Goal: Task Accomplishment & Management: Manage account settings

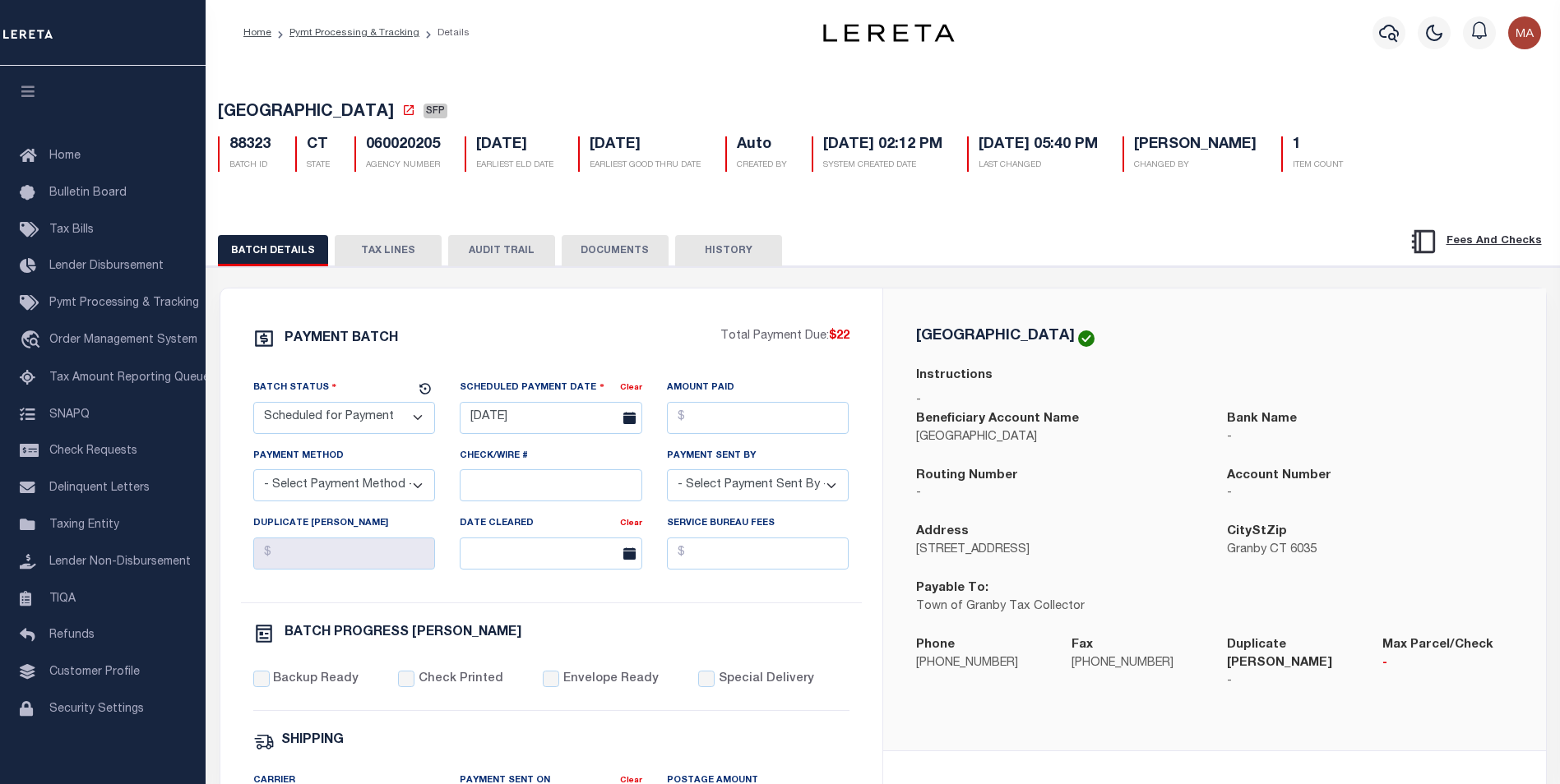
select select "SFP"
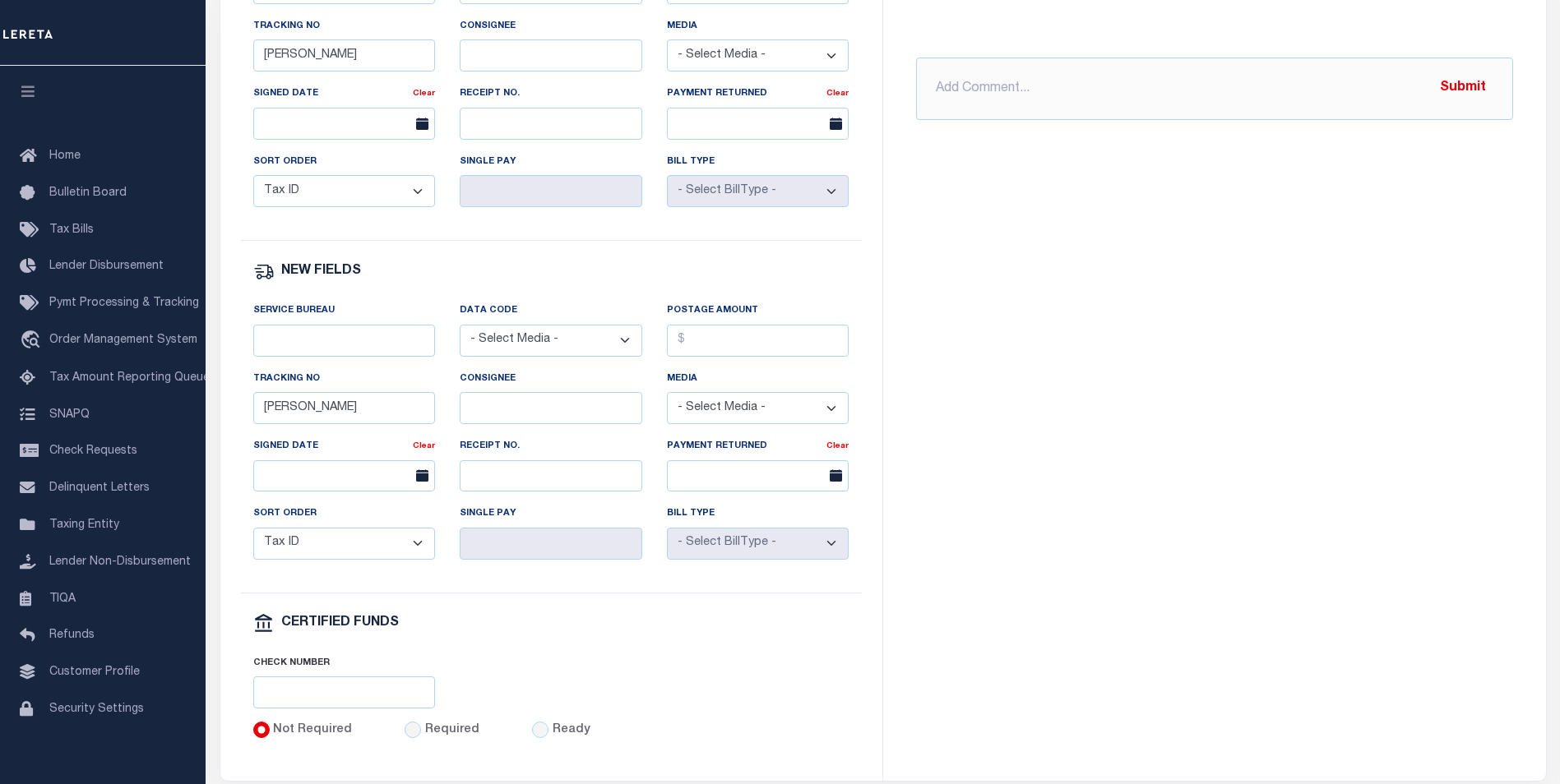
scroll to position [822, 0]
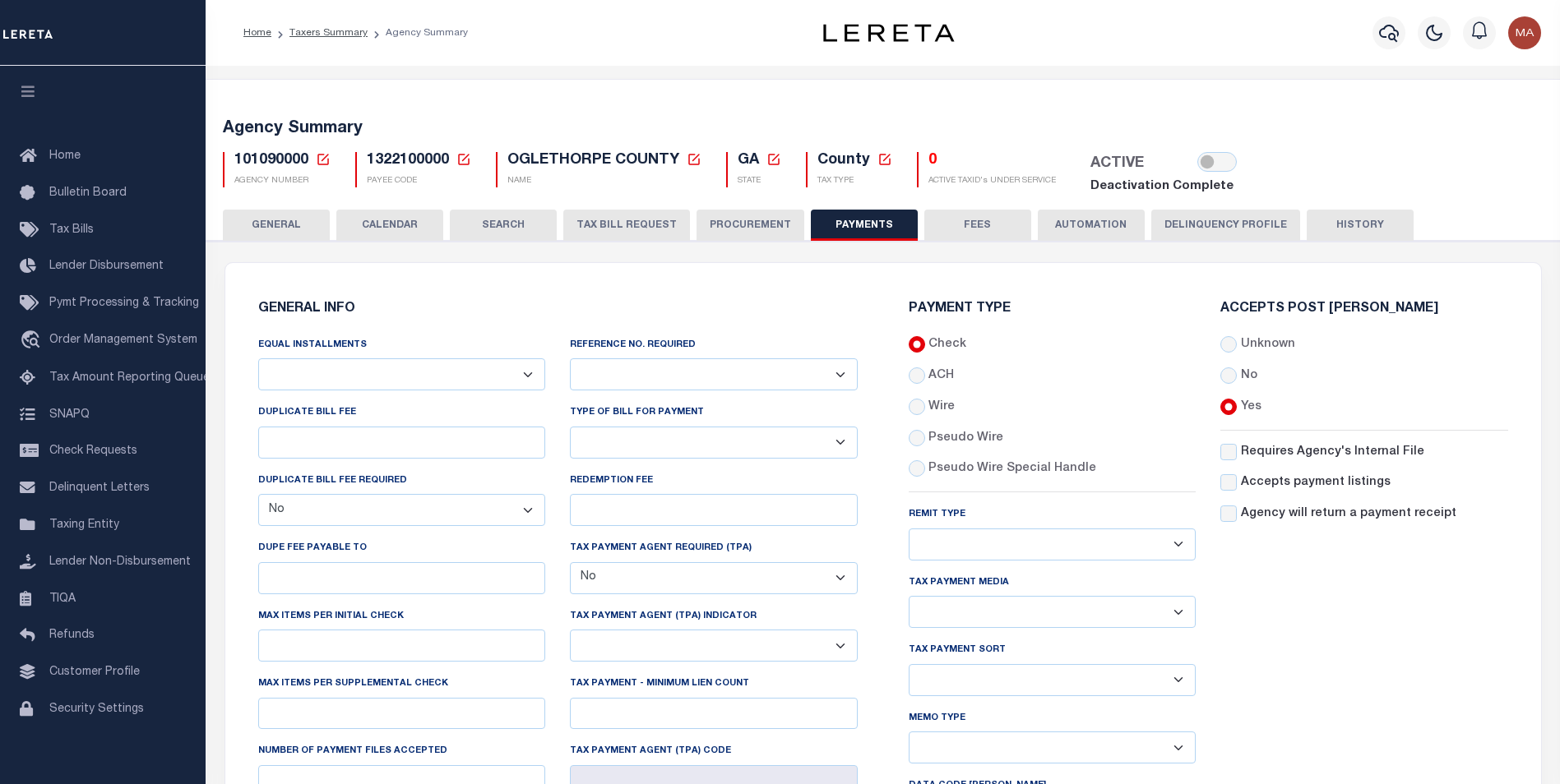
select select "false"
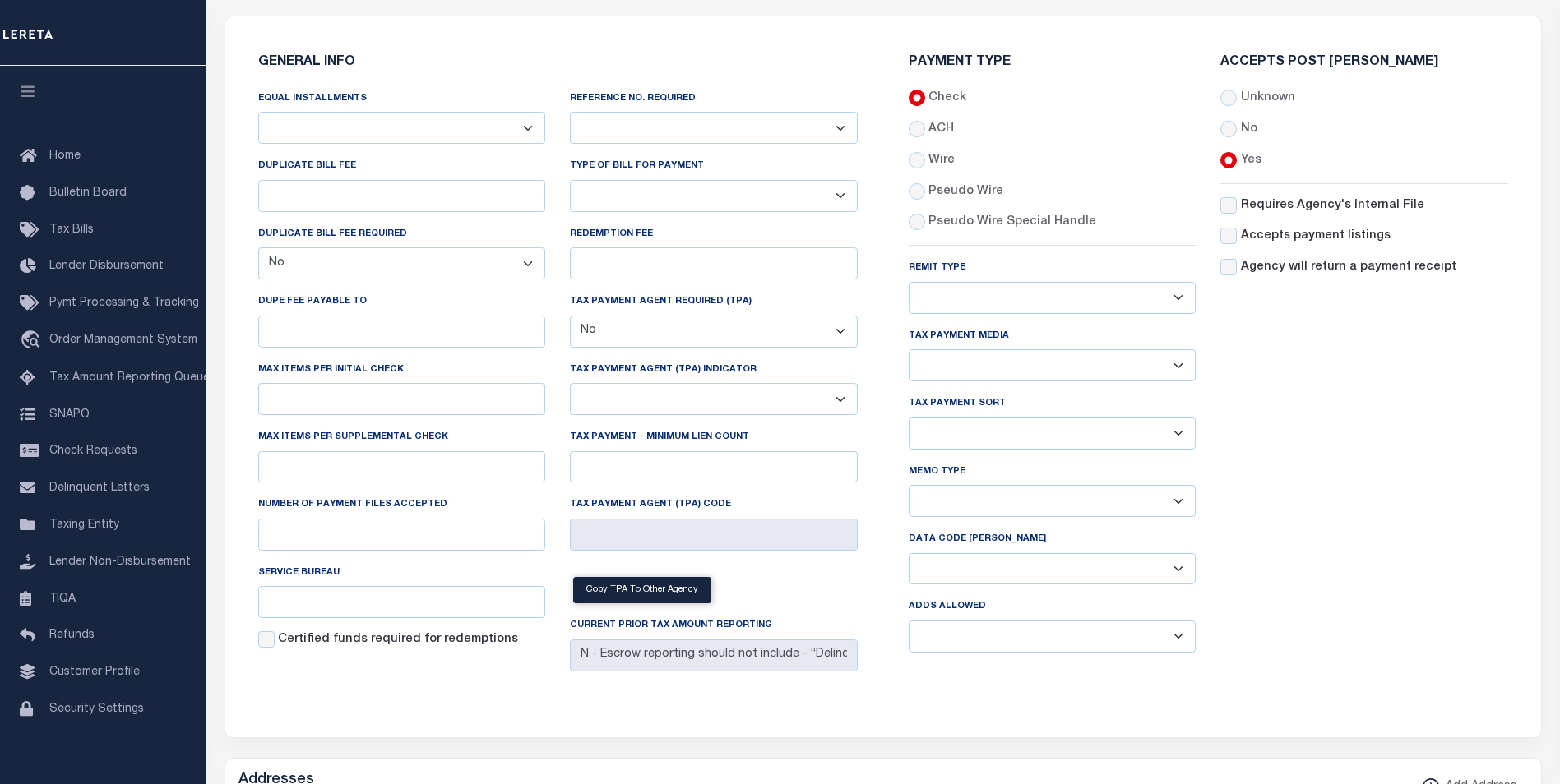
scroll to position [247, 0]
click at [1088, 652] on select "Yes No" at bounding box center [1053, 636] width 288 height 32
click at [1332, 623] on div "Accepts Post Mark Unknown No Yes" at bounding box center [1364, 361] width 313 height 610
click at [970, 300] on select "Any form of check is acceptable for payment of current and prior year taxes. On…" at bounding box center [1053, 298] width 288 height 32
click at [687, 125] on select "Yes No" at bounding box center [714, 127] width 288 height 32
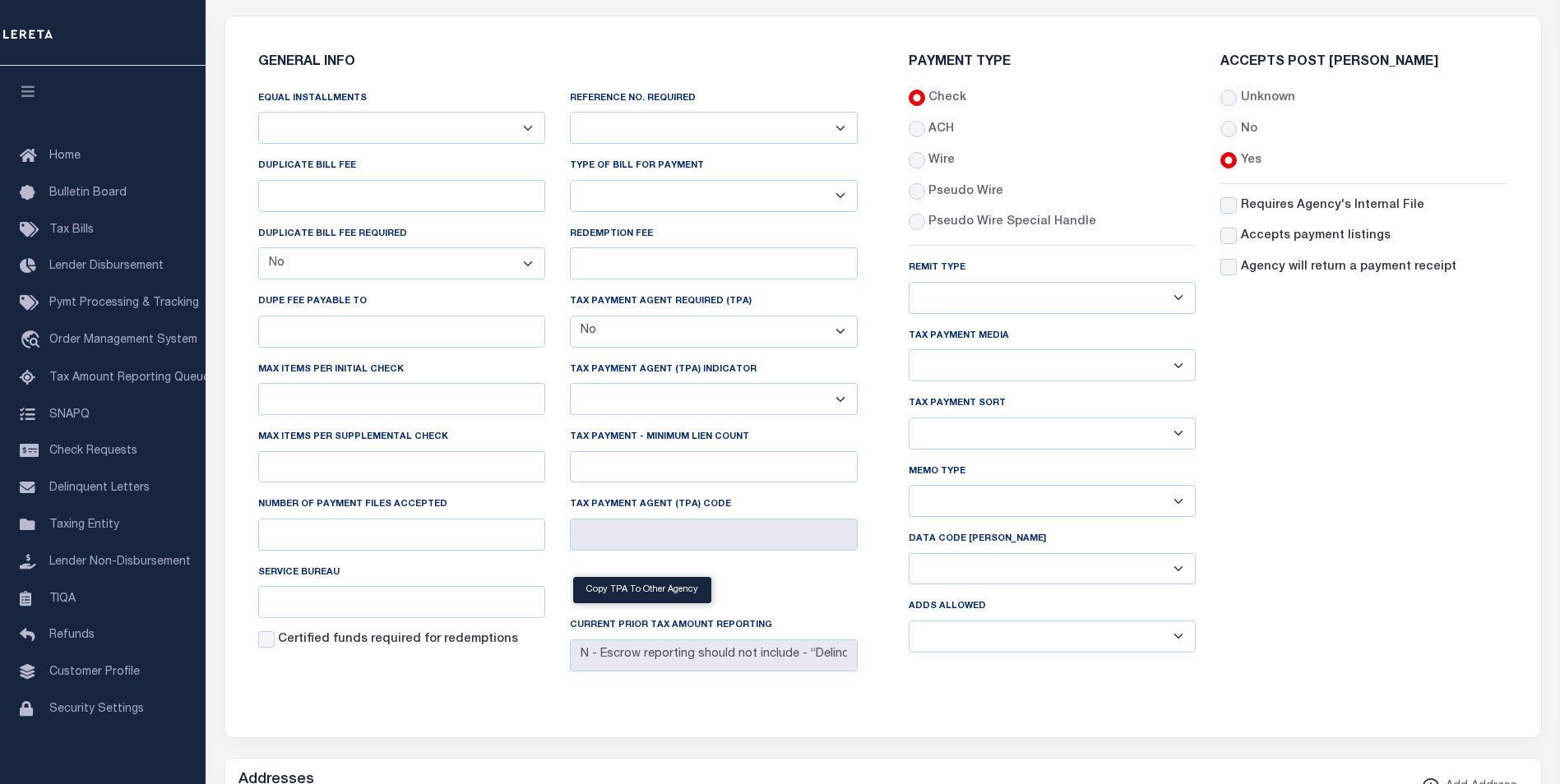
click at [1136, 513] on select "Separate Together" at bounding box center [1053, 501] width 288 height 32
drag, startPoint x: 1396, startPoint y: 575, endPoint x: 1394, endPoint y: 623, distance: 48.0
click at [1396, 576] on div "Accepts Post Mark Unknown No Yes" at bounding box center [1364, 361] width 313 height 610
click at [973, 372] on select "List, Tape Spcl List Dels Only List Tape & Bills Soft Copy List Tape & Soft Cop…" at bounding box center [1053, 365] width 288 height 32
click at [1367, 553] on div "Accepts Post Mark Unknown No Yes" at bounding box center [1364, 361] width 313 height 610
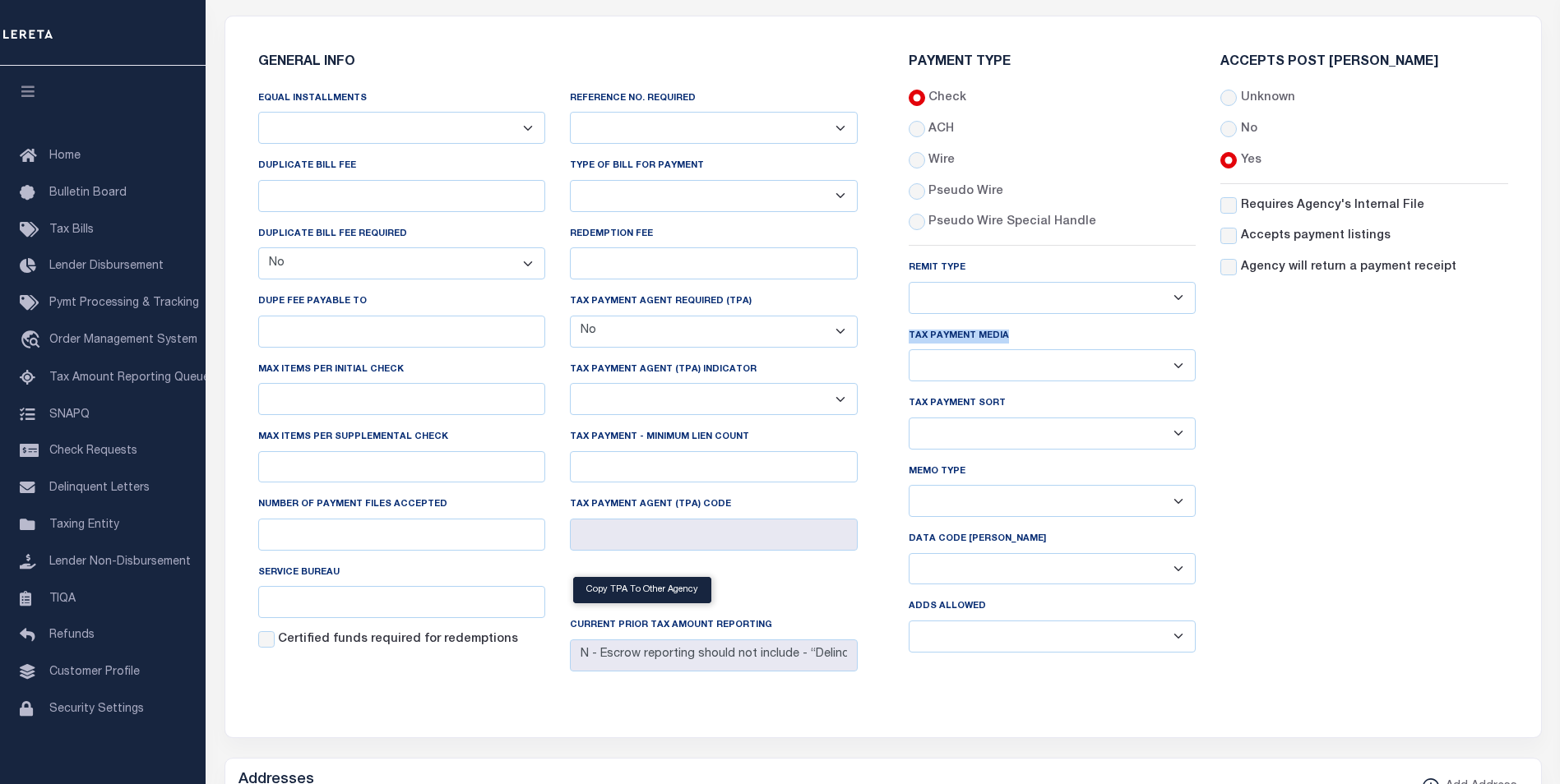
drag, startPoint x: 1008, startPoint y: 339, endPoint x: 907, endPoint y: 339, distance: 101.0
click at [907, 339] on div "Payment Type Check ACH Wire Remit Type" at bounding box center [1053, 361] width 313 height 610
copy label "Tax Payment Media"
click at [1336, 655] on div "Accepts Post Mark Unknown No Yes" at bounding box center [1364, 361] width 313 height 610
click at [1076, 578] on select "Balance Due Mortgage Open Prior Supplemental" at bounding box center [1053, 569] width 288 height 32
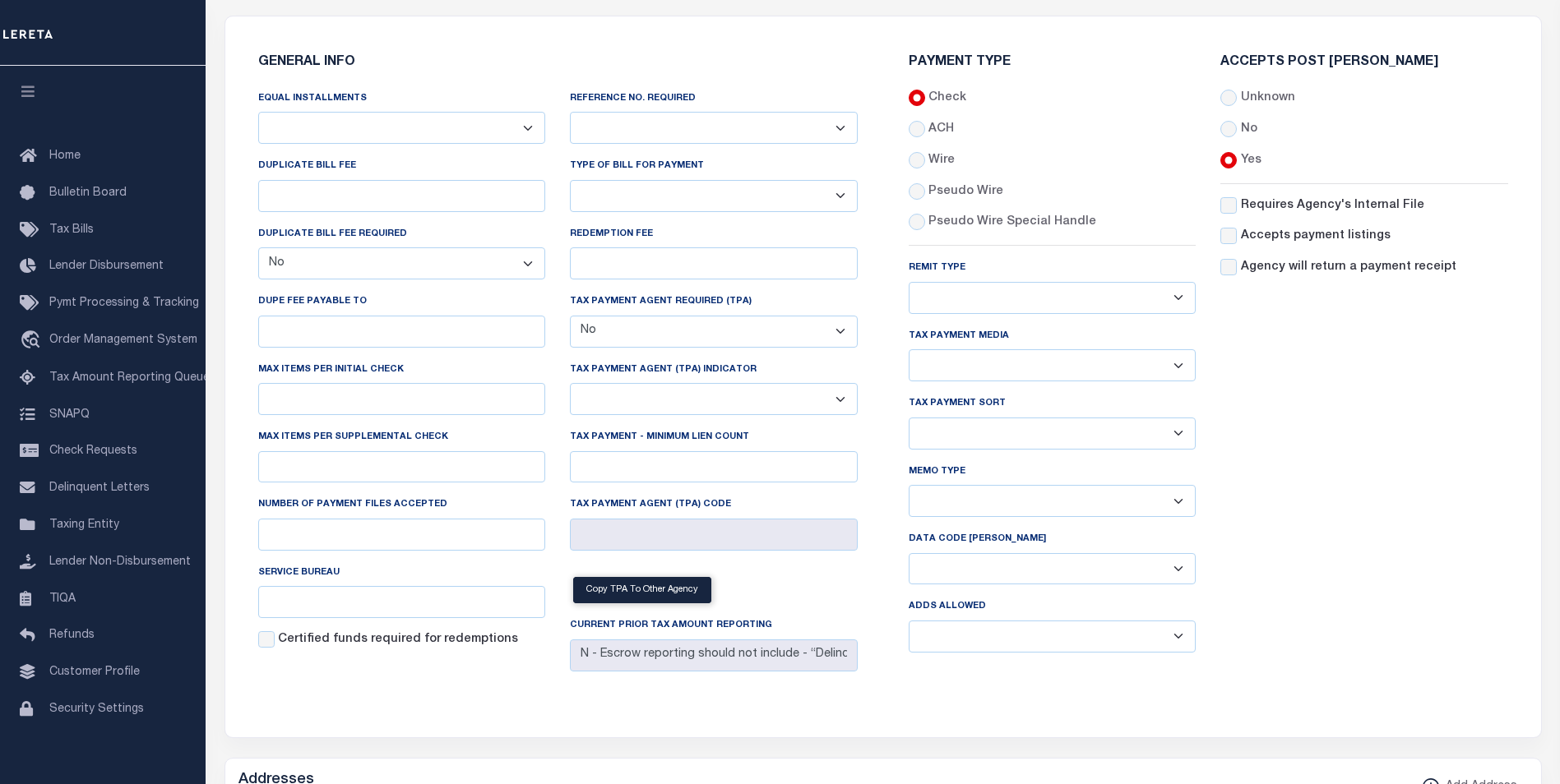
click at [1075, 578] on select "Balance Due Mortgage Open Prior Supplemental" at bounding box center [1053, 569] width 288 height 32
click at [1273, 531] on div "Accepts Post Mark Unknown No Yes" at bounding box center [1364, 361] width 313 height 610
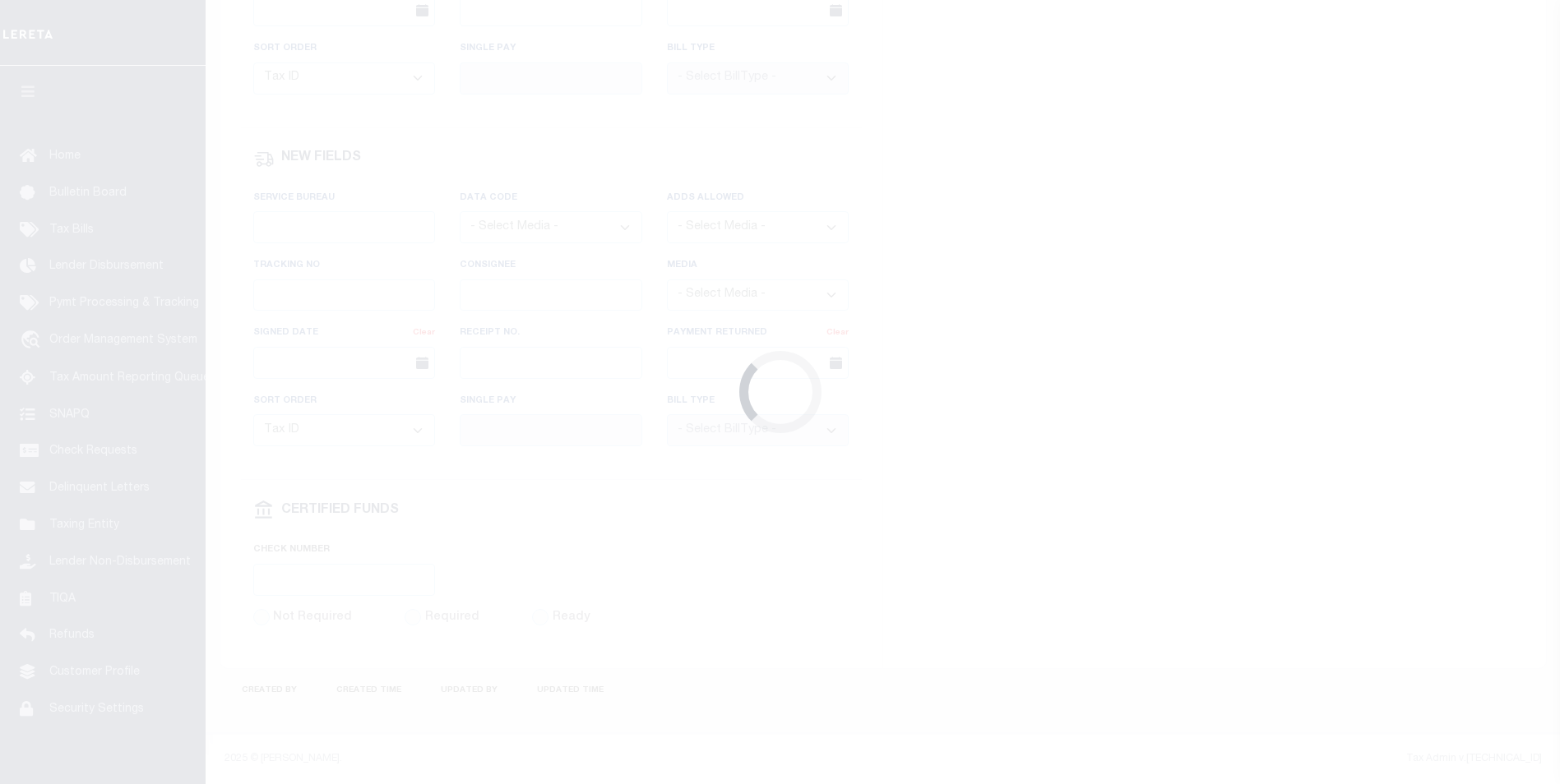
select select "SFP"
type input "07/23/2025"
type input "Barbara"
radio input "true"
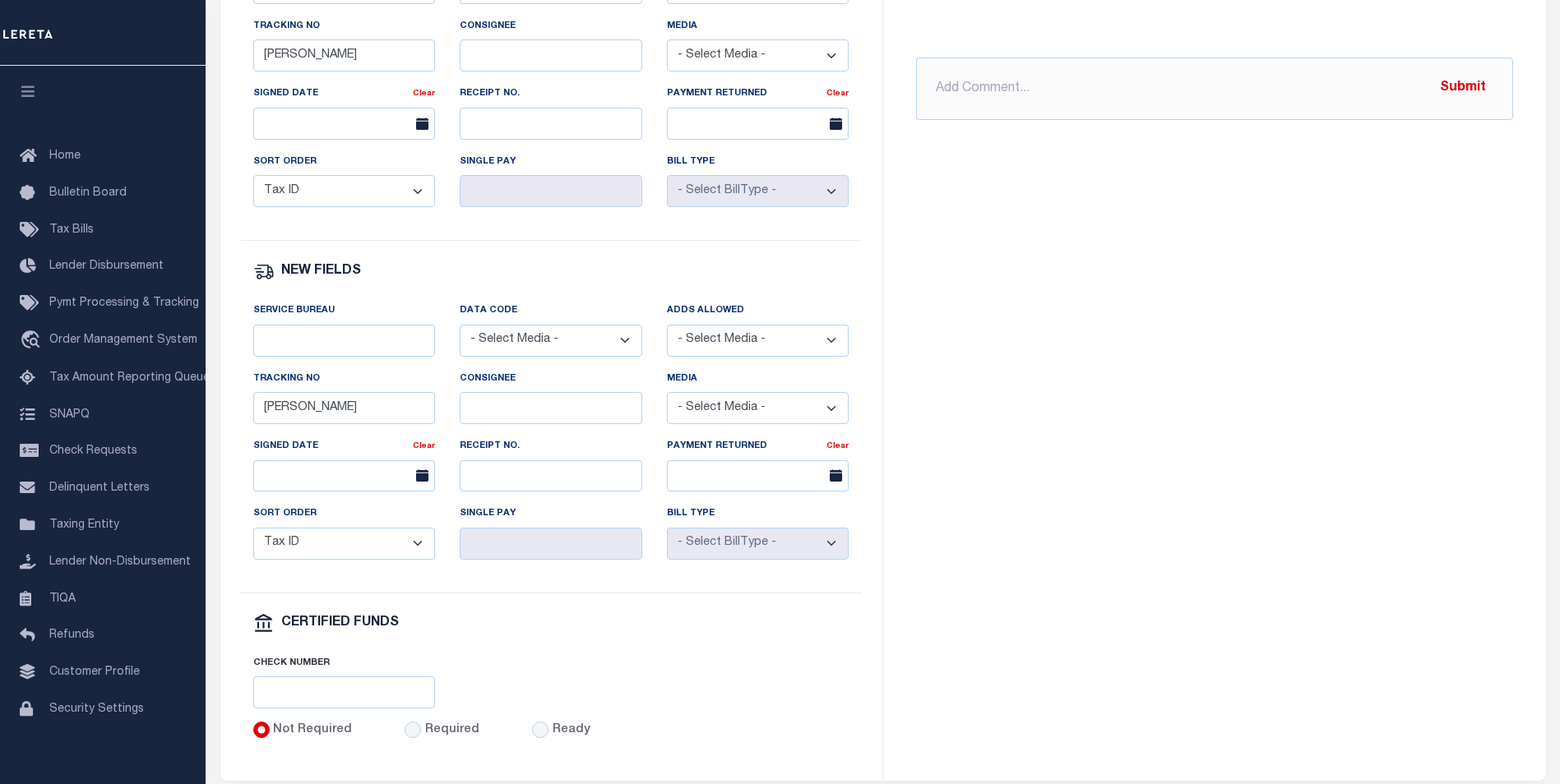
scroll to position [963, 0]
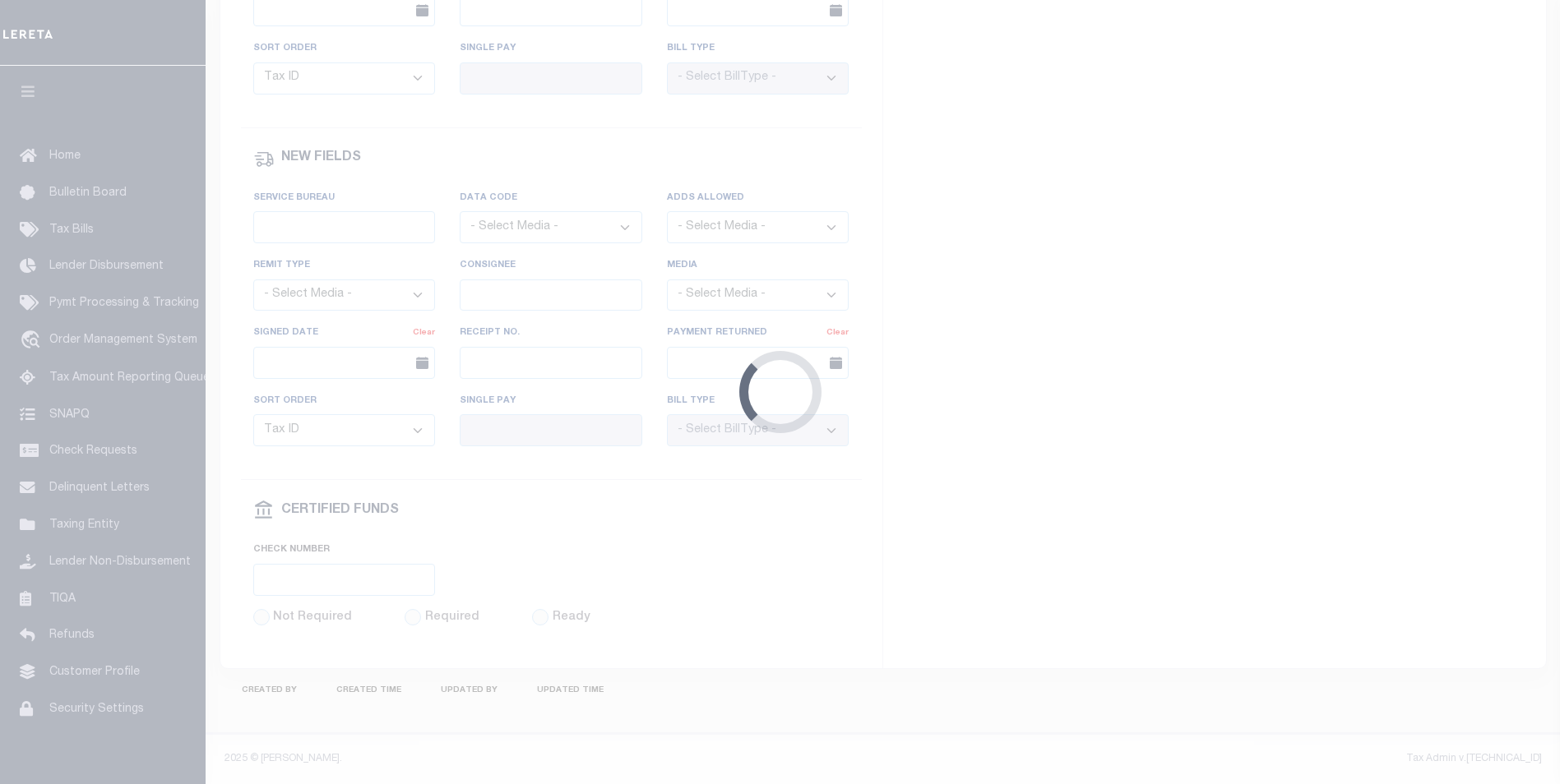
select select "SFP"
type input "[DATE]"
type input "[PERSON_NAME]"
radio input "true"
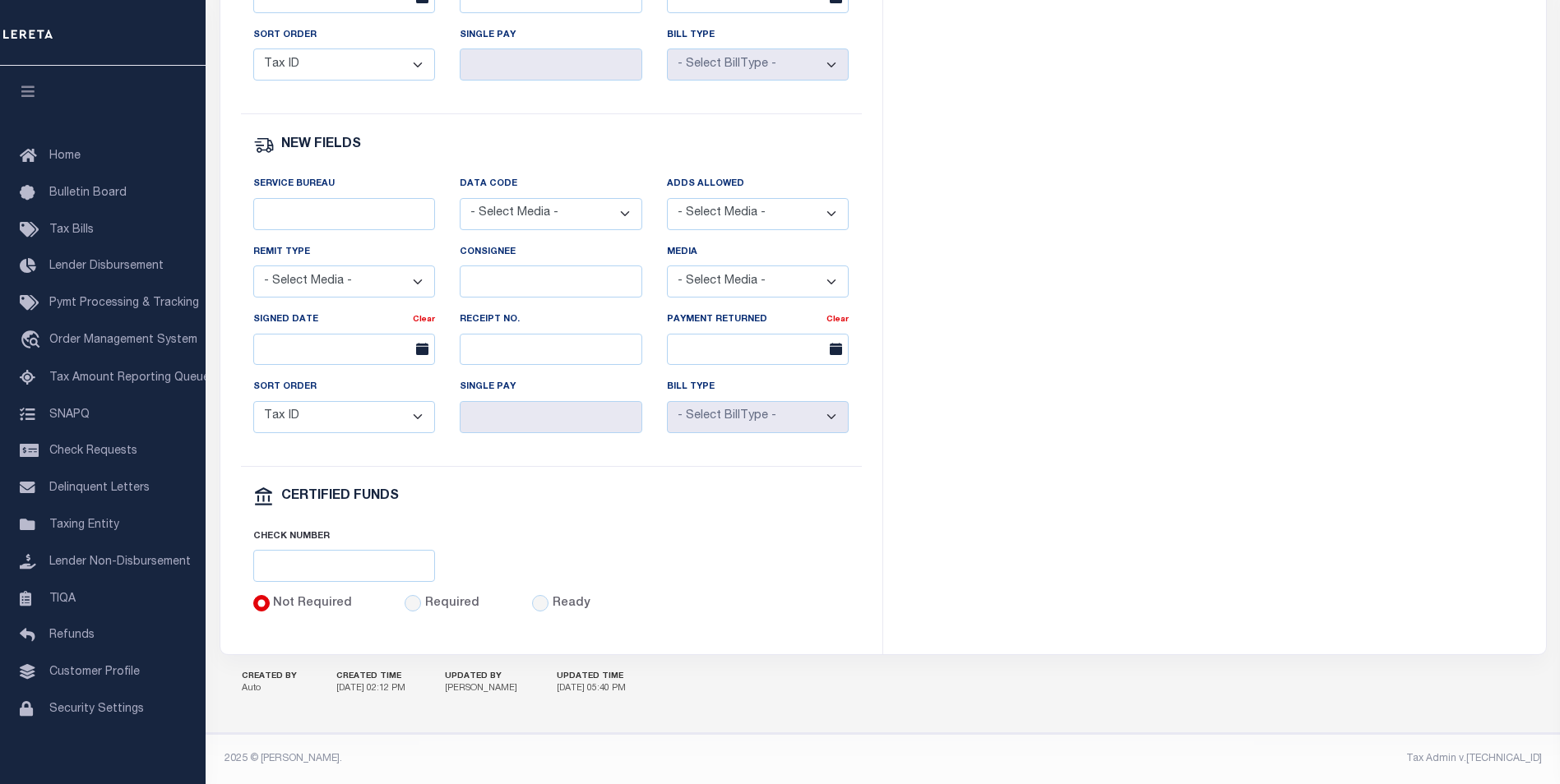
click at [370, 285] on select "- Select Media - CD/DVD Fax Other Paper List Programmed Output Spreadsheet" at bounding box center [344, 281] width 182 height 32
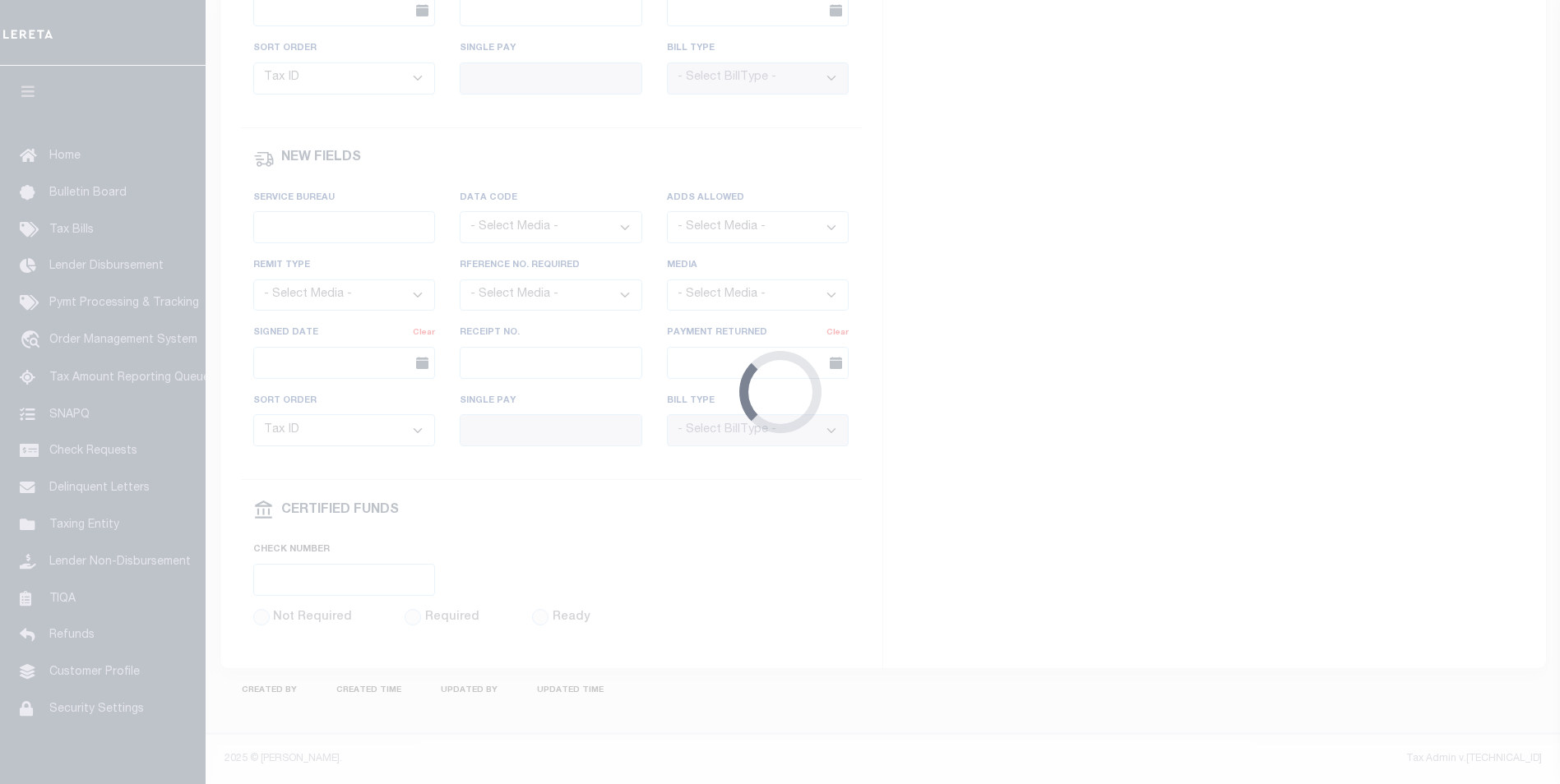
select select "SFP"
type input "[DATE]"
type input "[PERSON_NAME]"
radio input "true"
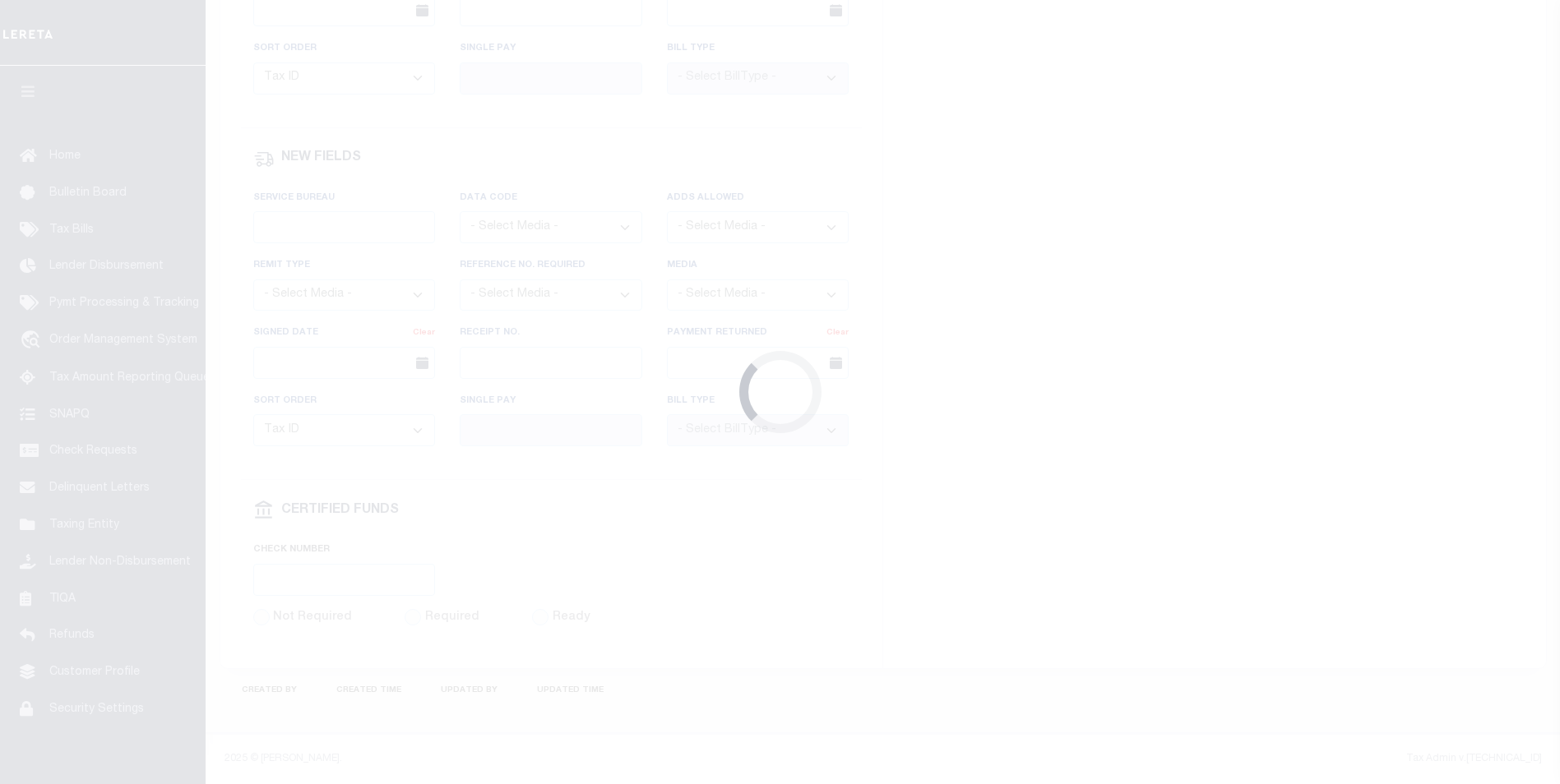
select select "SFP"
type input "[DATE]"
type input "[PERSON_NAME]"
radio input "true"
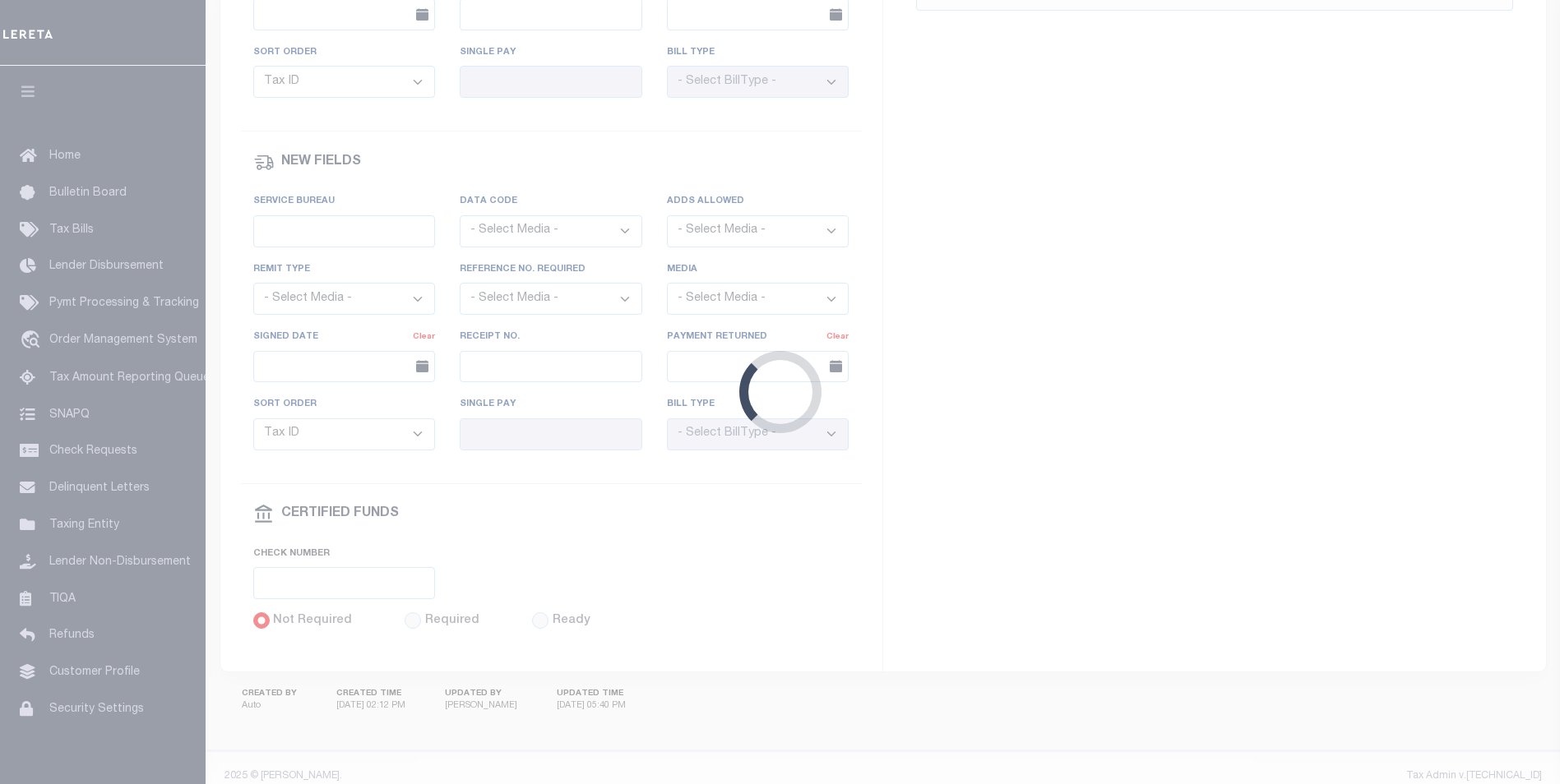
scroll to position [963, 0]
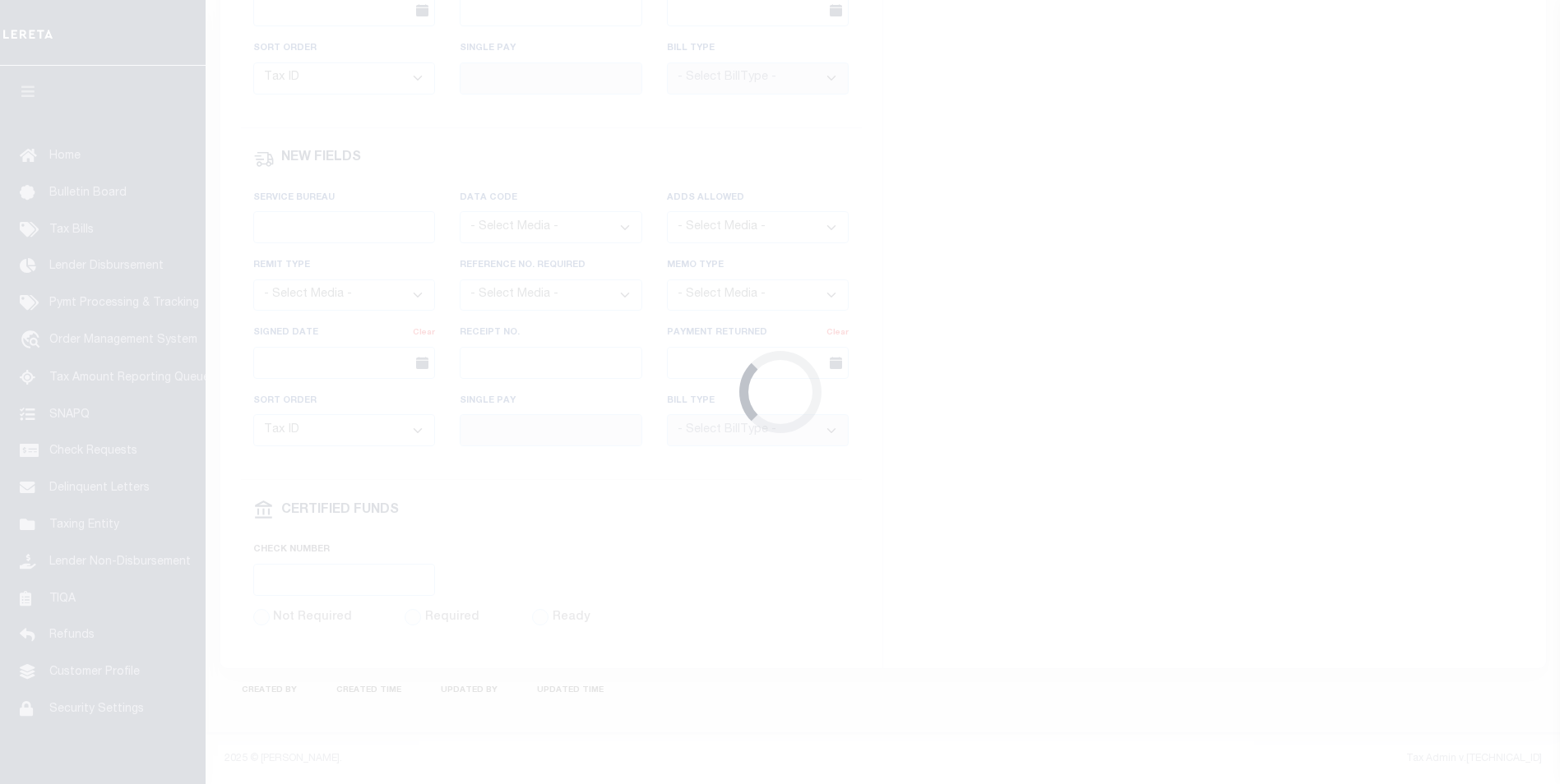
select select "SFP"
type input "[DATE]"
type input "[PERSON_NAME]"
radio input "true"
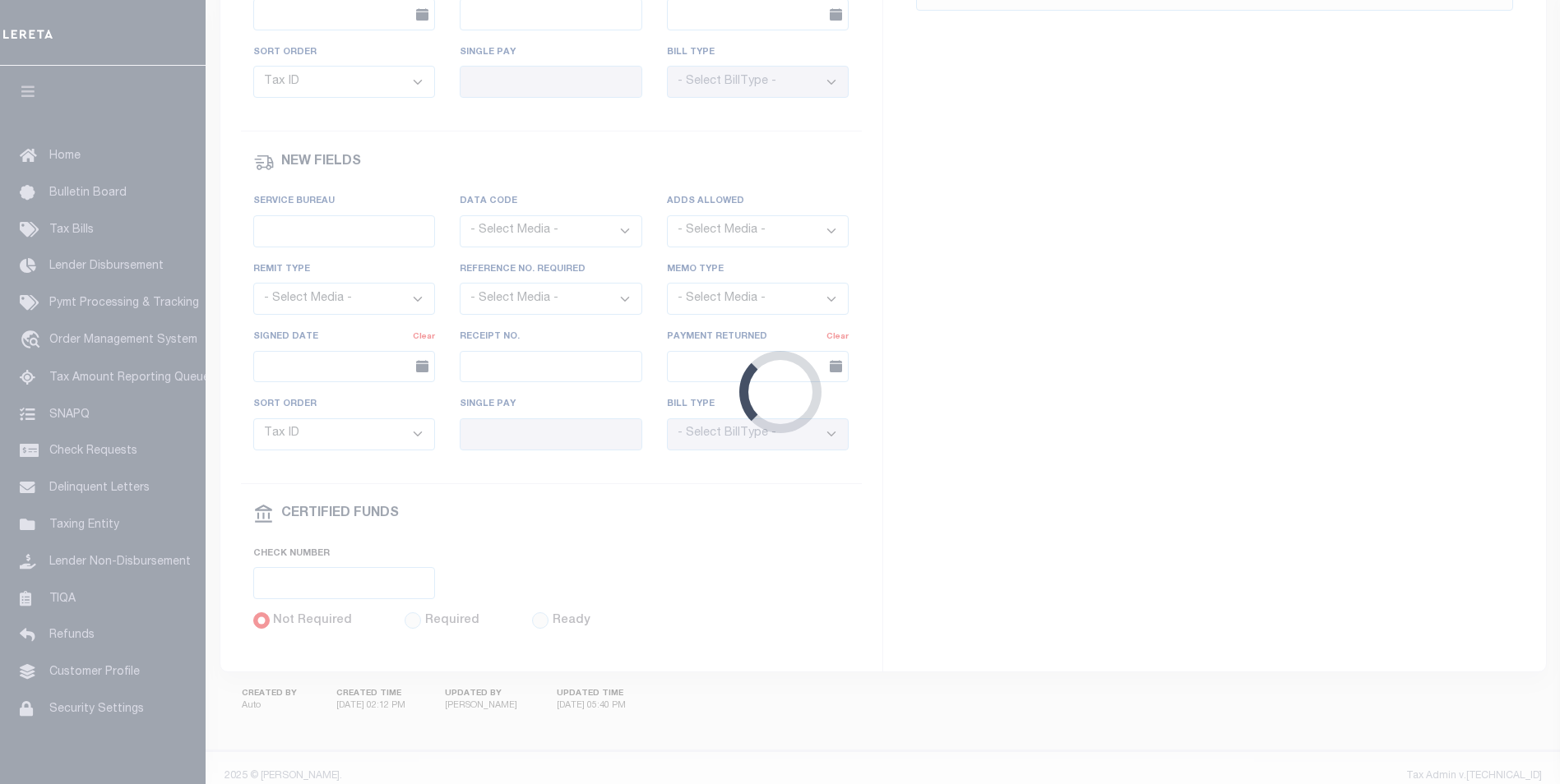
scroll to position [963, 0]
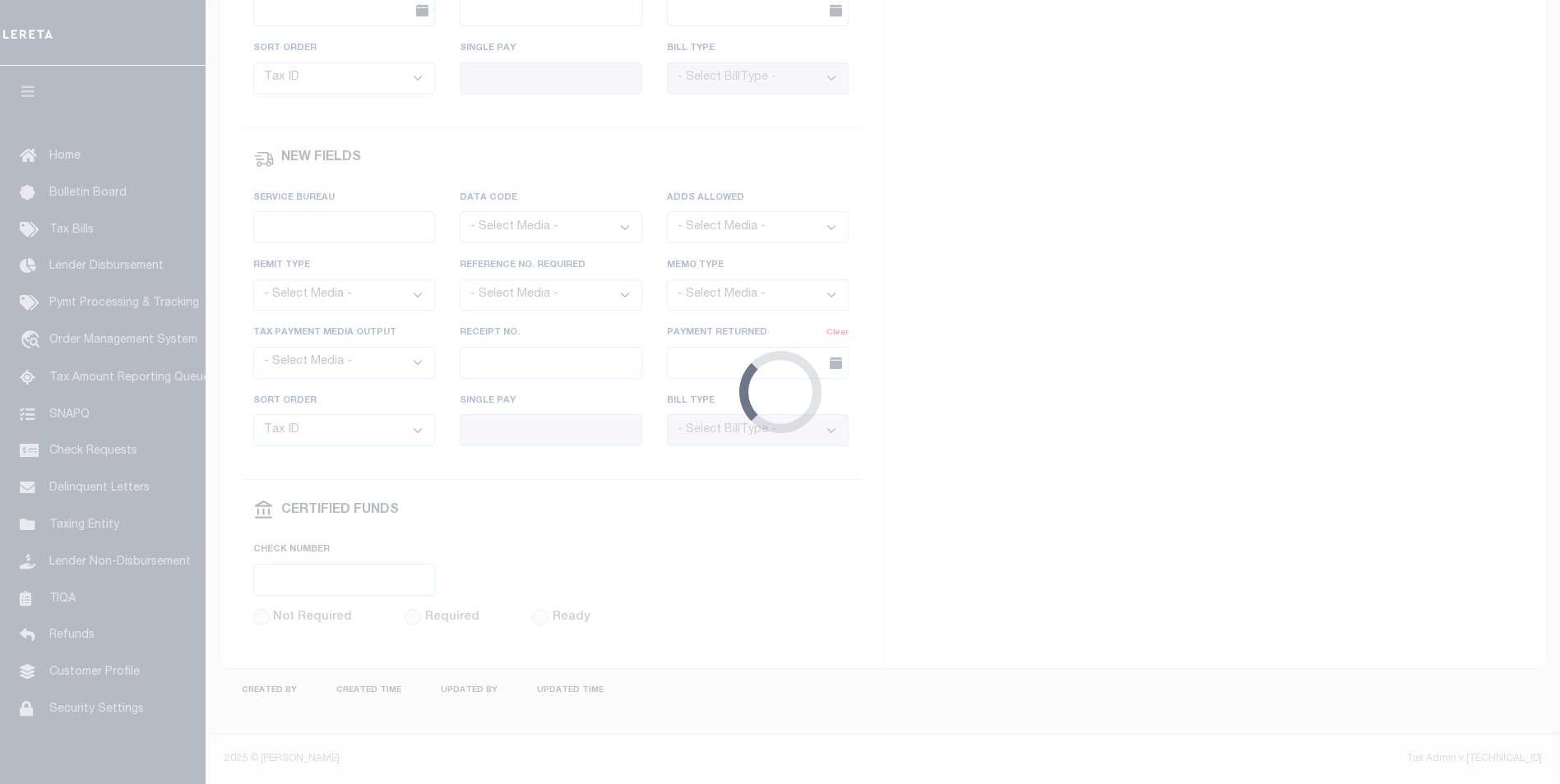
select select "SFP"
type input "[DATE]"
type input "[PERSON_NAME]"
radio input "true"
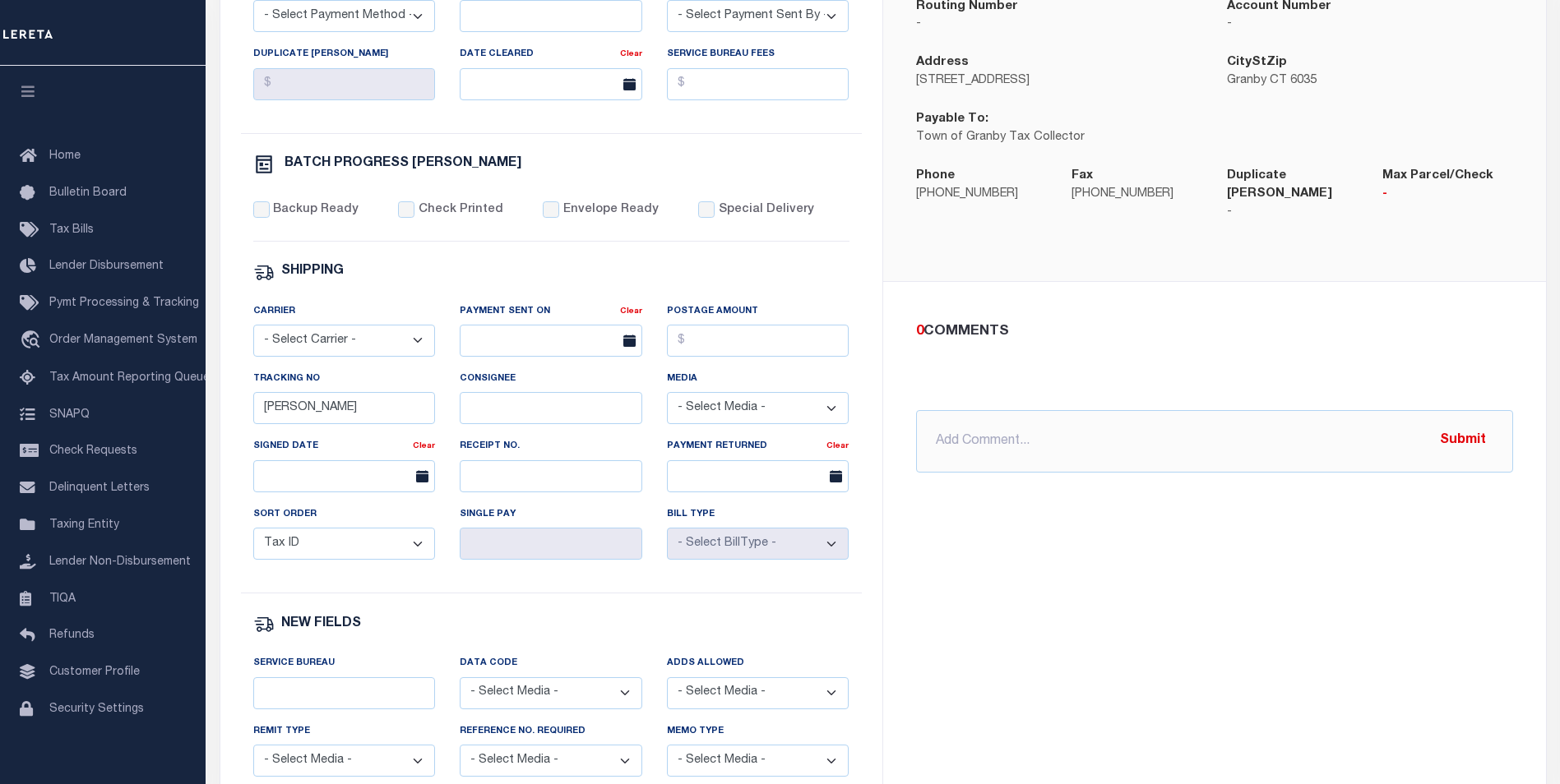
scroll to position [716, 0]
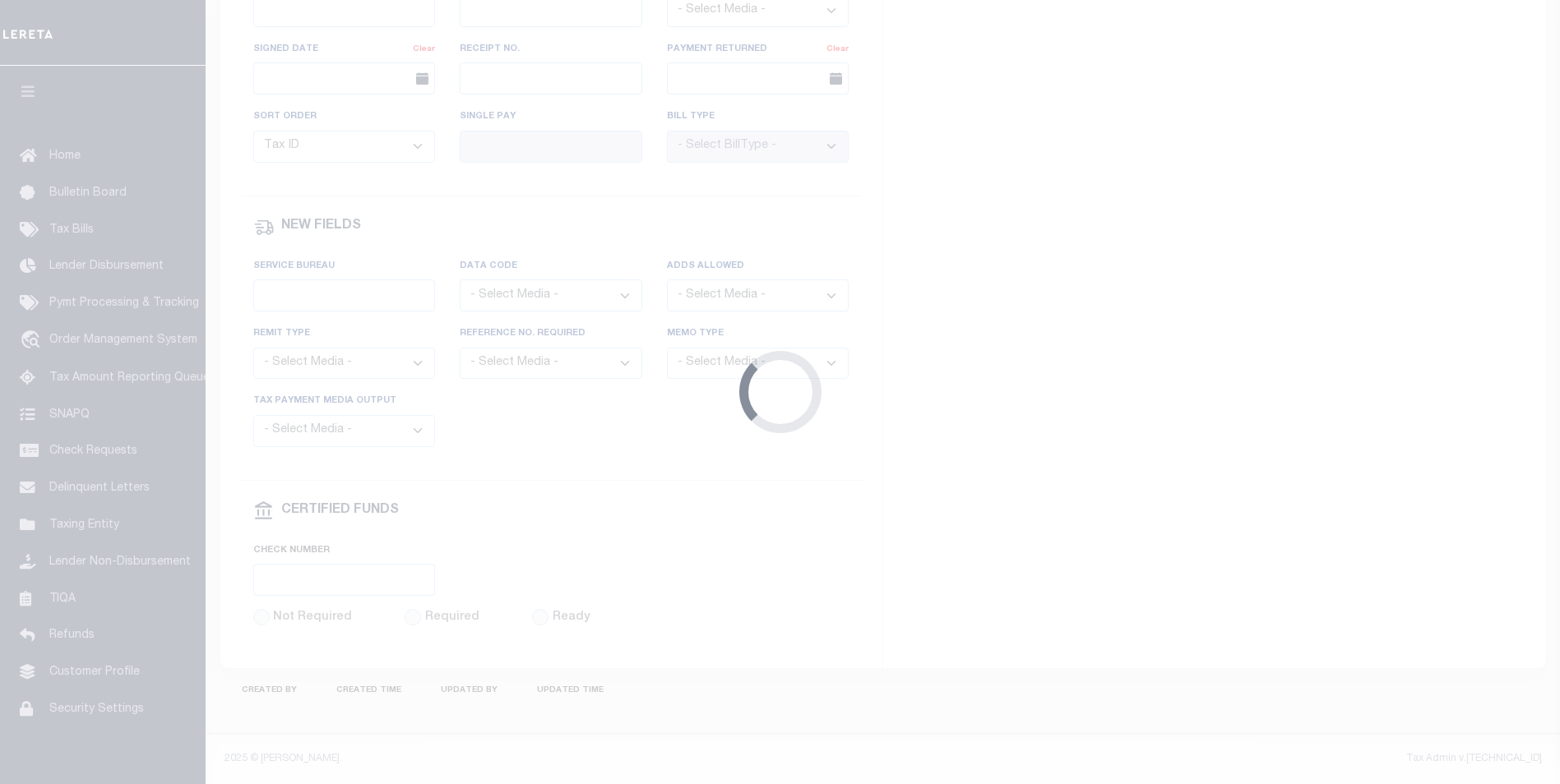
select select "SFP"
type input "[DATE]"
type input "[PERSON_NAME]"
radio input "true"
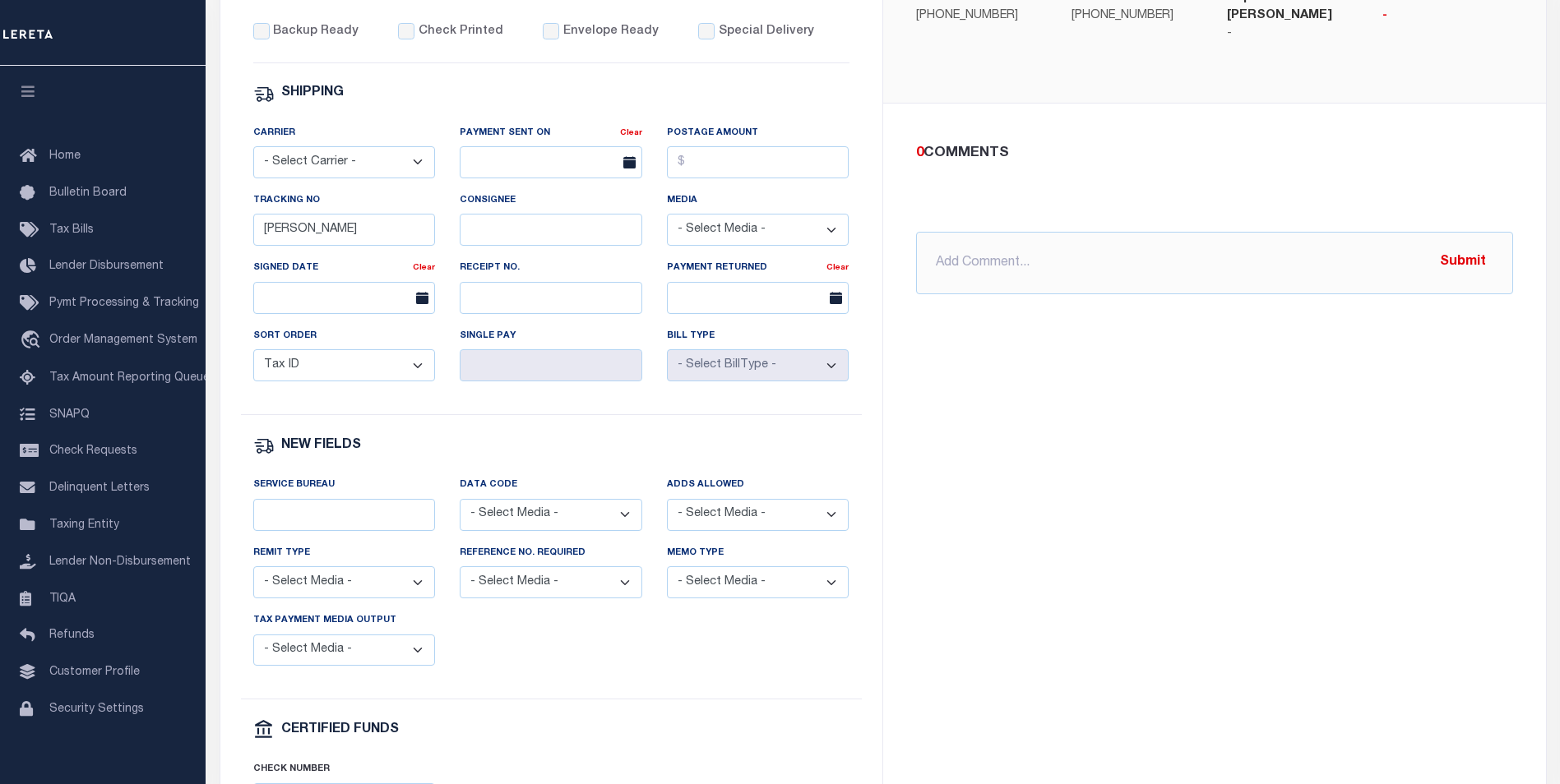
scroll to position [565, 0]
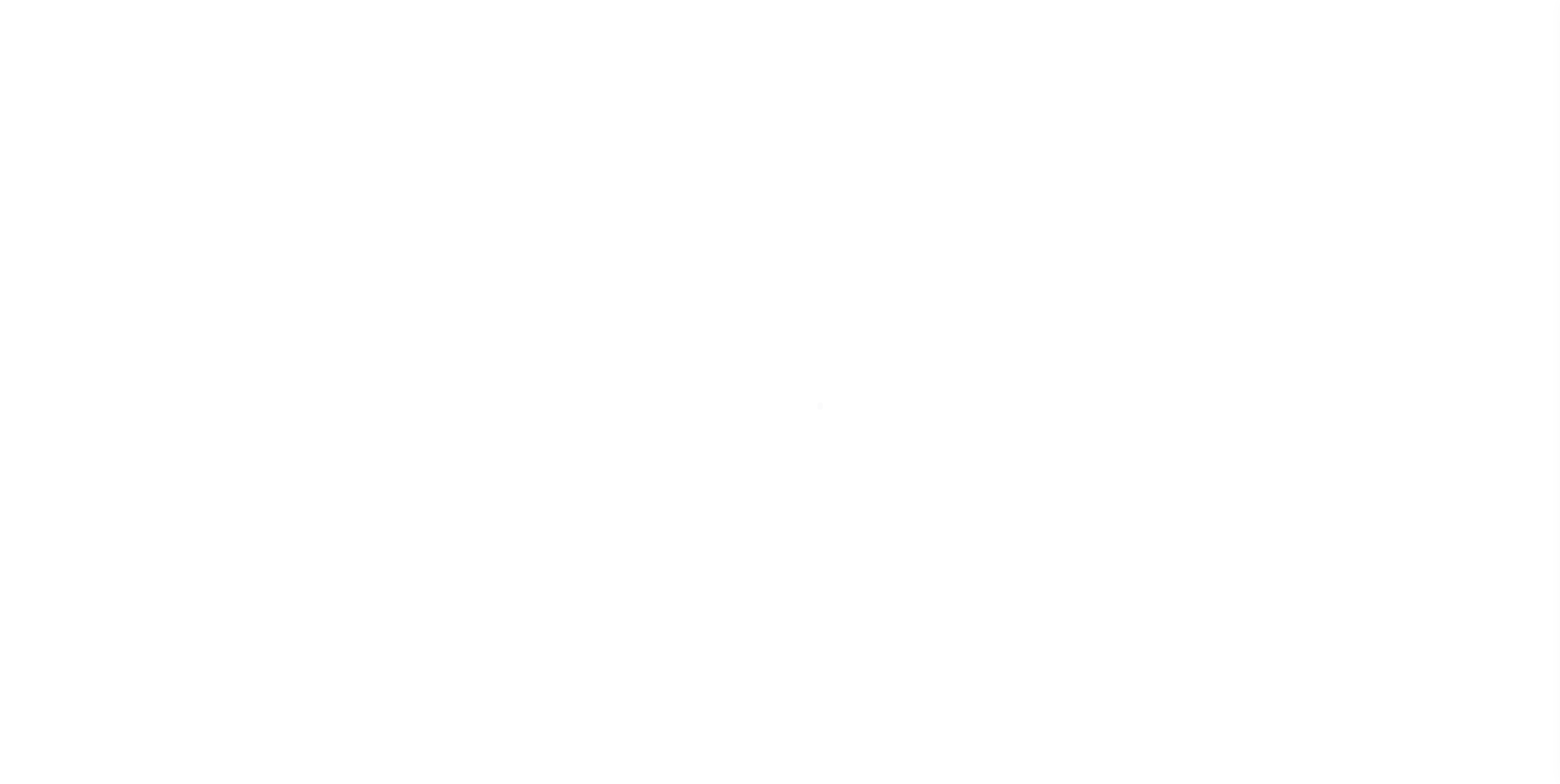
select select "SFP"
type input "[DATE]"
type input "[PERSON_NAME]"
radio input "true"
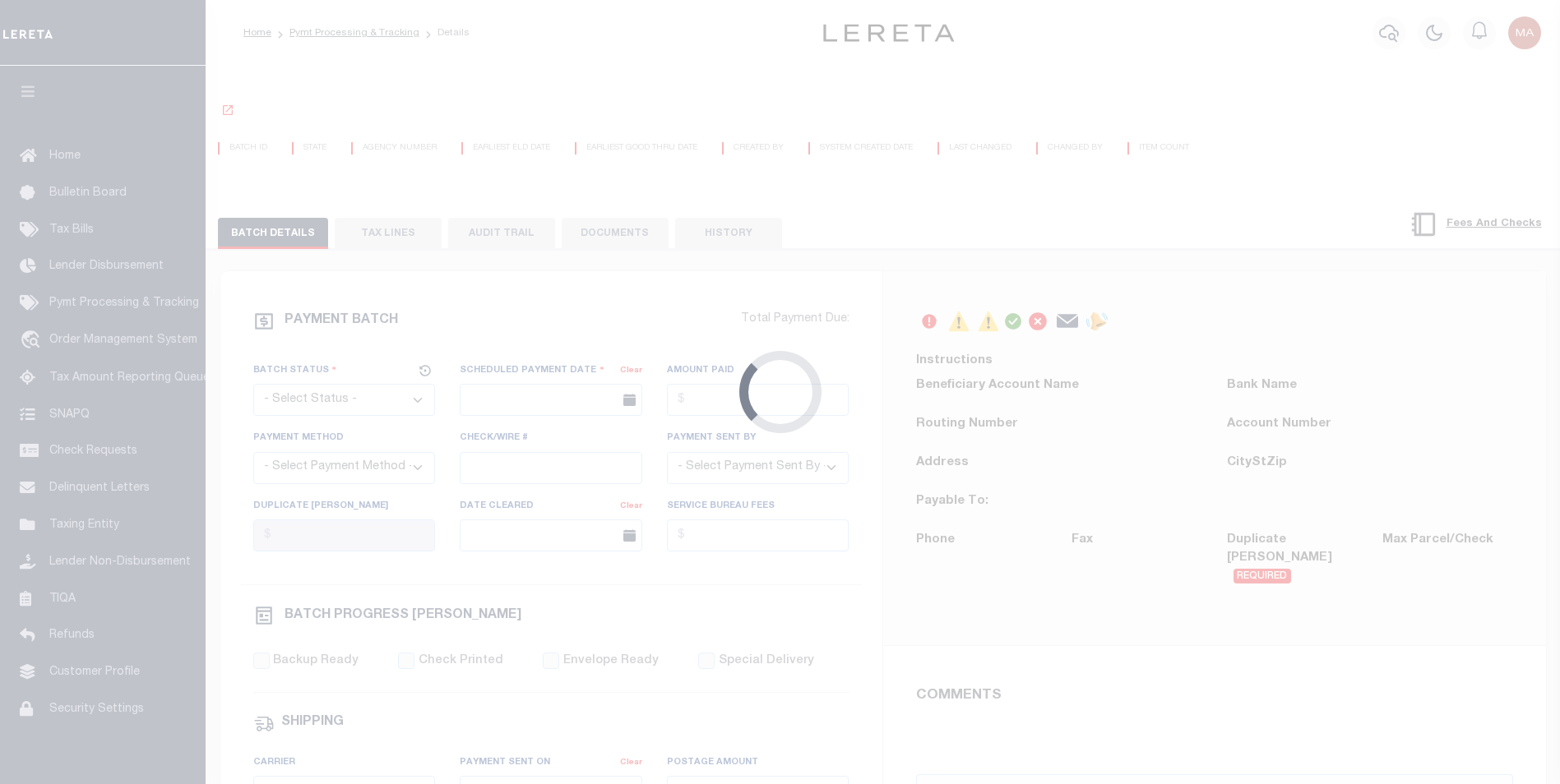
select select "SFP"
type input "[DATE]"
type input "[PERSON_NAME]"
radio input "true"
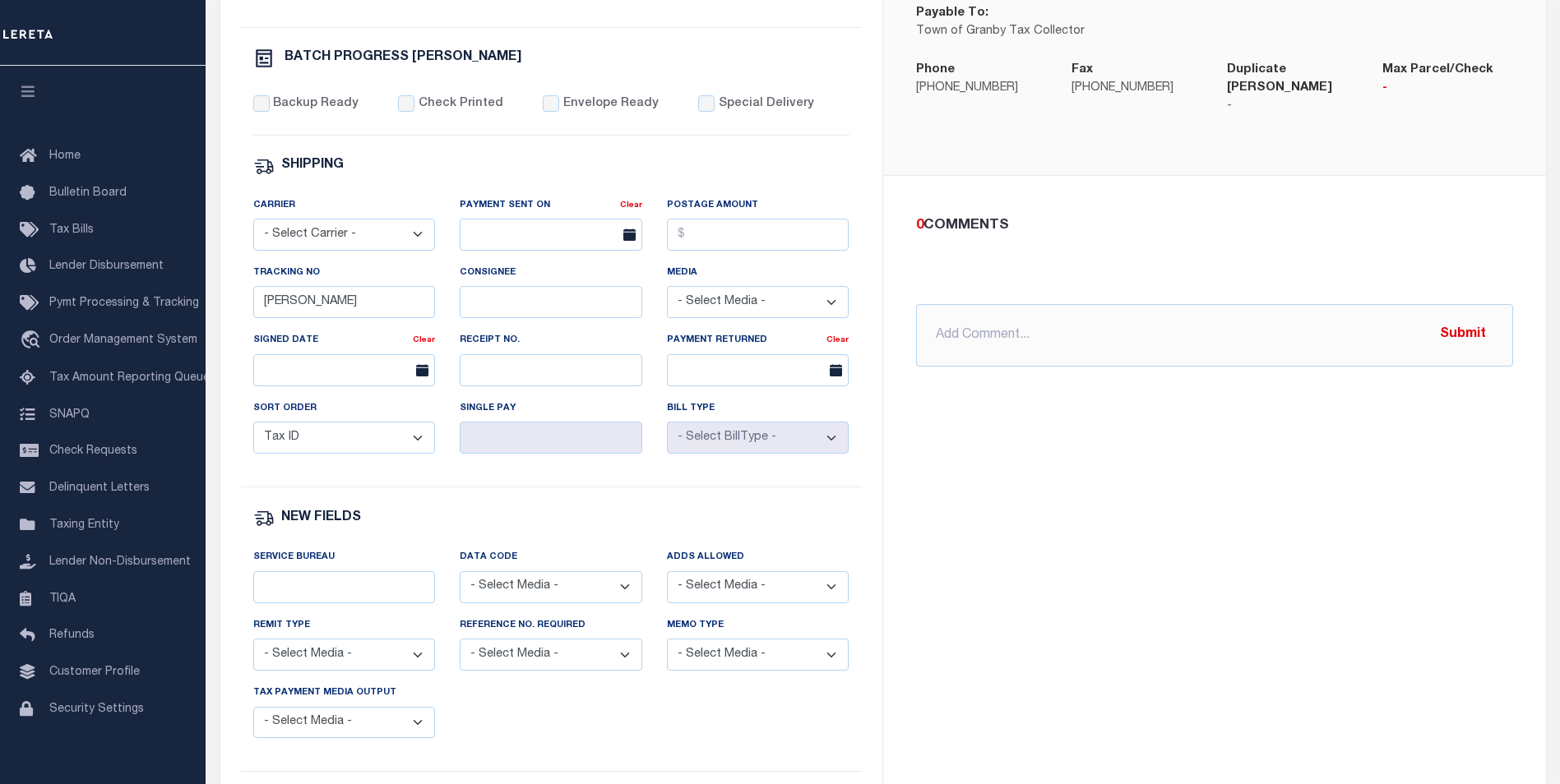
scroll to position [658, 0]
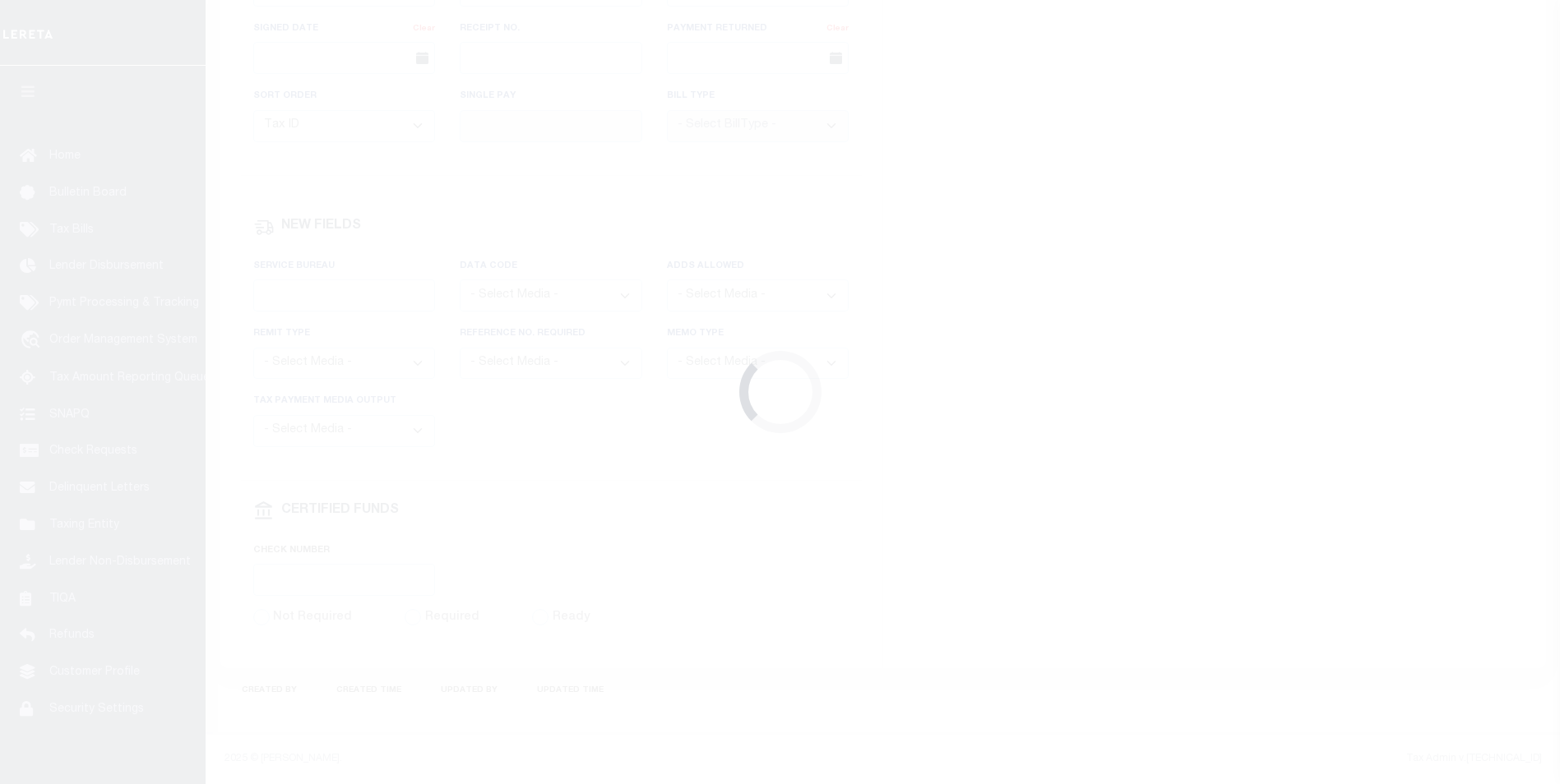
select select "SFP"
type input "[DATE]"
type input "[PERSON_NAME]"
radio input "true"
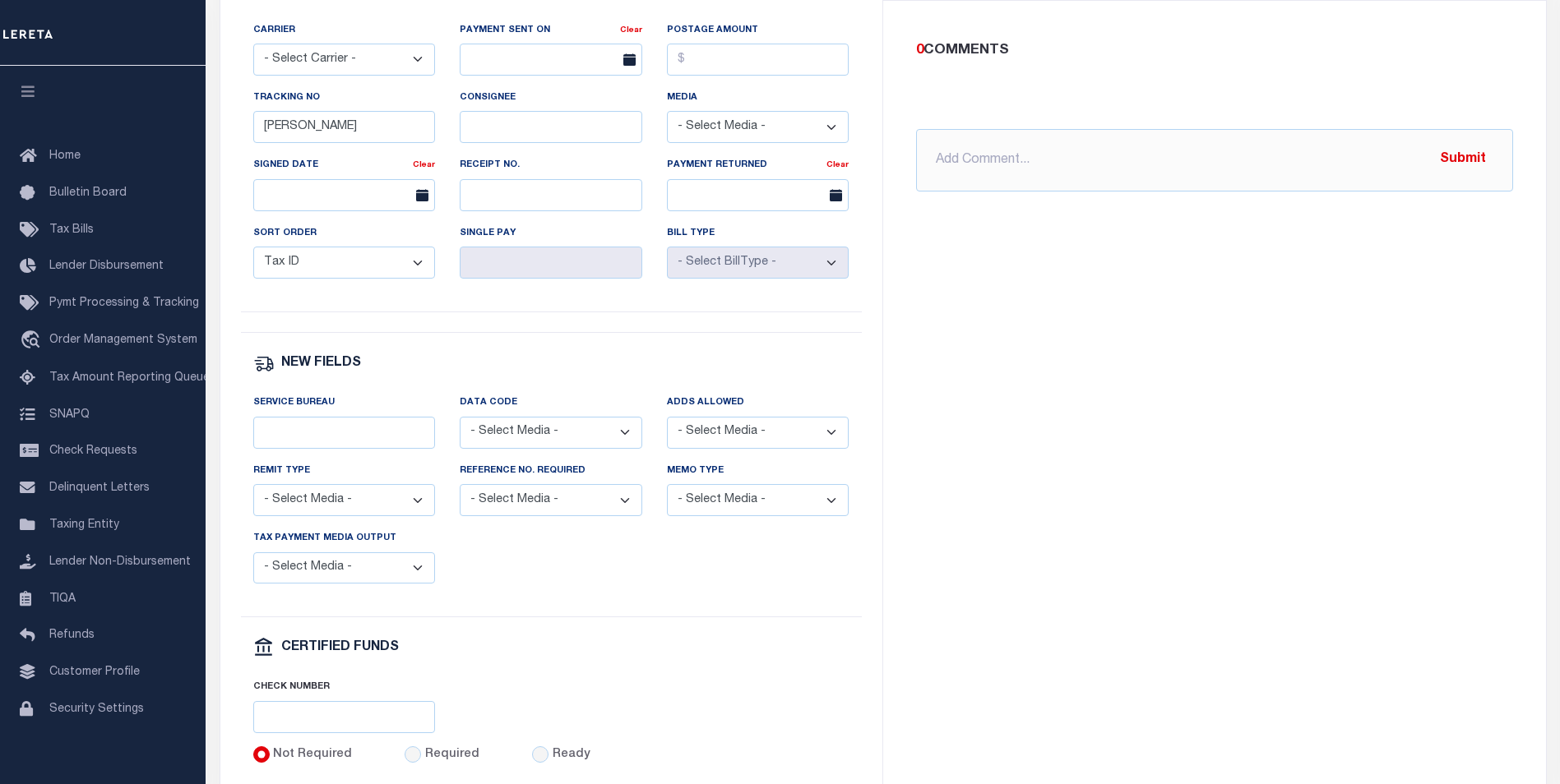
scroll to position [586, 0]
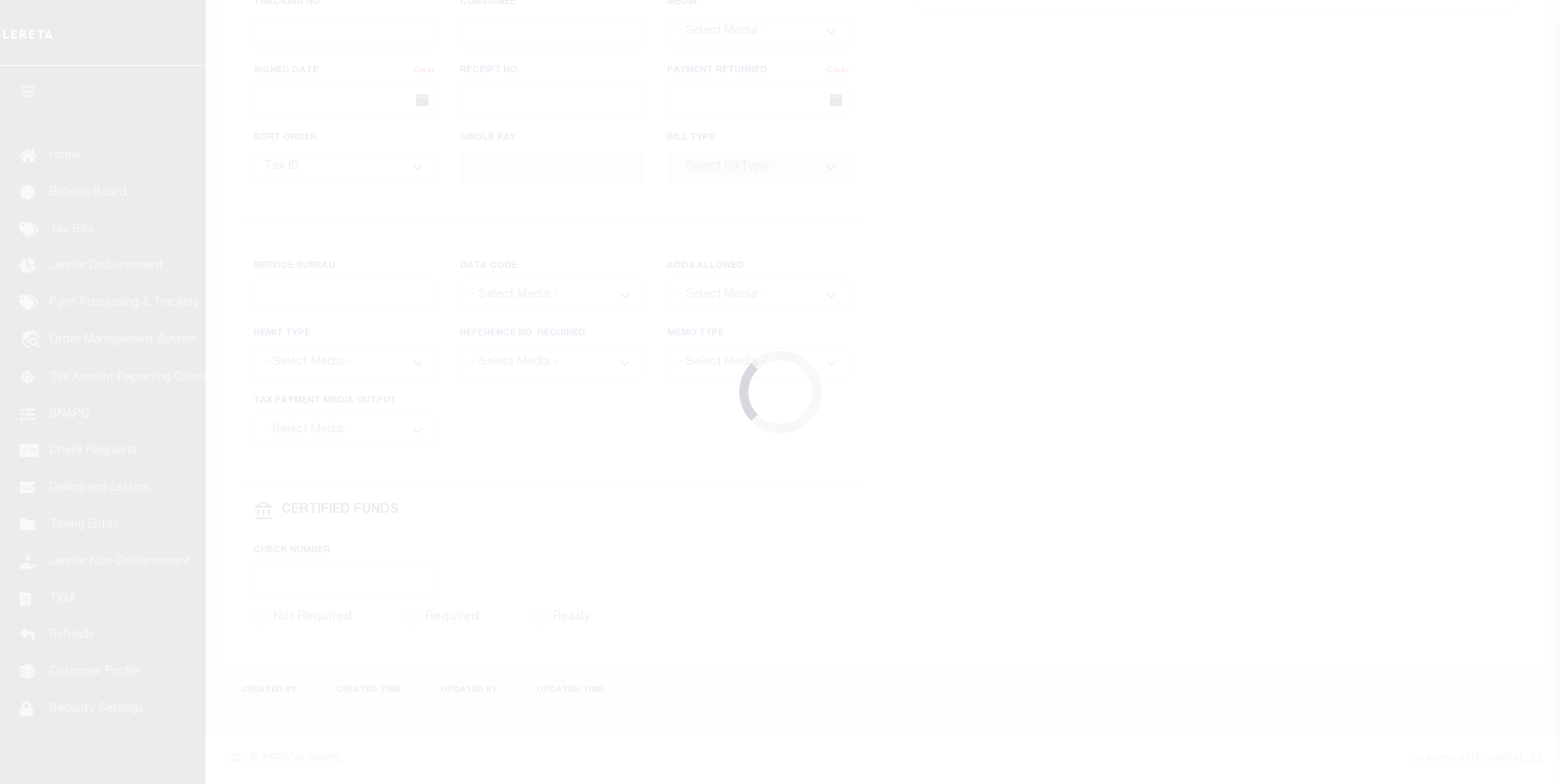
select select "SFP"
type input "[DATE]"
type input "[PERSON_NAME]"
radio input "true"
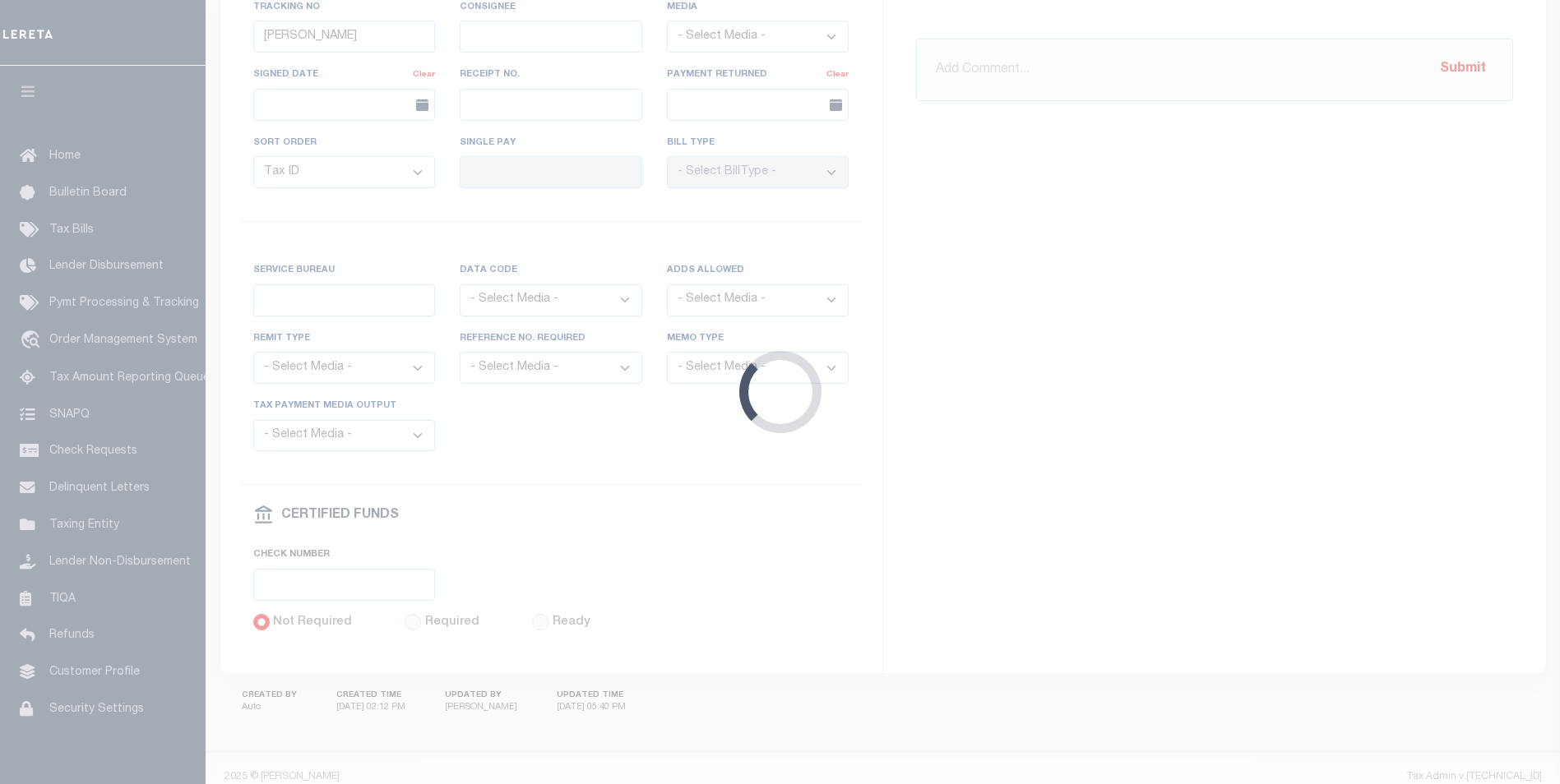
scroll to position [873, 0]
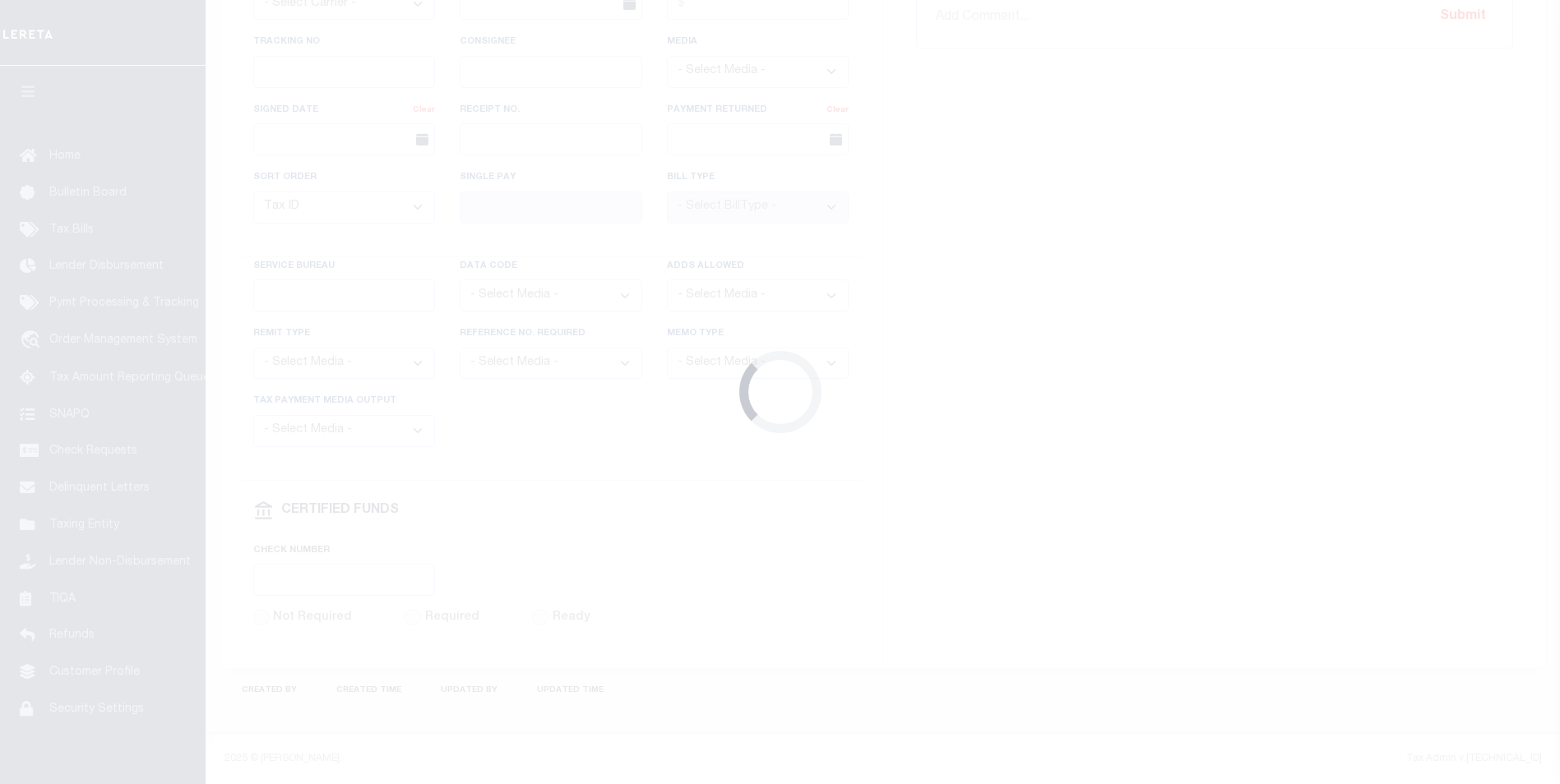
select select "SFP"
type input "[DATE]"
type input "[PERSON_NAME]"
radio input "true"
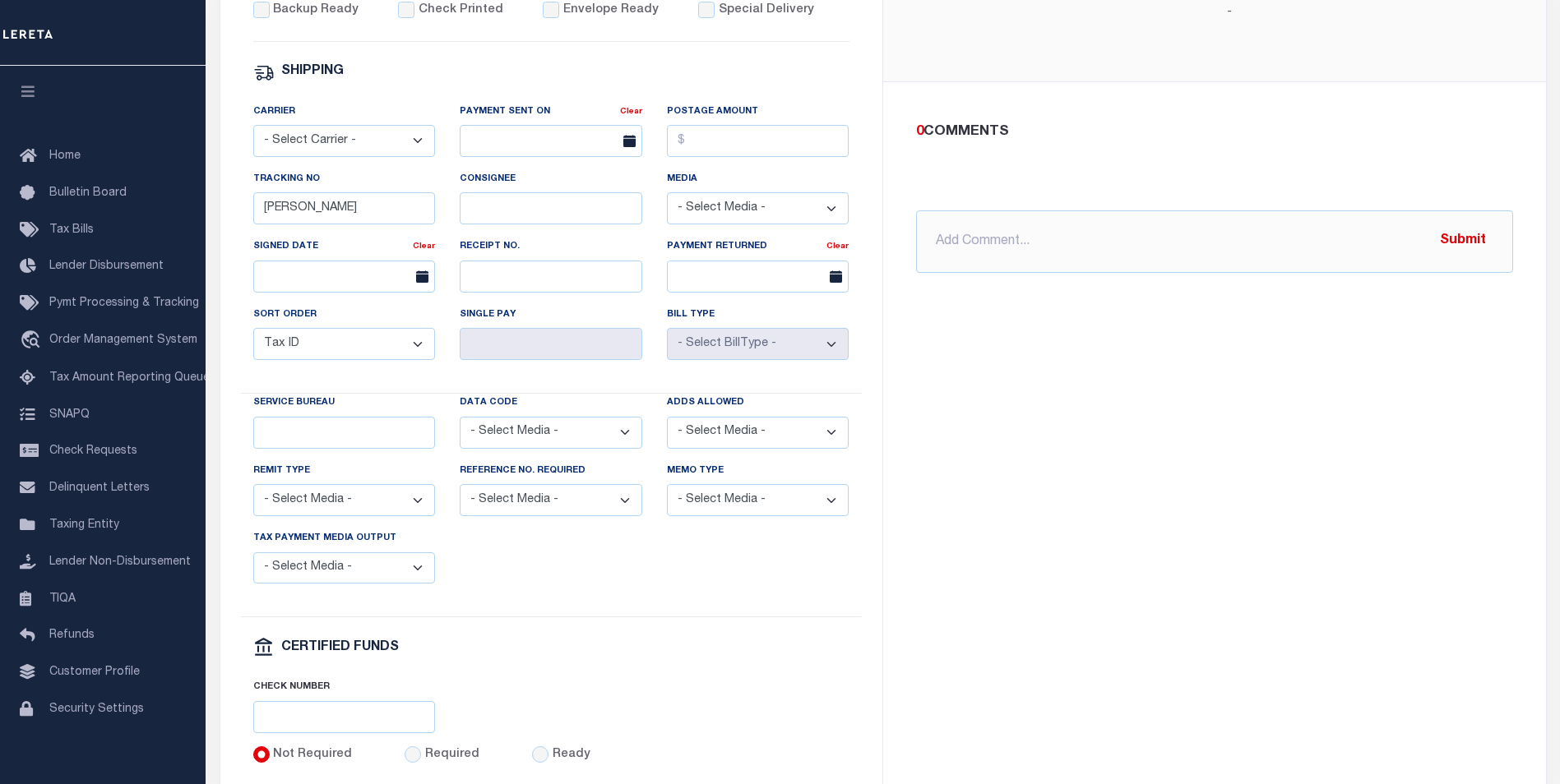
scroll to position [752, 0]
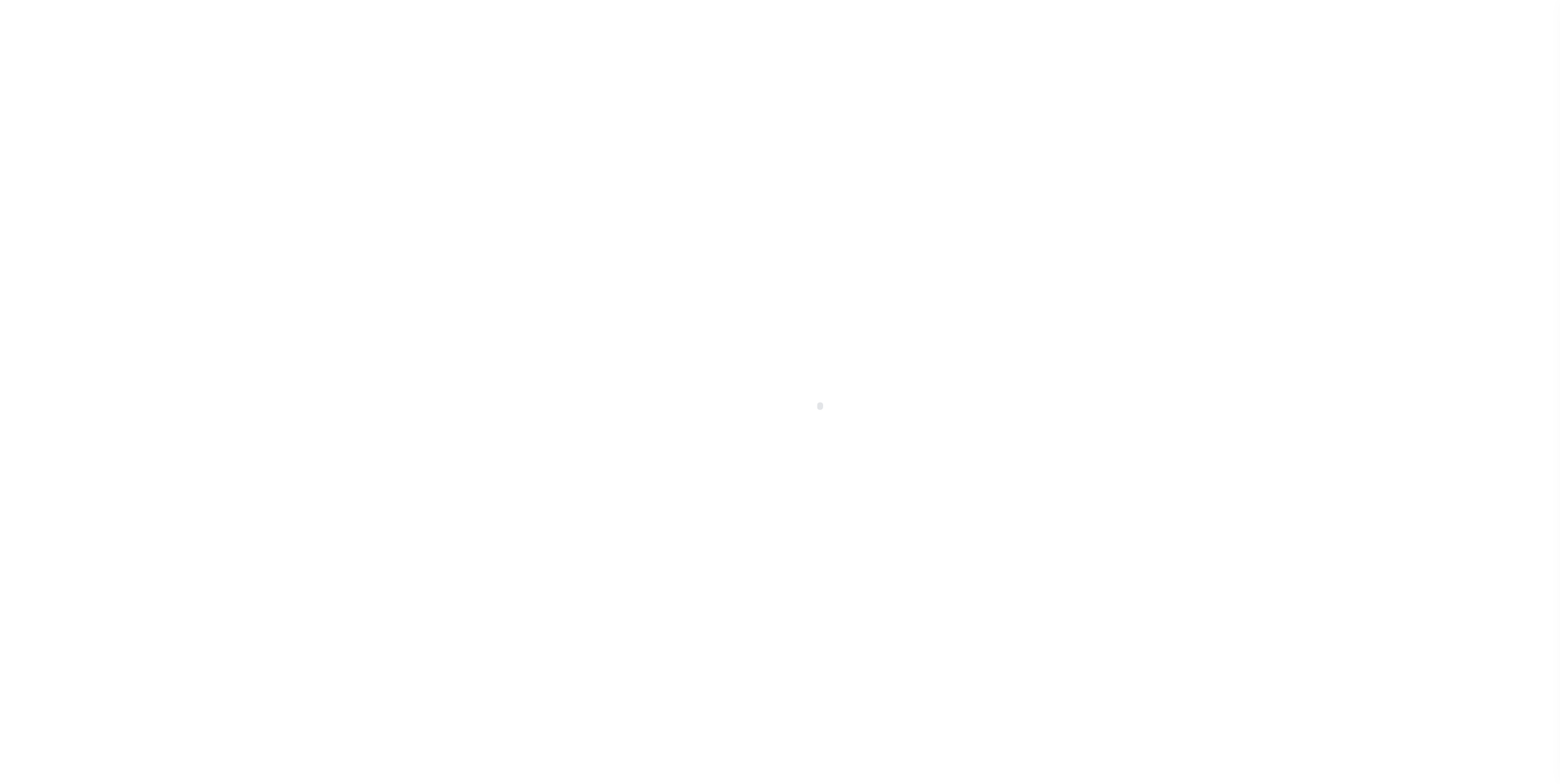
select select "SFP"
type input "[DATE]"
type input "[PERSON_NAME]"
radio input "true"
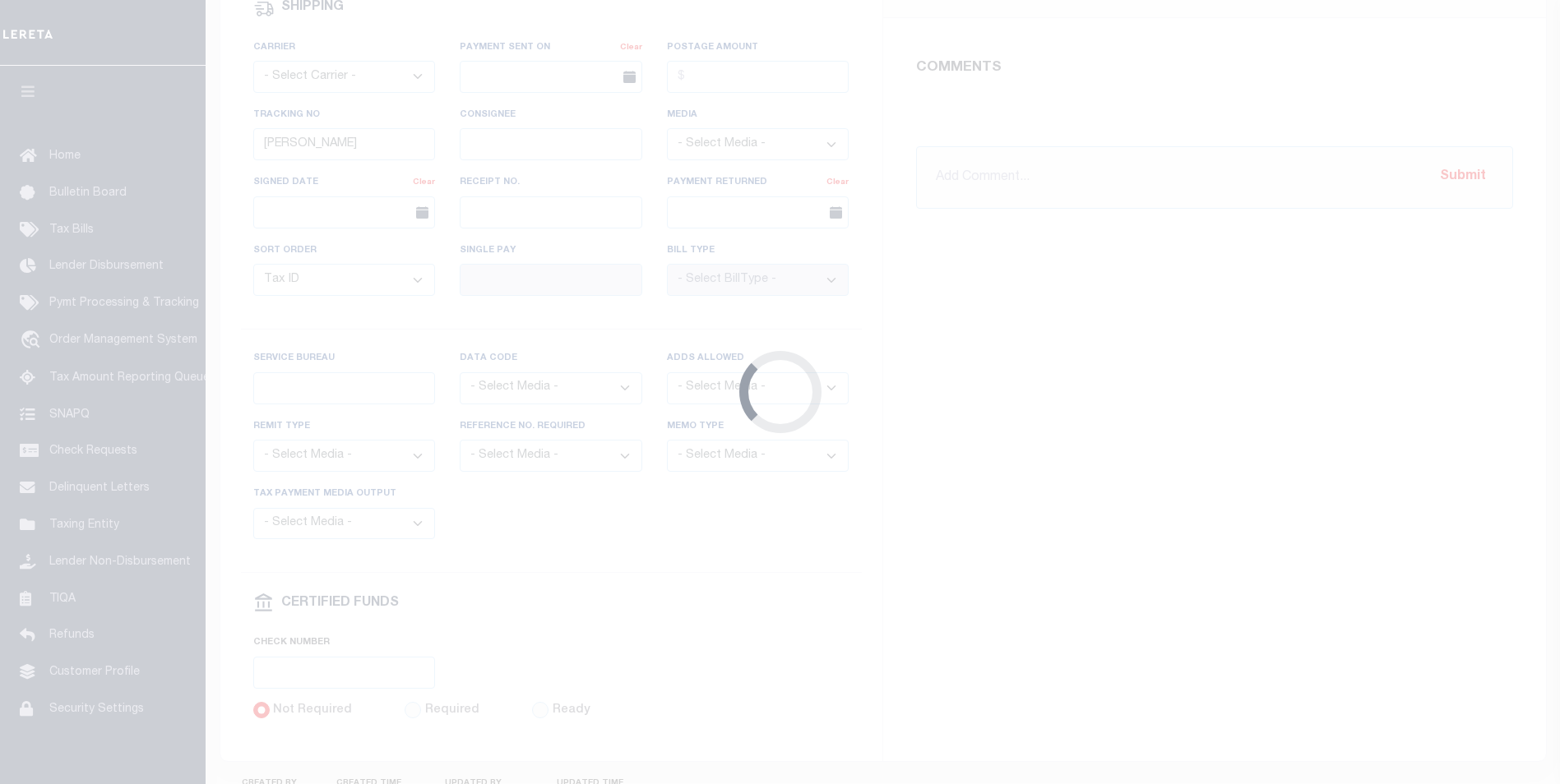
scroll to position [752, 0]
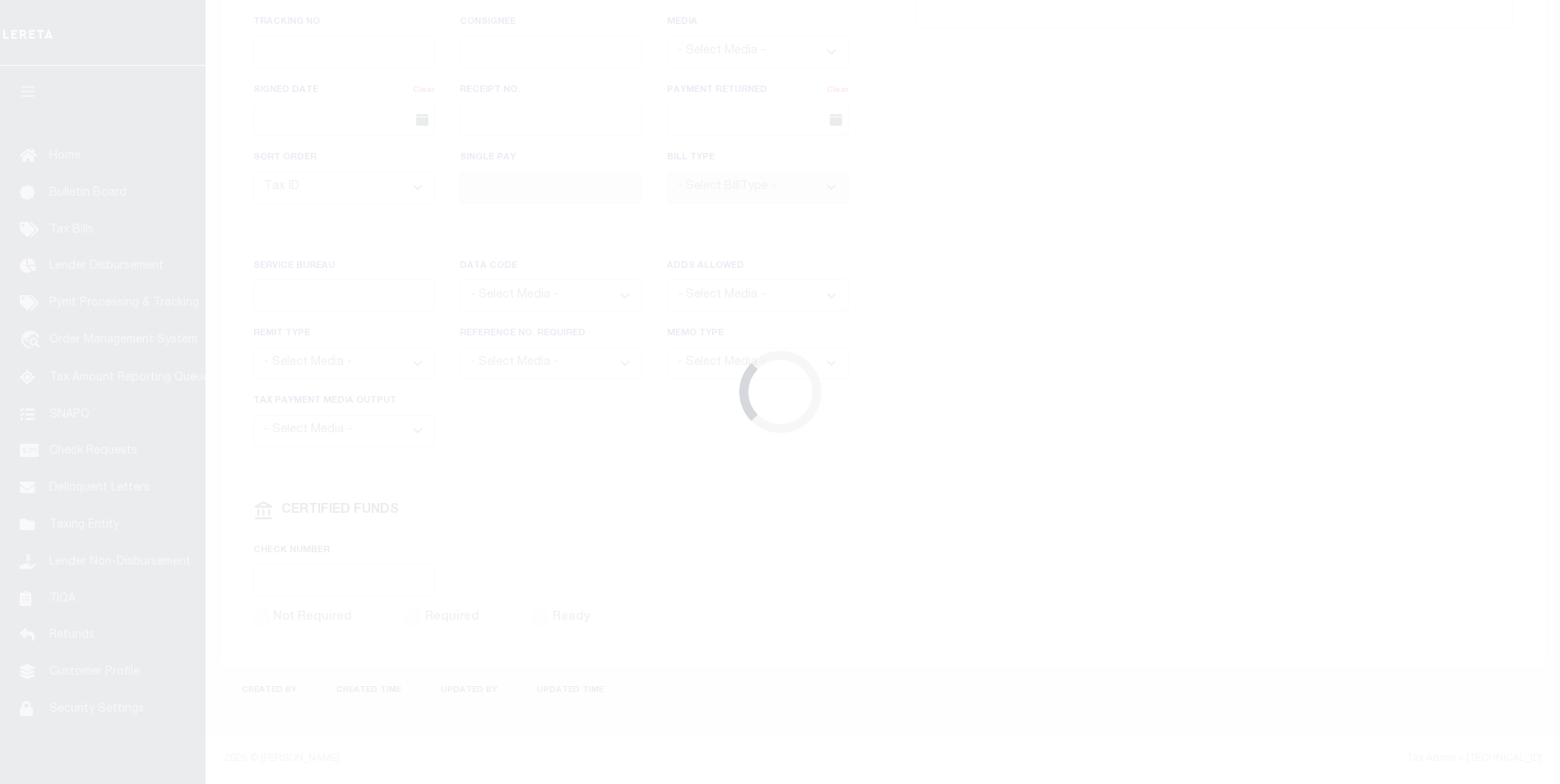
select select "SFP"
type input "[DATE]"
type input "[PERSON_NAME]"
radio input "true"
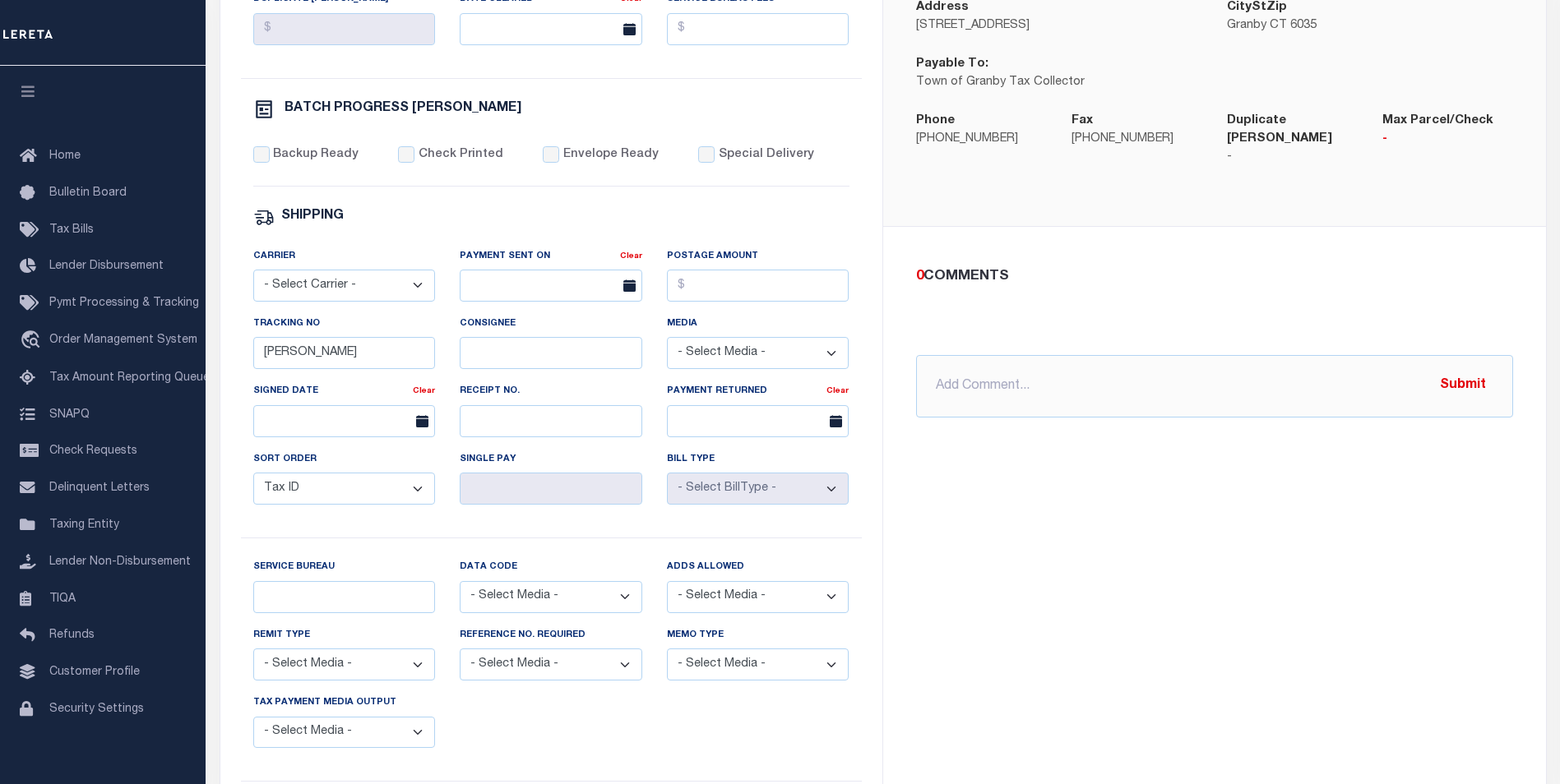
scroll to position [689, 0]
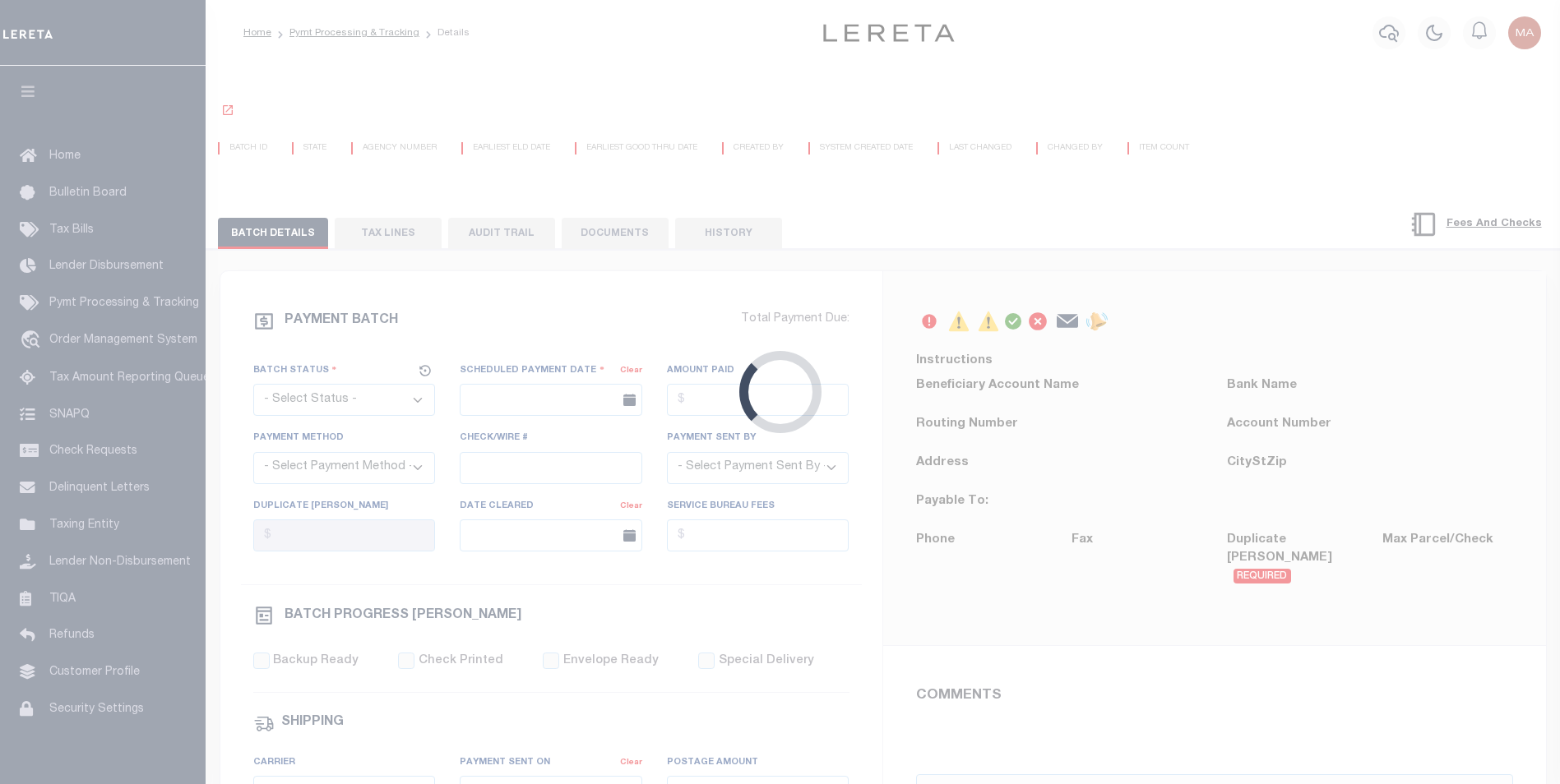
select select "SFP"
type input "[DATE]"
type input "[PERSON_NAME]"
radio input "true"
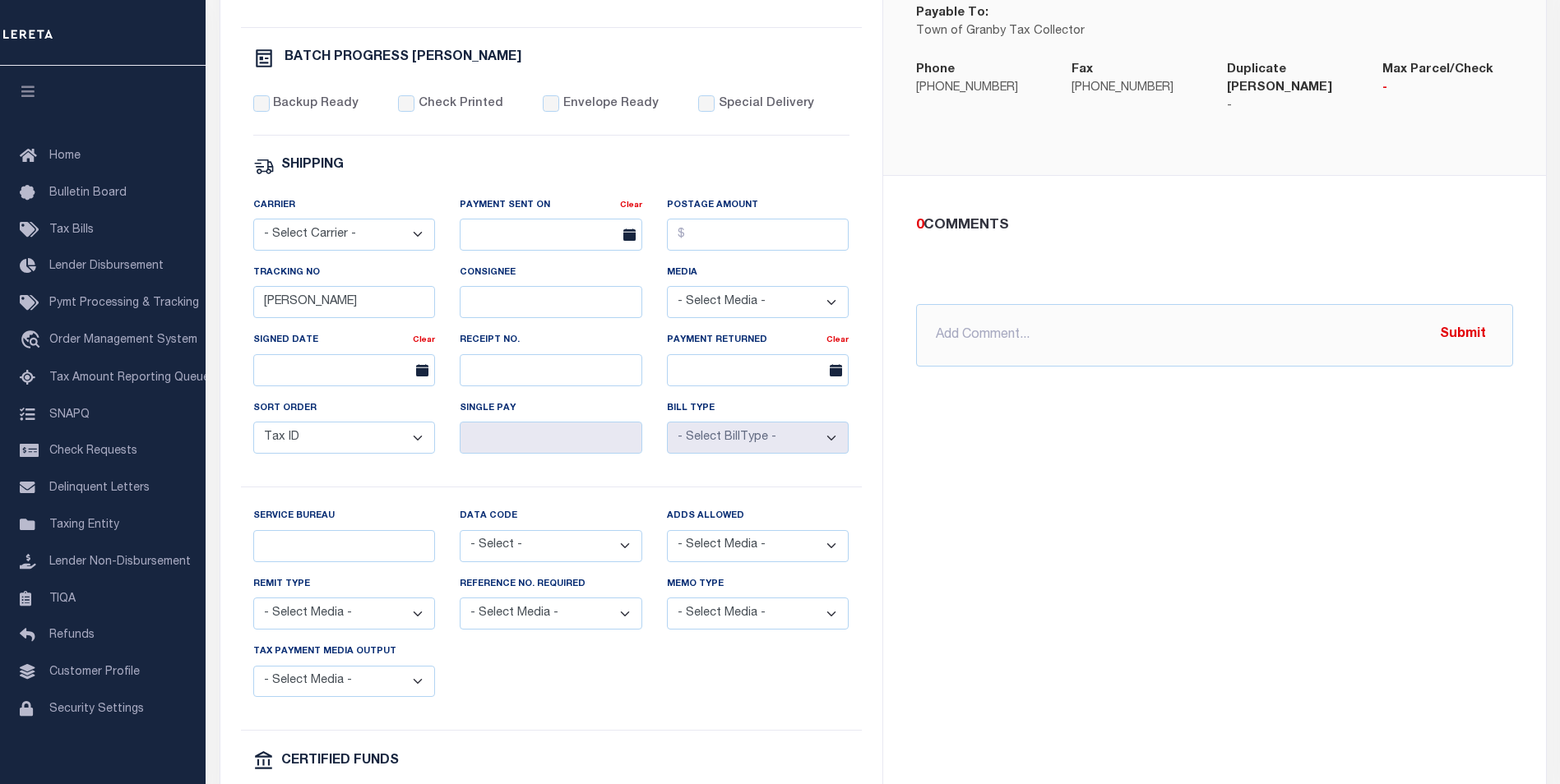
scroll to position [658, 0]
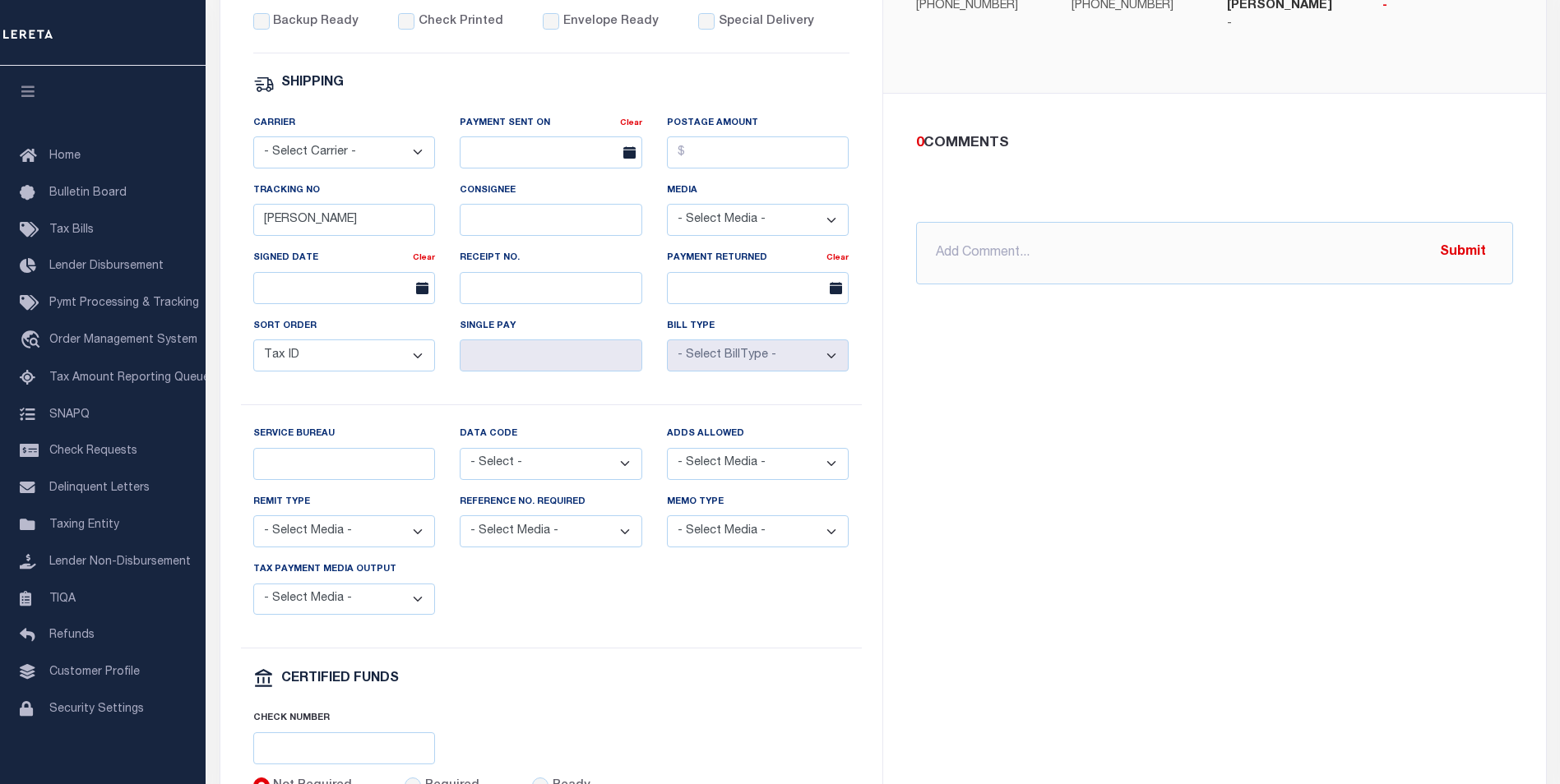
click at [527, 478] on select "- Select - Balance Due Mortgage Open Prior Supplemental" at bounding box center [551, 463] width 182 height 32
click at [494, 479] on select "- Select - Balance Due Mortgage Open Prior Supplemental" at bounding box center [551, 463] width 182 height 32
click at [972, 601] on div "GRANBY TOWN Instructions - Beneficiary Account Name GRANBY TOWN Bank Name - - -…" at bounding box center [1215, 233] width 663 height 1205
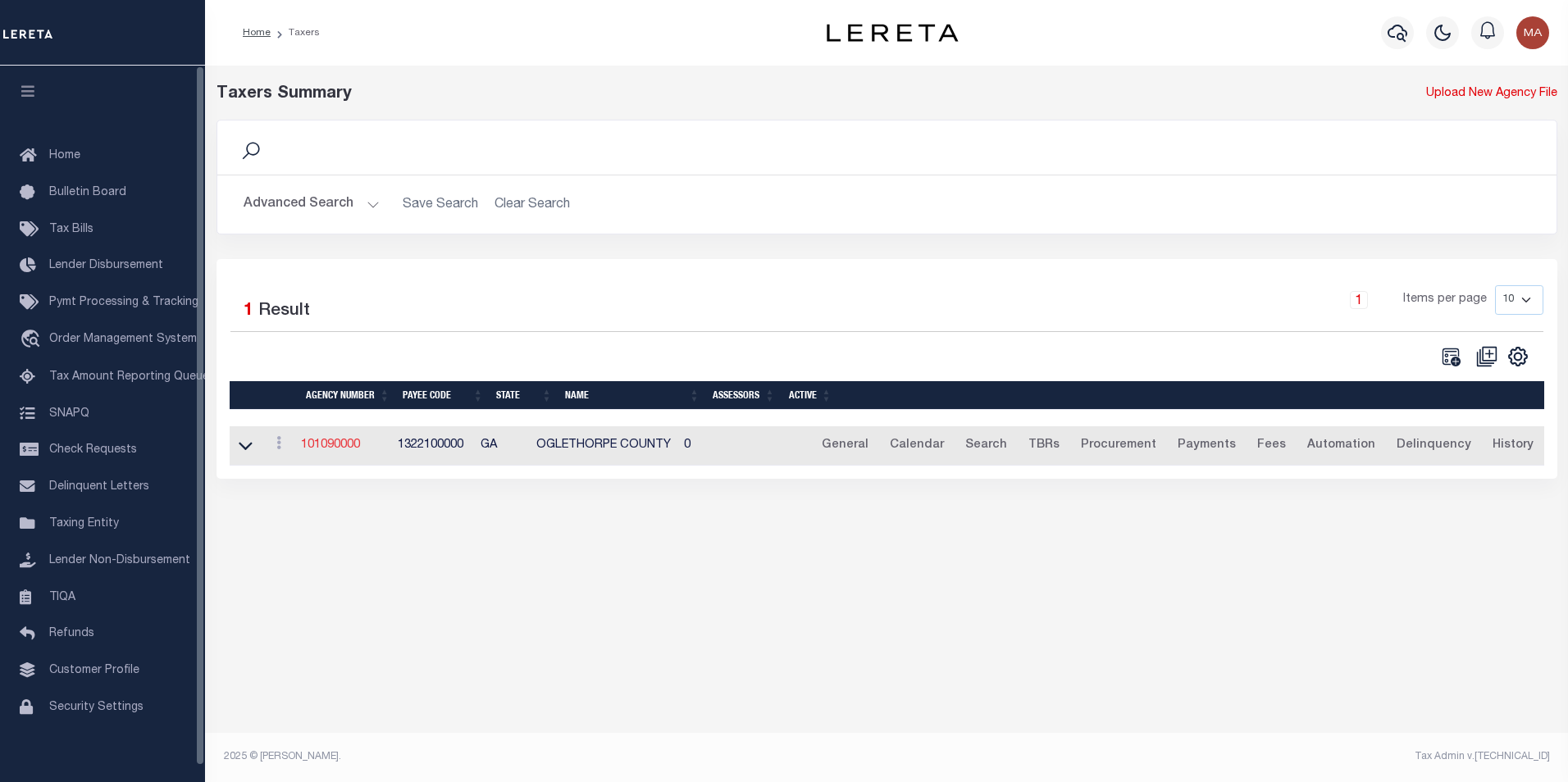
click at [336, 450] on link "101090000" at bounding box center [330, 445] width 59 height 11
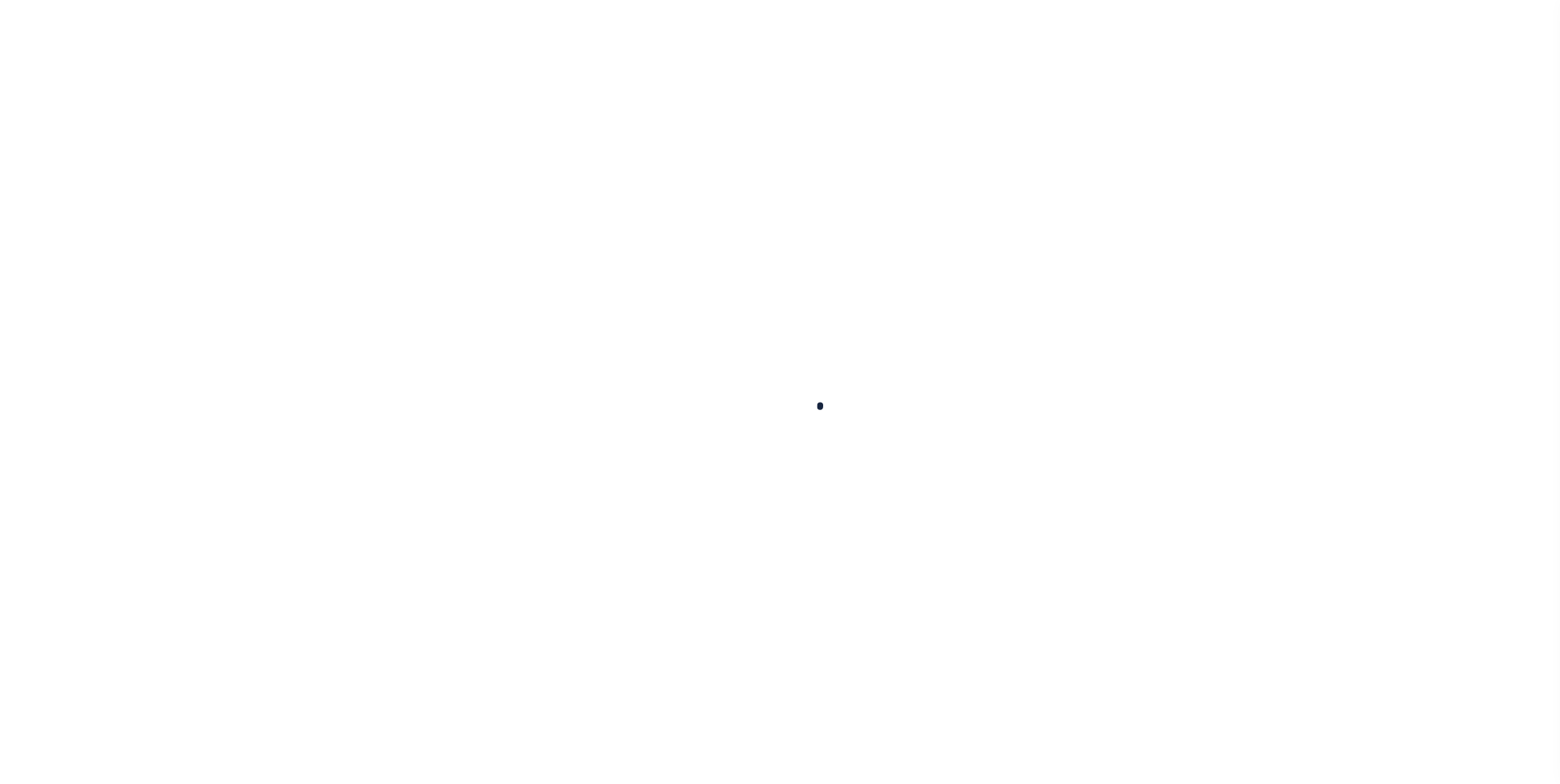
select select
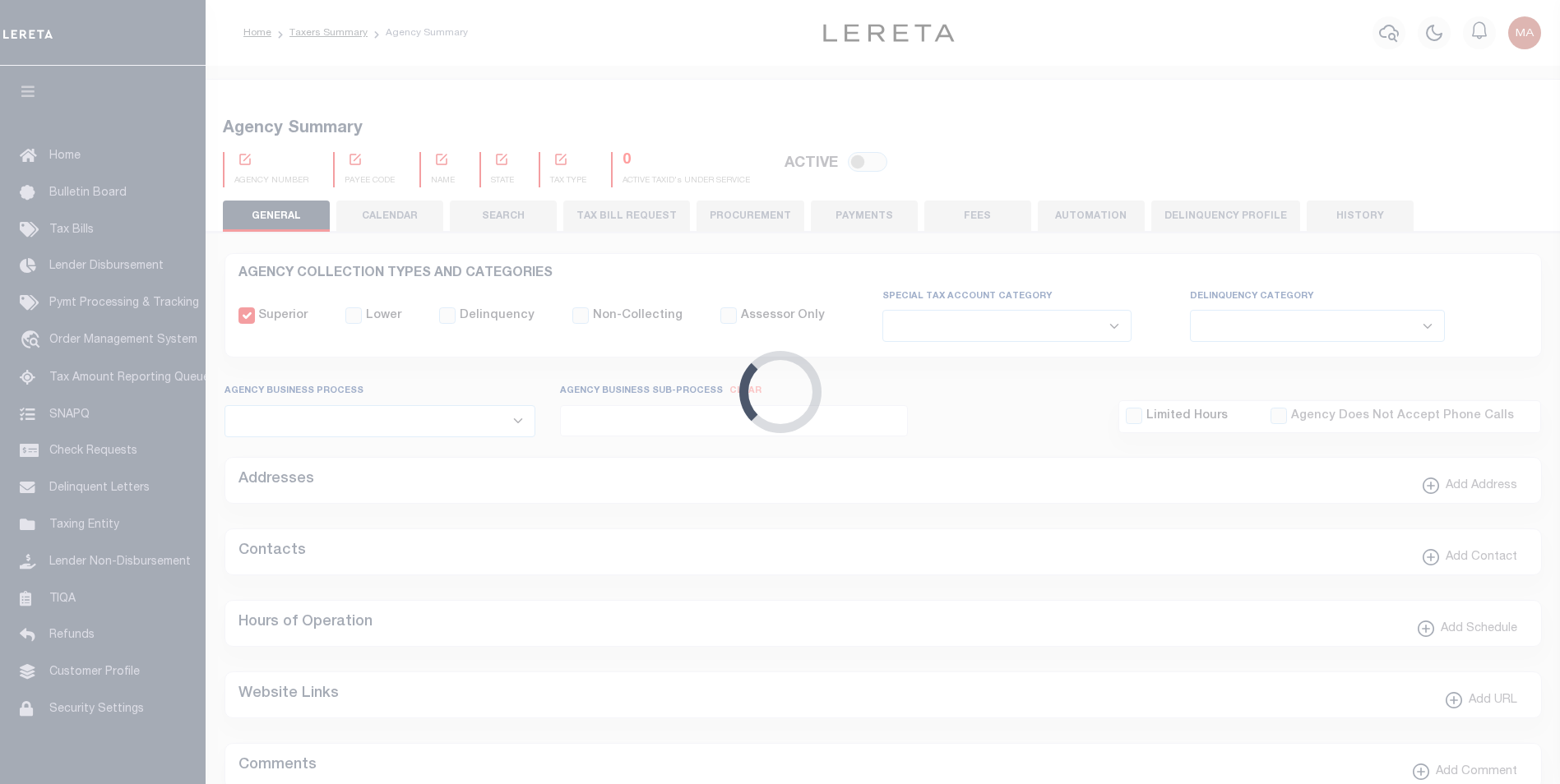
checkbox input "false"
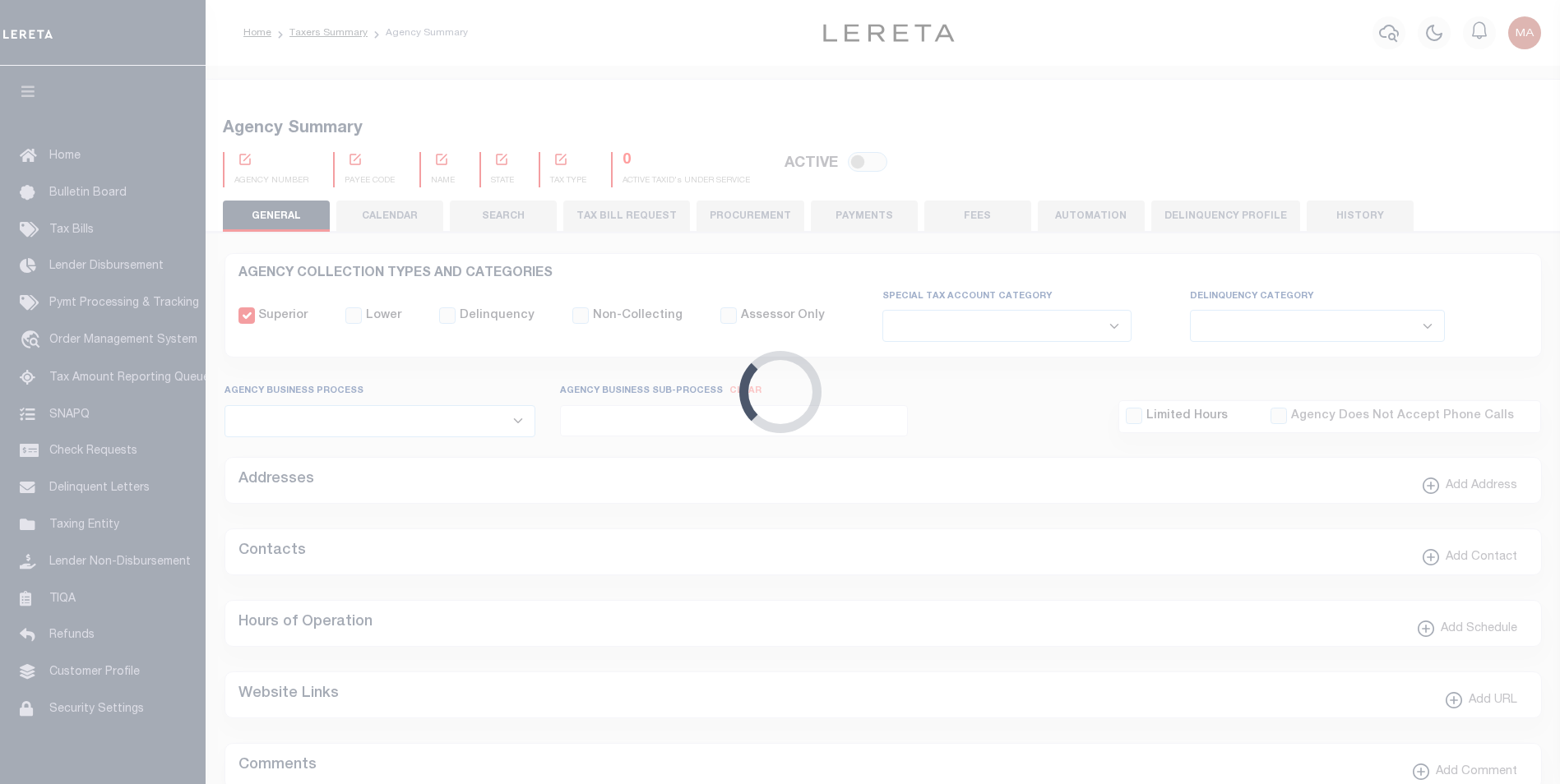
checkbox input "false"
type input "1322100000"
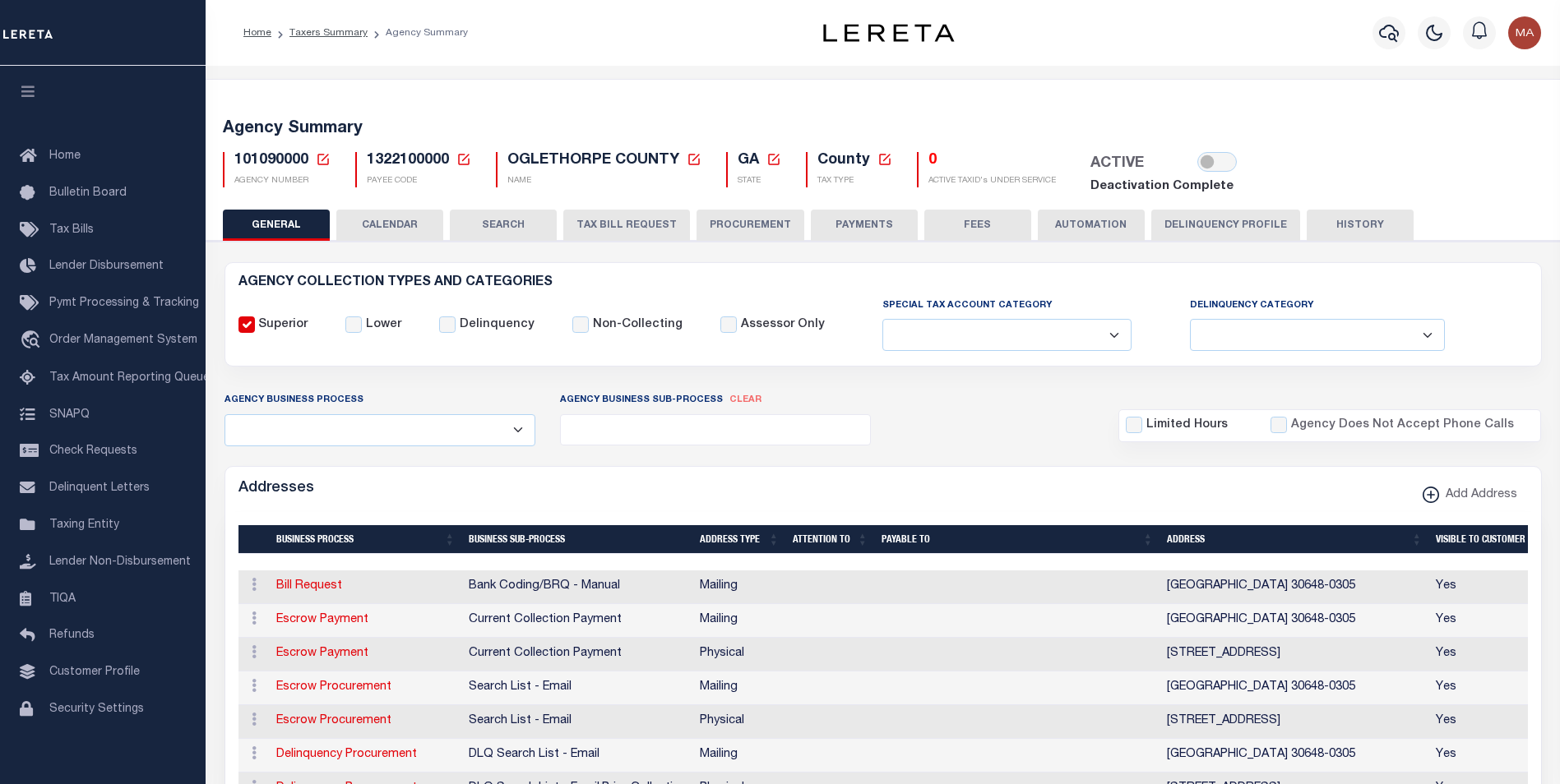
click at [870, 233] on button "PAYMENTS" at bounding box center [864, 226] width 107 height 31
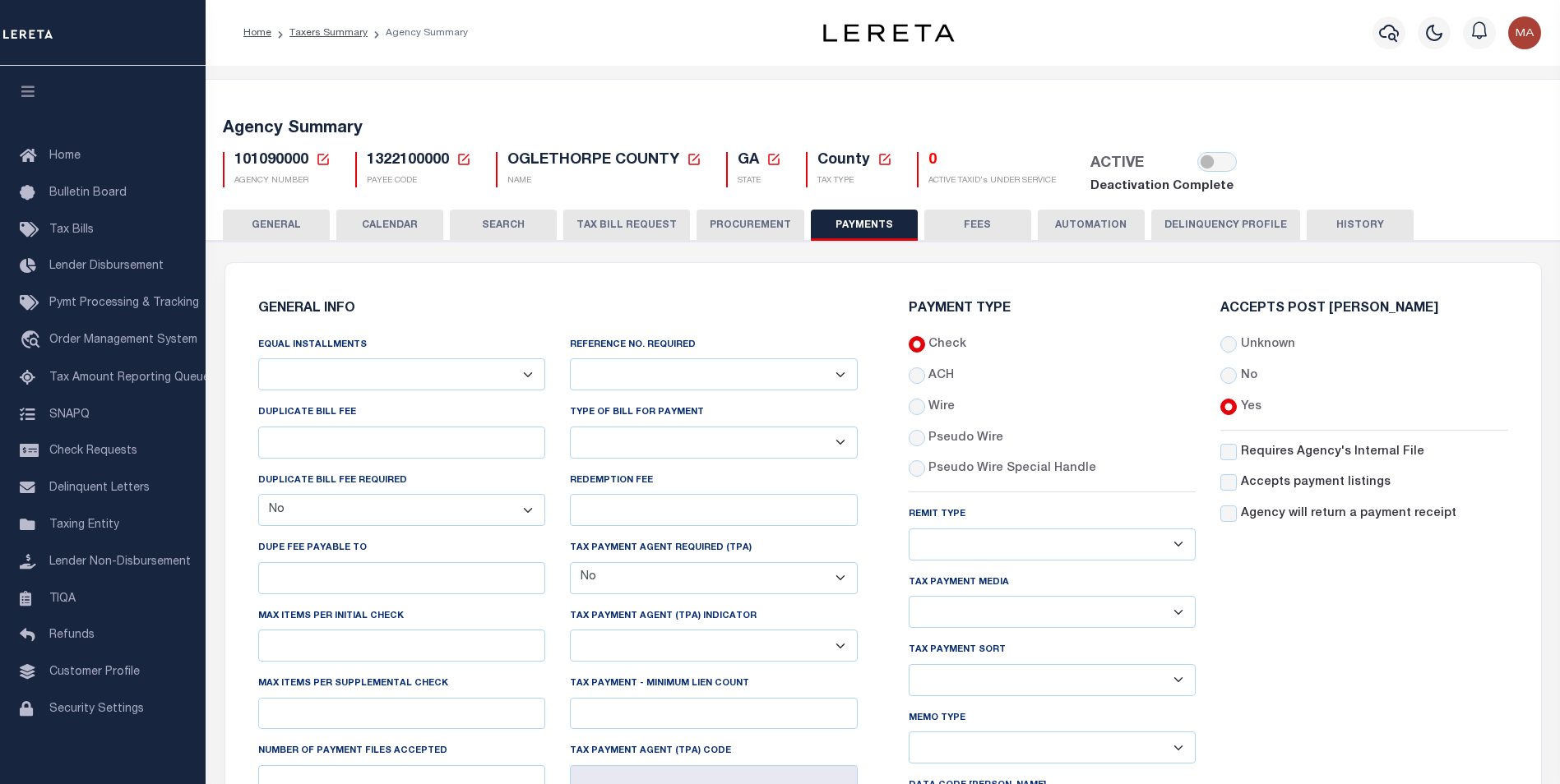
scroll to position [247, 0]
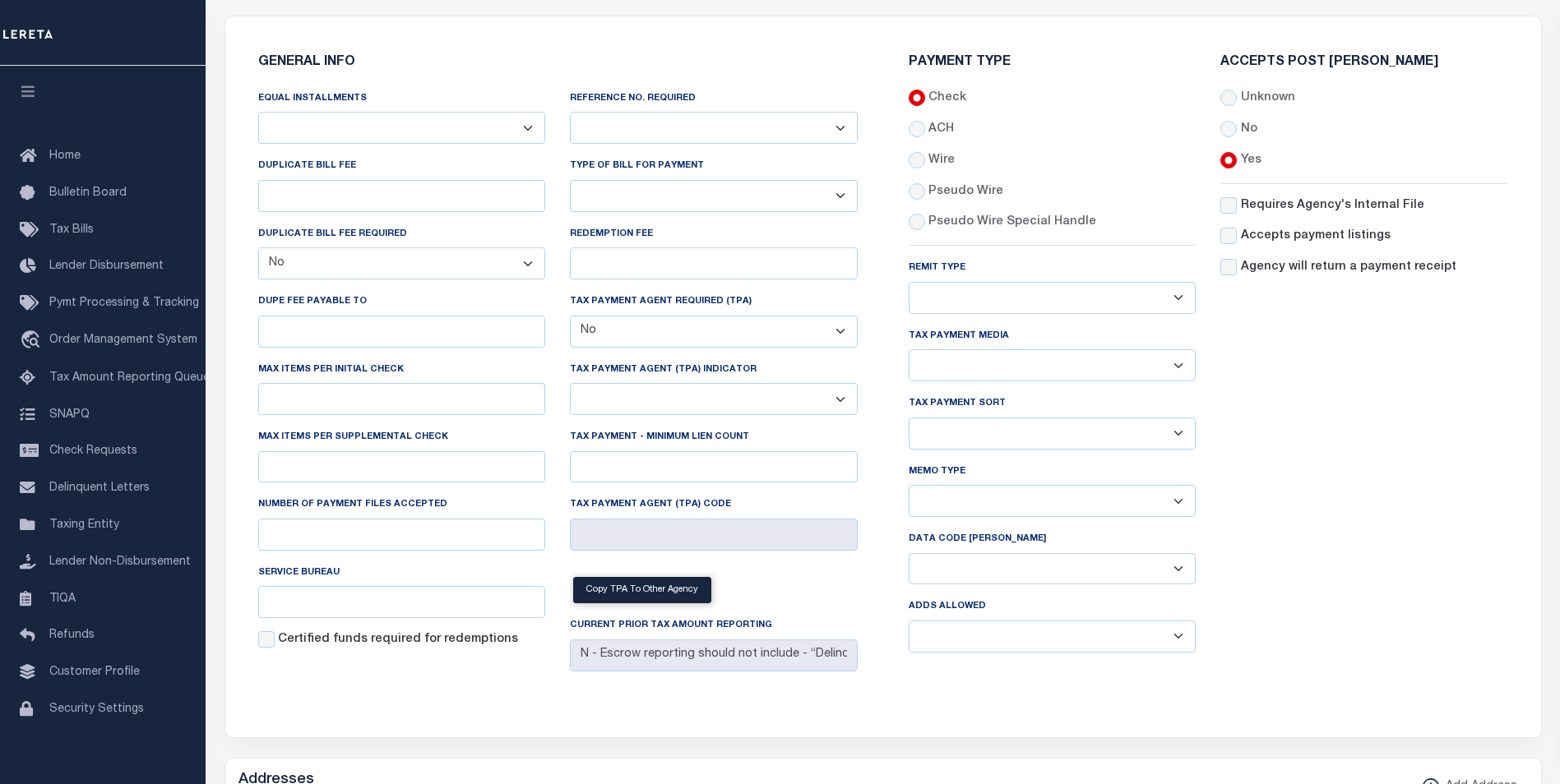
click at [991, 573] on select "Balance Due Mortgage Open Prior Supplemental" at bounding box center [1053, 569] width 288 height 32
click at [979, 290] on select "Any form of check is acceptable for payment of current and prior year taxes. On…" at bounding box center [1053, 298] width 288 height 32
click at [716, 127] on select "Yes No" at bounding box center [714, 127] width 288 height 32
click at [994, 362] on select "List, Tape Spcl List Dels Only List Tape & Bills Soft Copy List Tape & Soft Cop…" at bounding box center [1053, 365] width 288 height 32
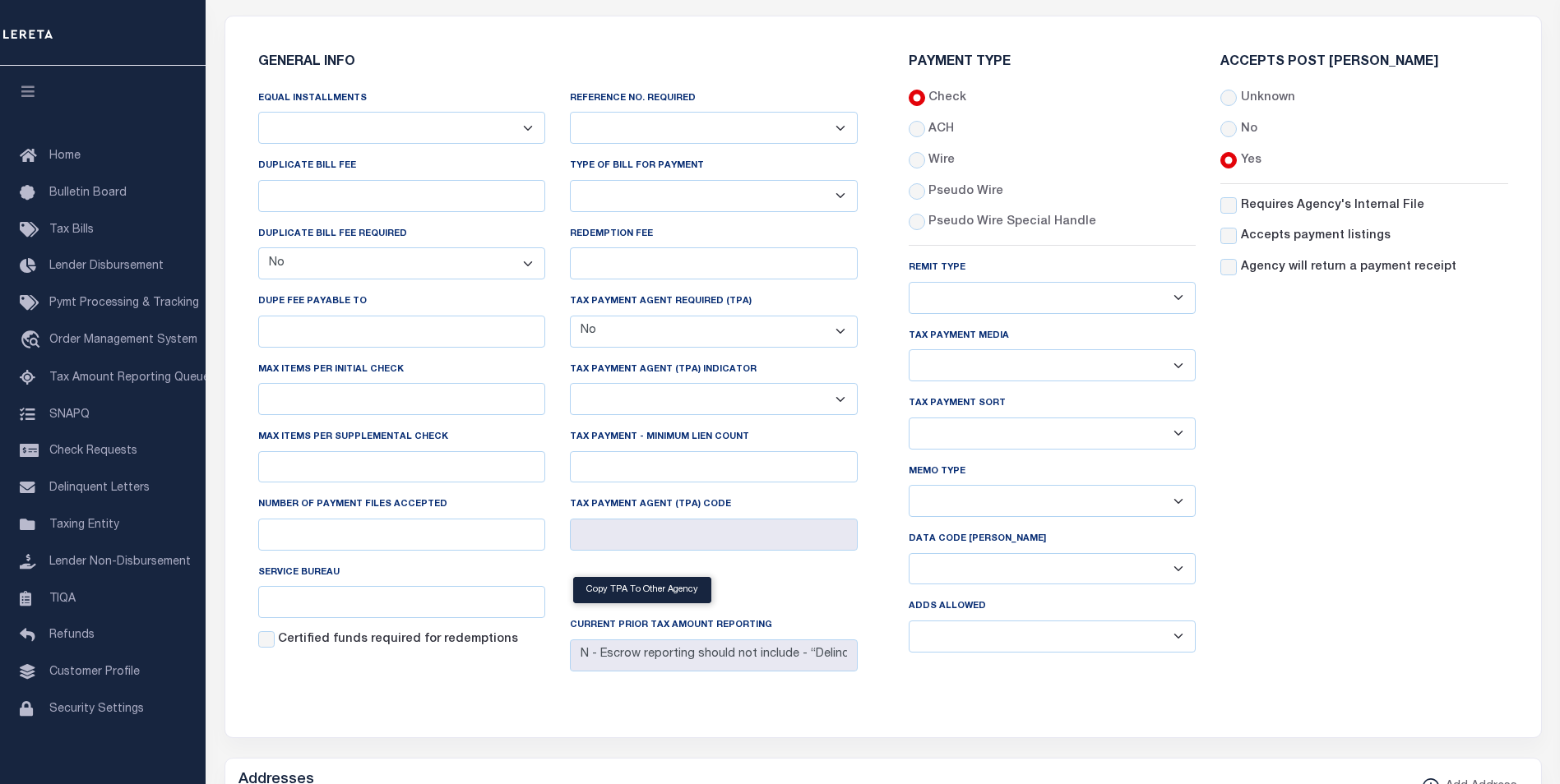
click at [1297, 582] on div "Accepts Post [PERSON_NAME] Unknown No Yes" at bounding box center [1364, 361] width 313 height 610
click at [1020, 364] on select "List, Tape Spcl List Dels Only List Tape & Bills Soft Copy List Tape & Soft Cop…" at bounding box center [1053, 365] width 288 height 32
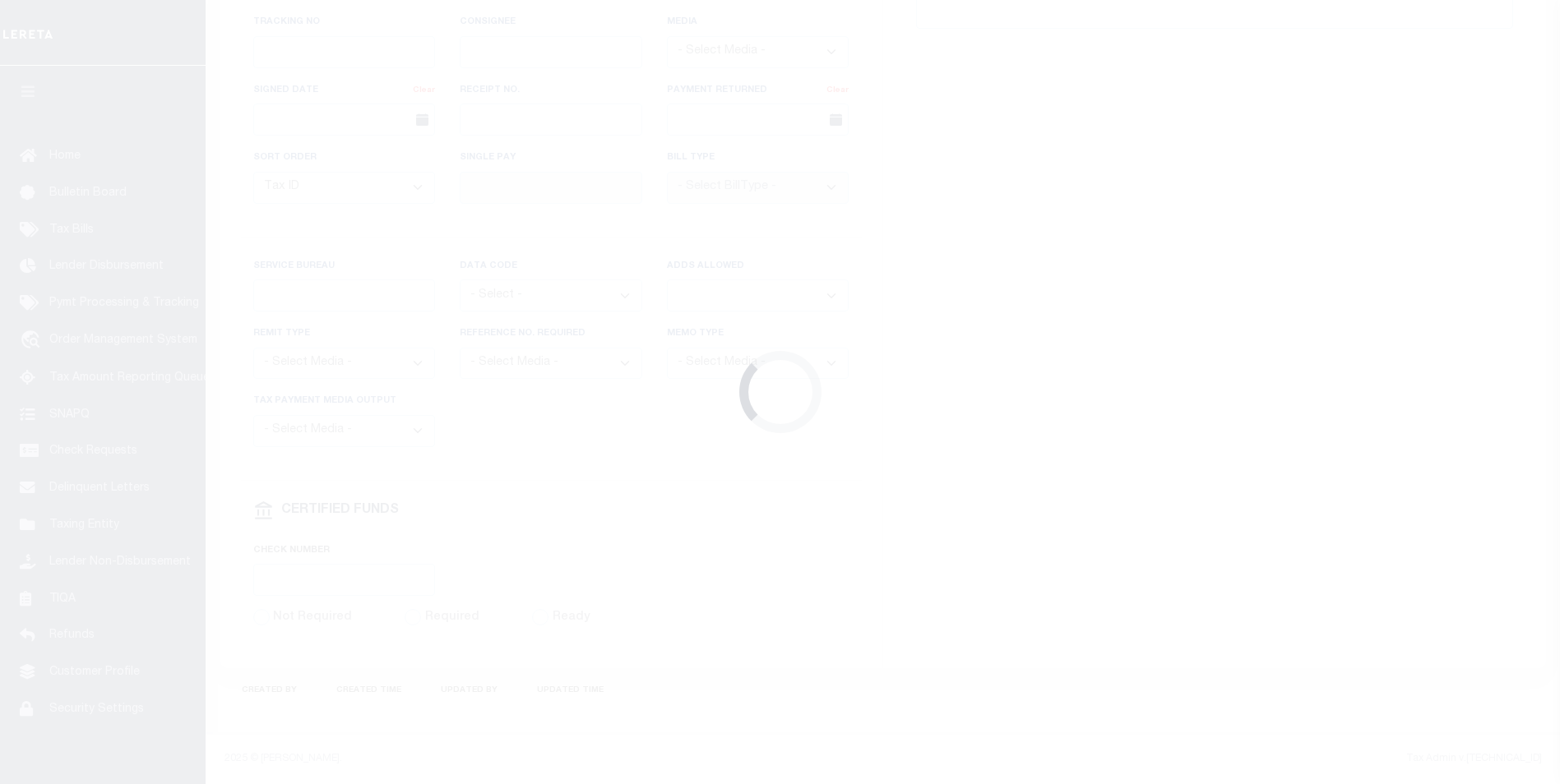
select select "SFP"
type input "[DATE]"
type input "[PERSON_NAME]"
radio input "true"
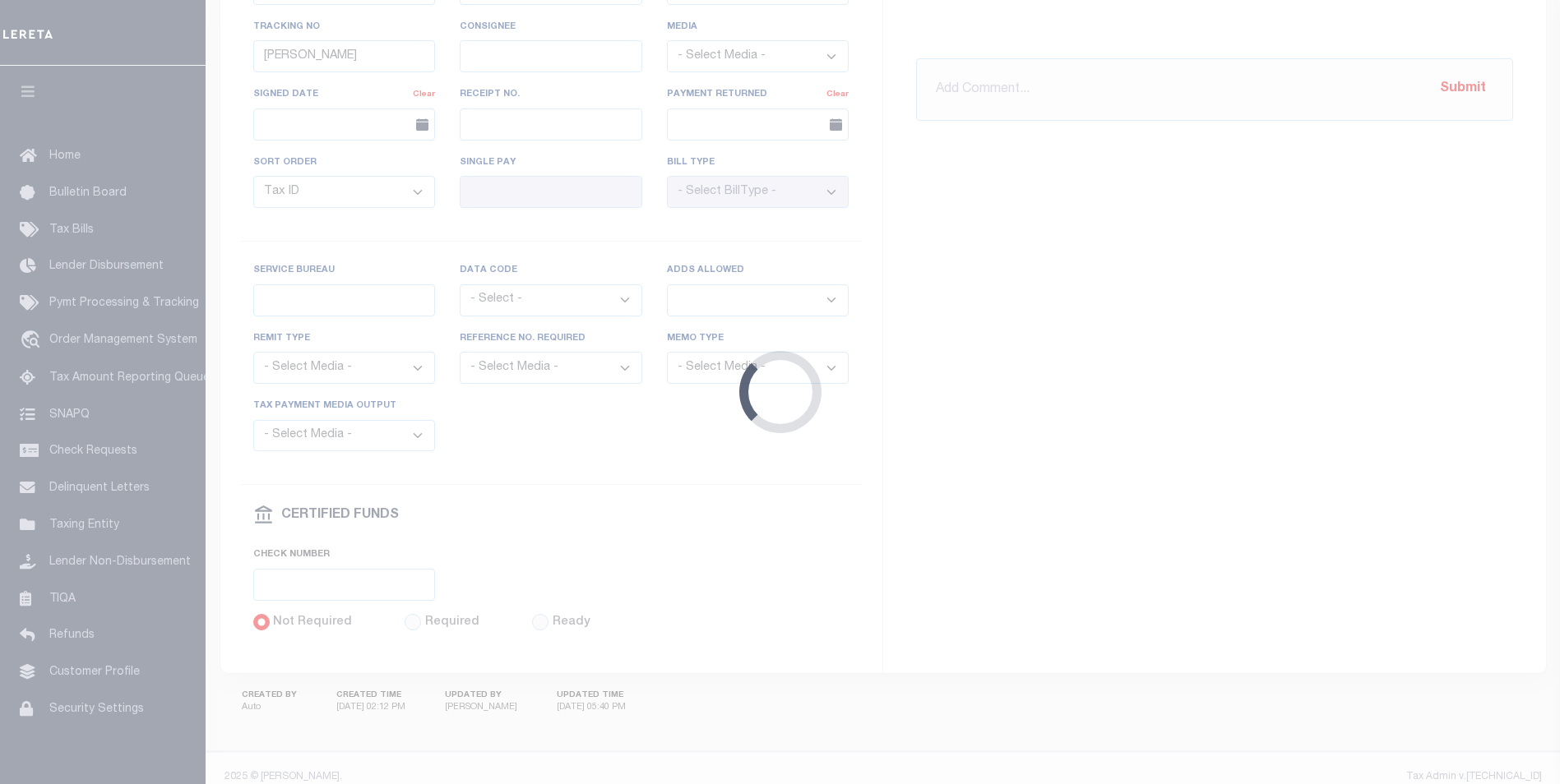
scroll to position [854, 0]
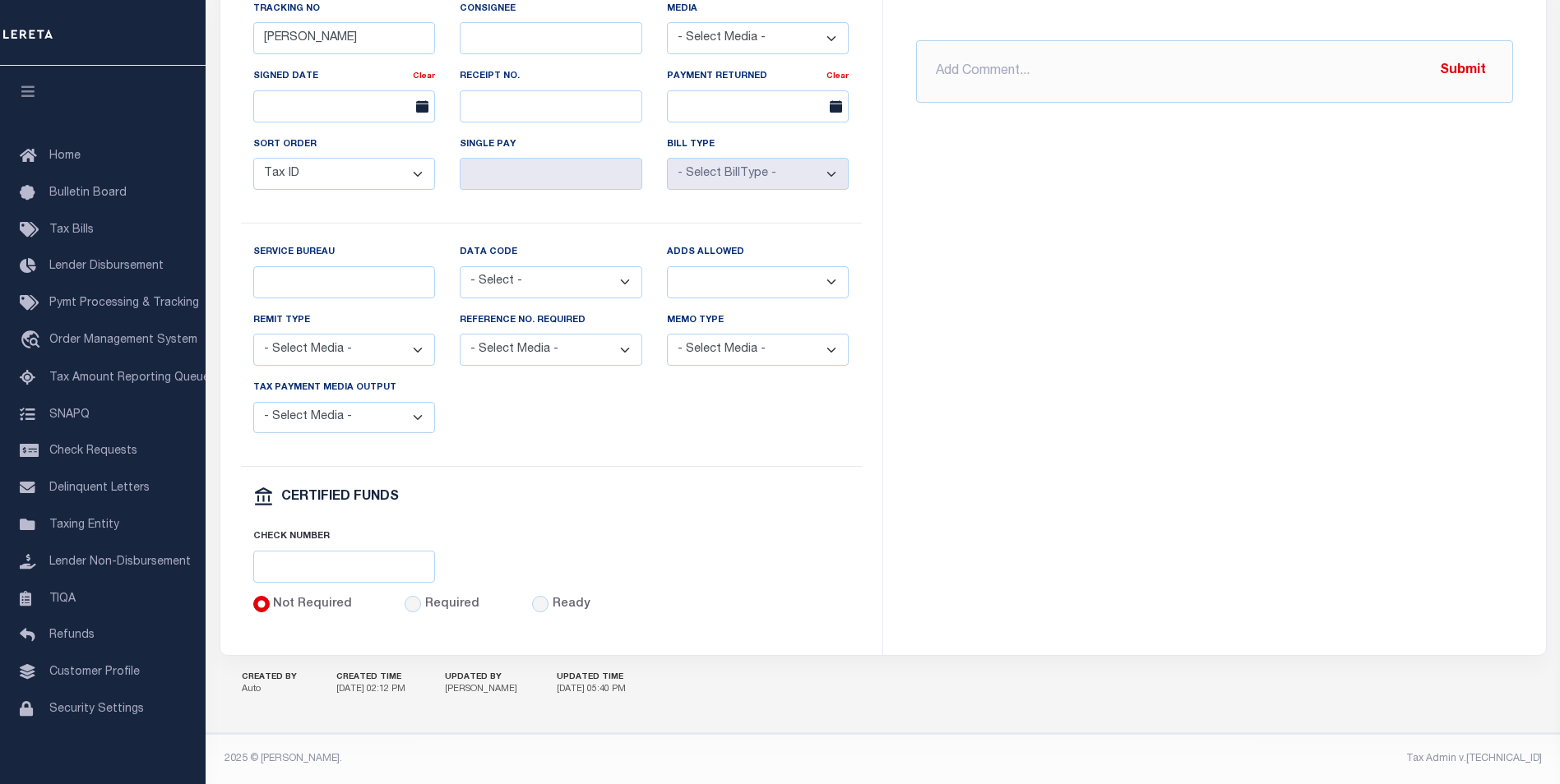
click at [732, 285] on select "Yes No" at bounding box center [757, 282] width 182 height 32
click at [1016, 518] on div "[GEOGRAPHIC_DATA] Instructions - Beneficiary Account Name [GEOGRAPHIC_DATA] Ban…" at bounding box center [1215, 51] width 663 height 1205
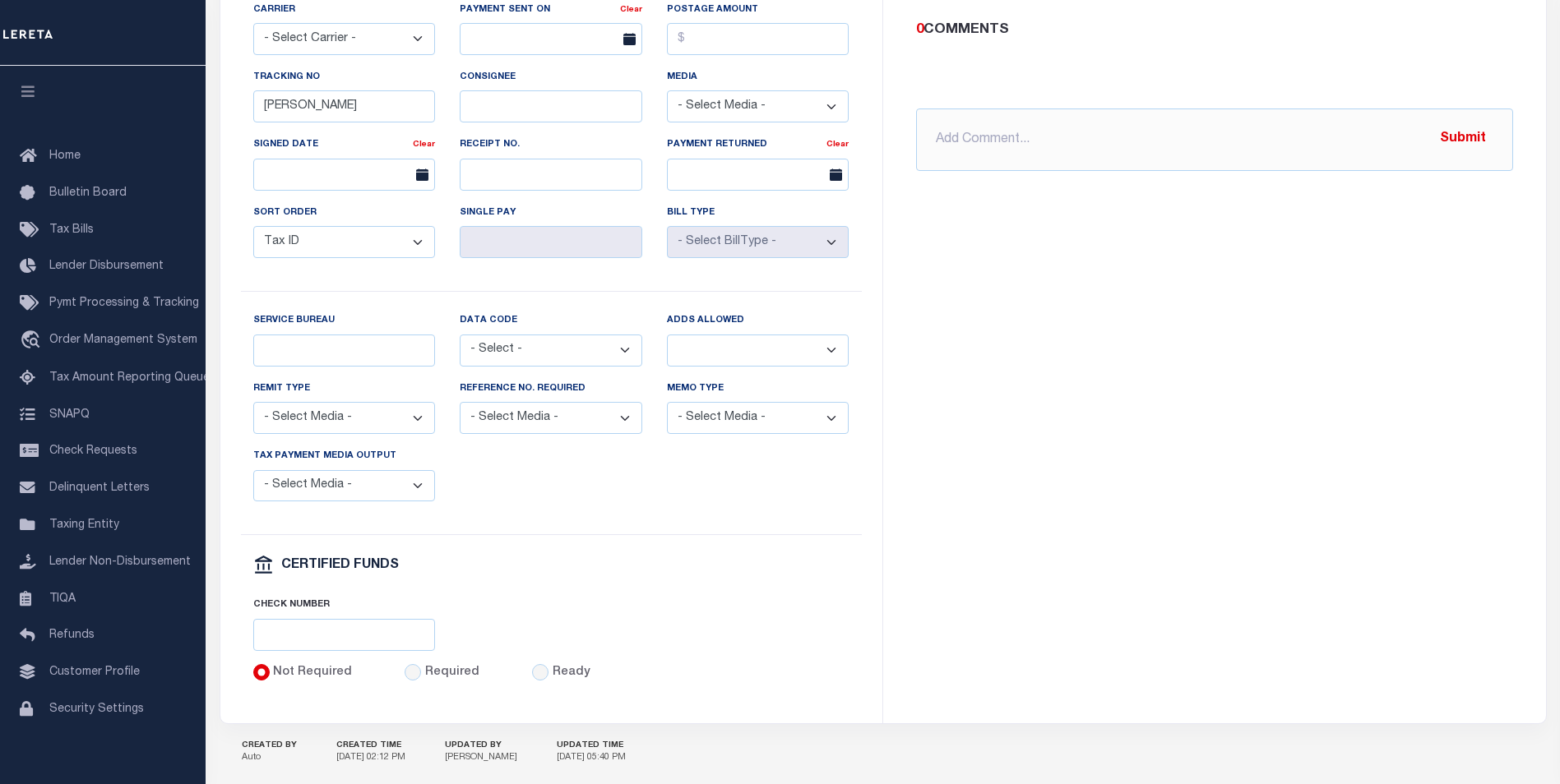
click at [751, 117] on select "- Select Media - CD/DVD Fax Other Paper List Programmed Output Spreadsheet" at bounding box center [757, 106] width 182 height 32
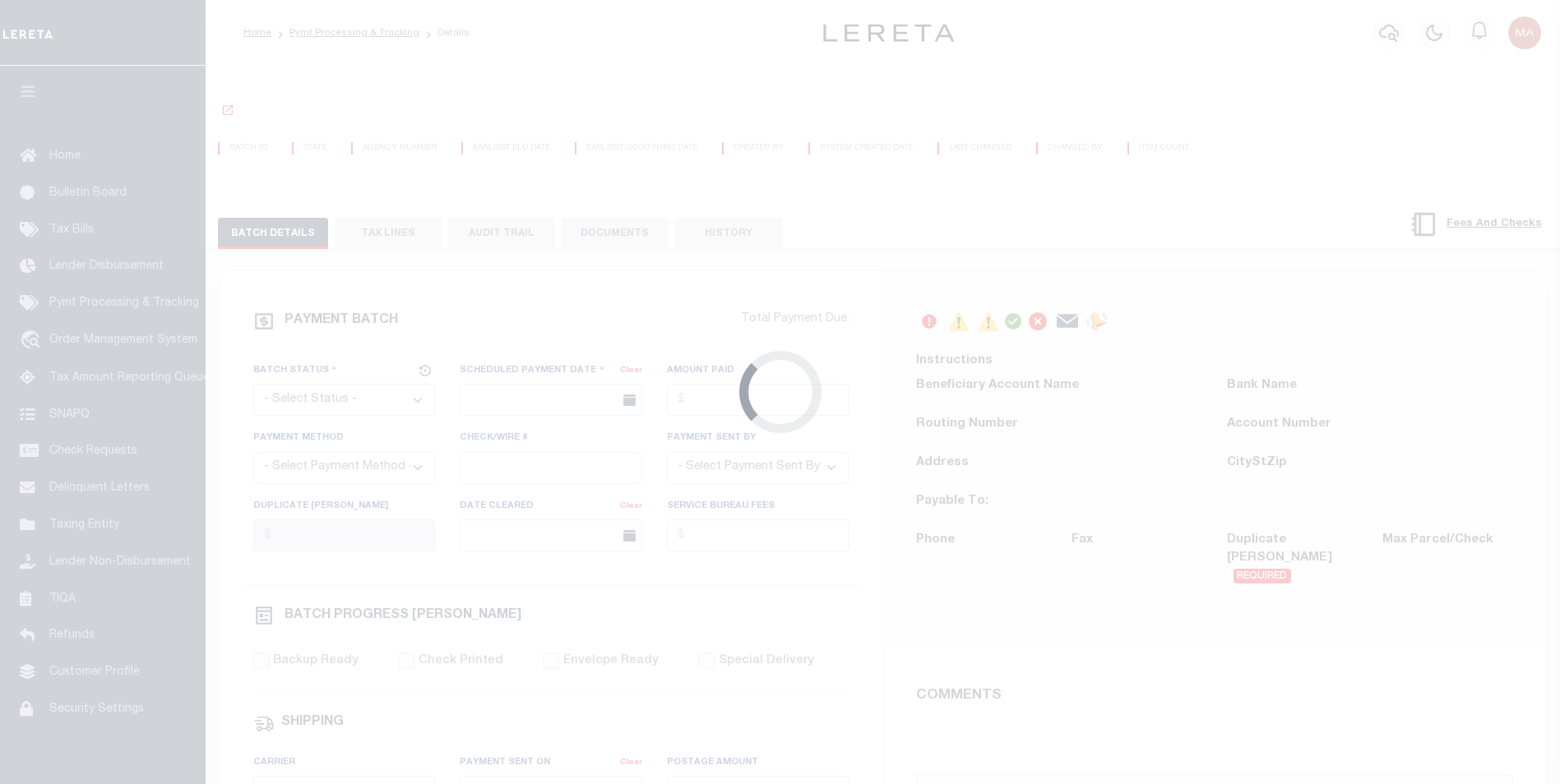
select select "SFP"
type input "[DATE]"
type input "[PERSON_NAME]"
radio input "true"
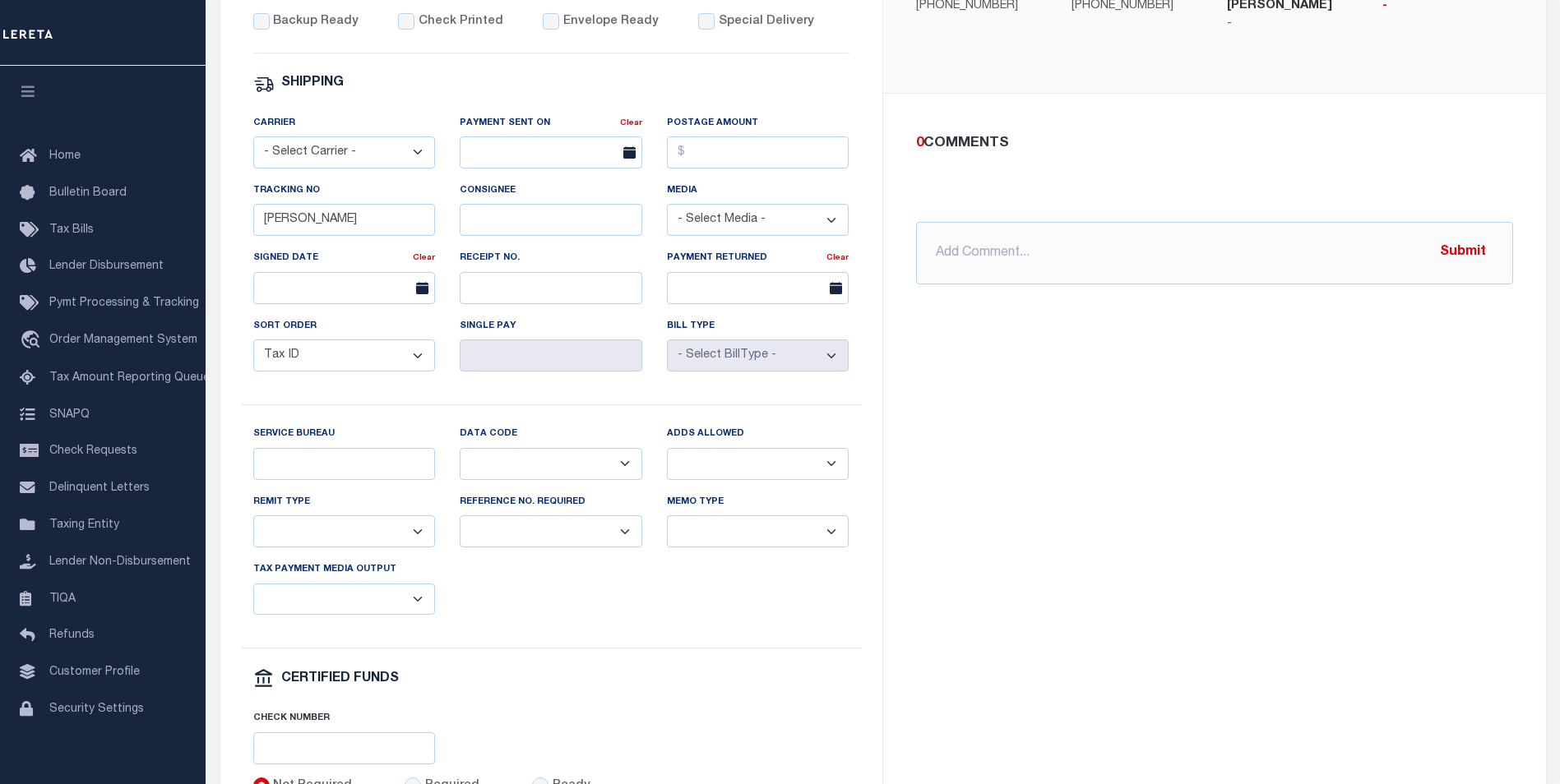
scroll to position [740, 0]
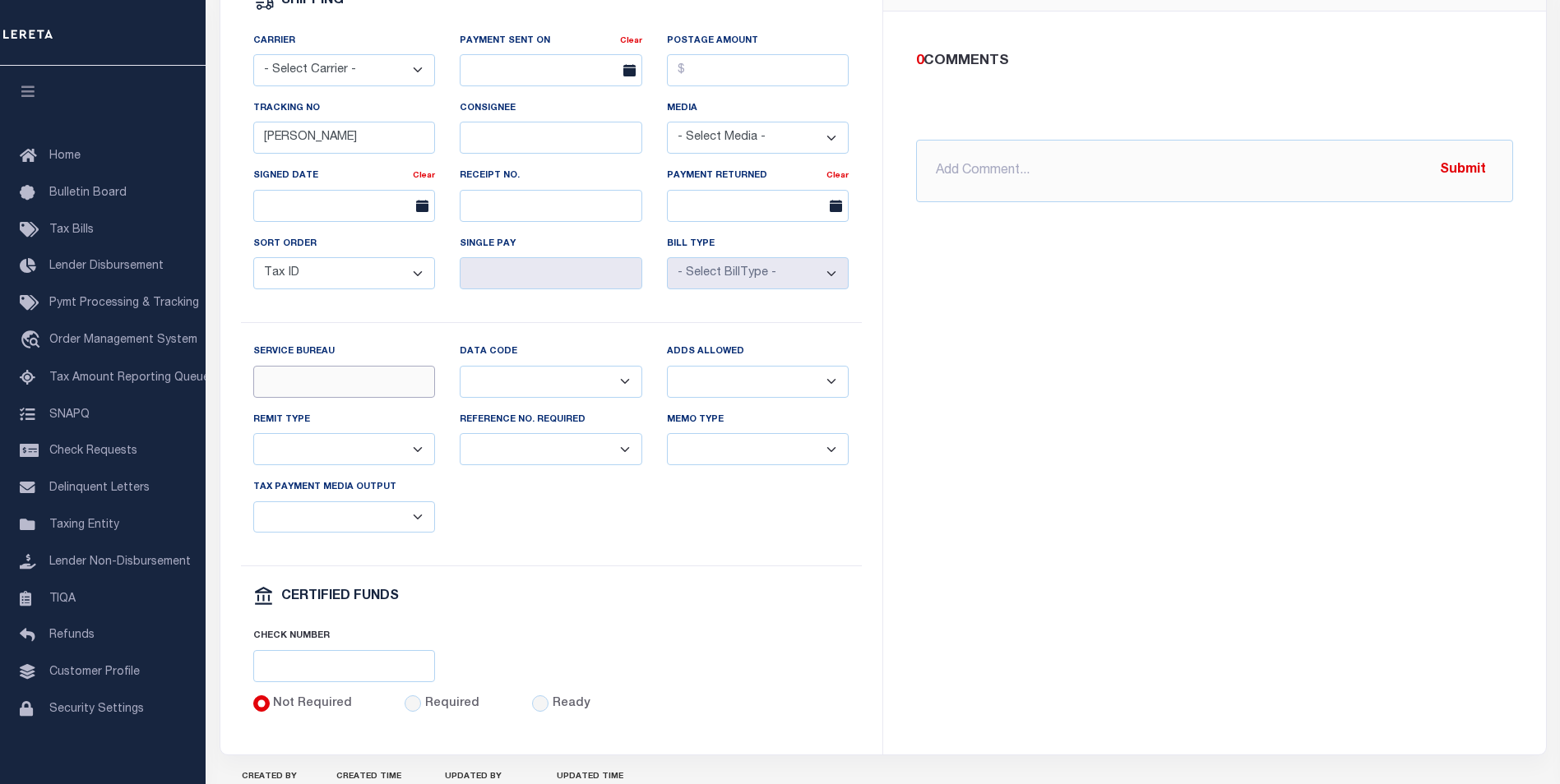
click at [339, 398] on input "Service Bureau" at bounding box center [344, 382] width 182 height 32
click at [547, 395] on select "Balance Due Mortgage Open Prior Supplemental" at bounding box center [551, 382] width 182 height 32
click at [682, 392] on select "Yes No" at bounding box center [757, 382] width 182 height 32
click at [361, 460] on select "Any form of check is acceptable for payment of current and prior year taxes. On…" at bounding box center [344, 449] width 182 height 32
click at [553, 458] on select "Yes No" at bounding box center [551, 449] width 182 height 32
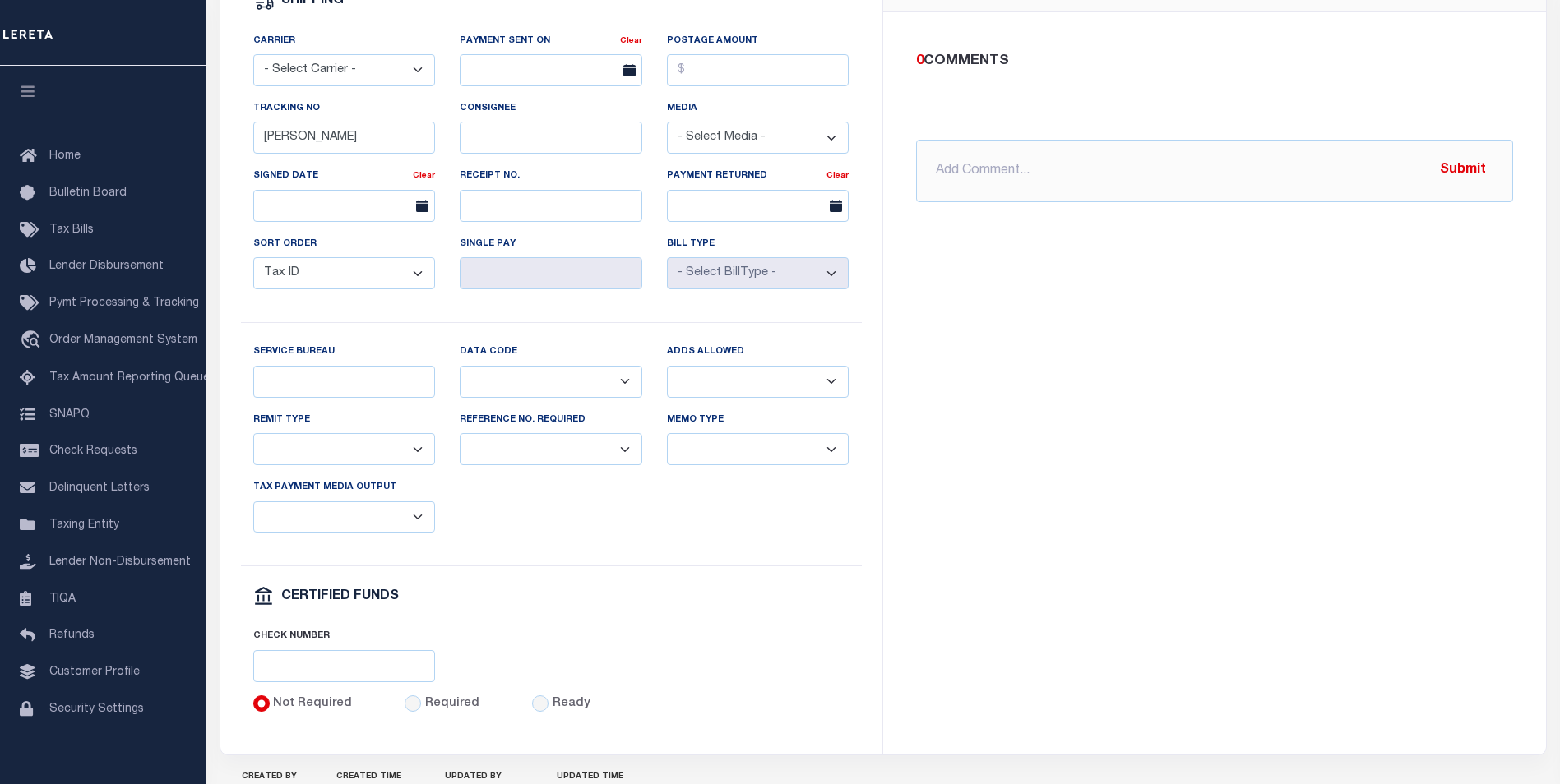
click at [749, 459] on select "Separate Together" at bounding box center [757, 449] width 182 height 32
click at [342, 530] on select "List, Tape Spcl List Dels Only List Tape & Bills Soft Copy List Tape & Soft Cop…" at bounding box center [344, 517] width 182 height 32
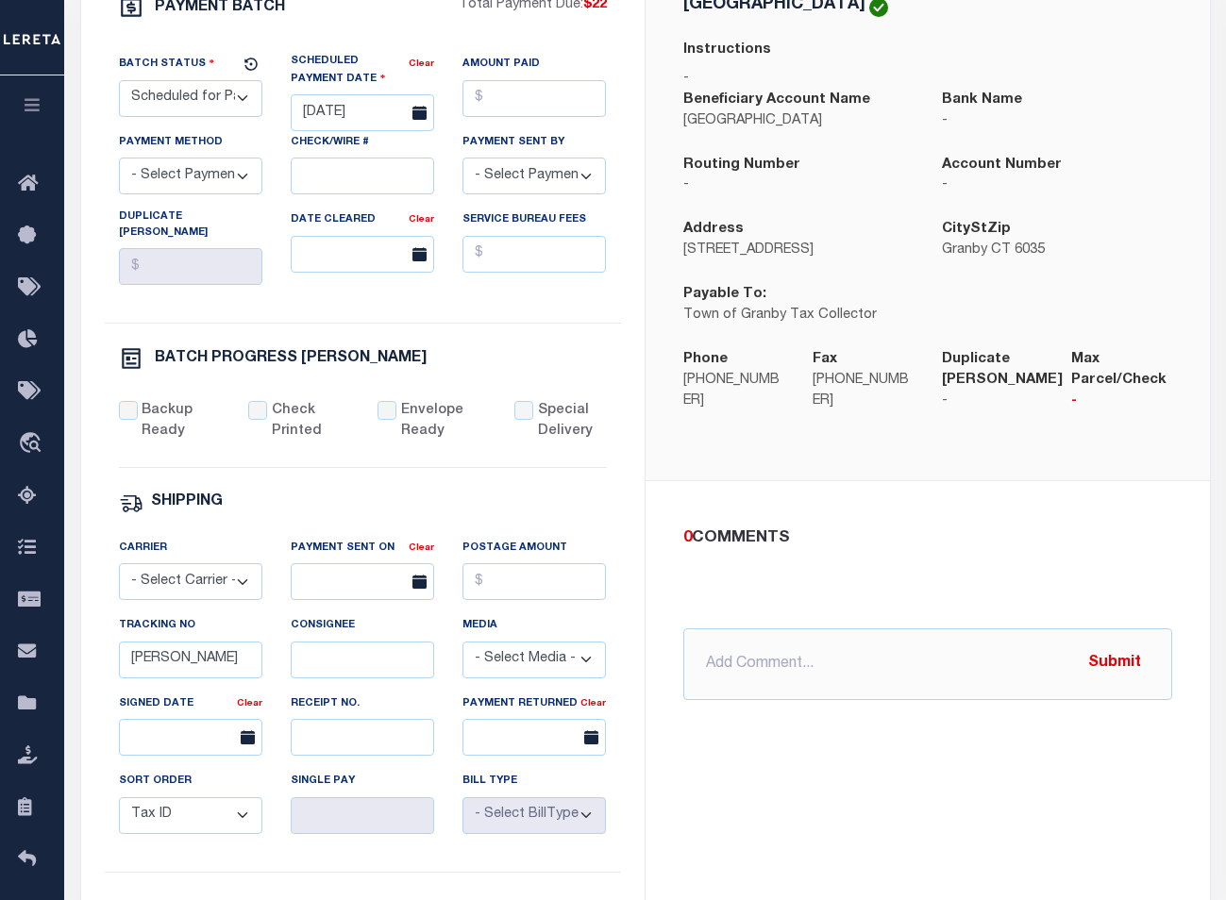
scroll to position [566, 0]
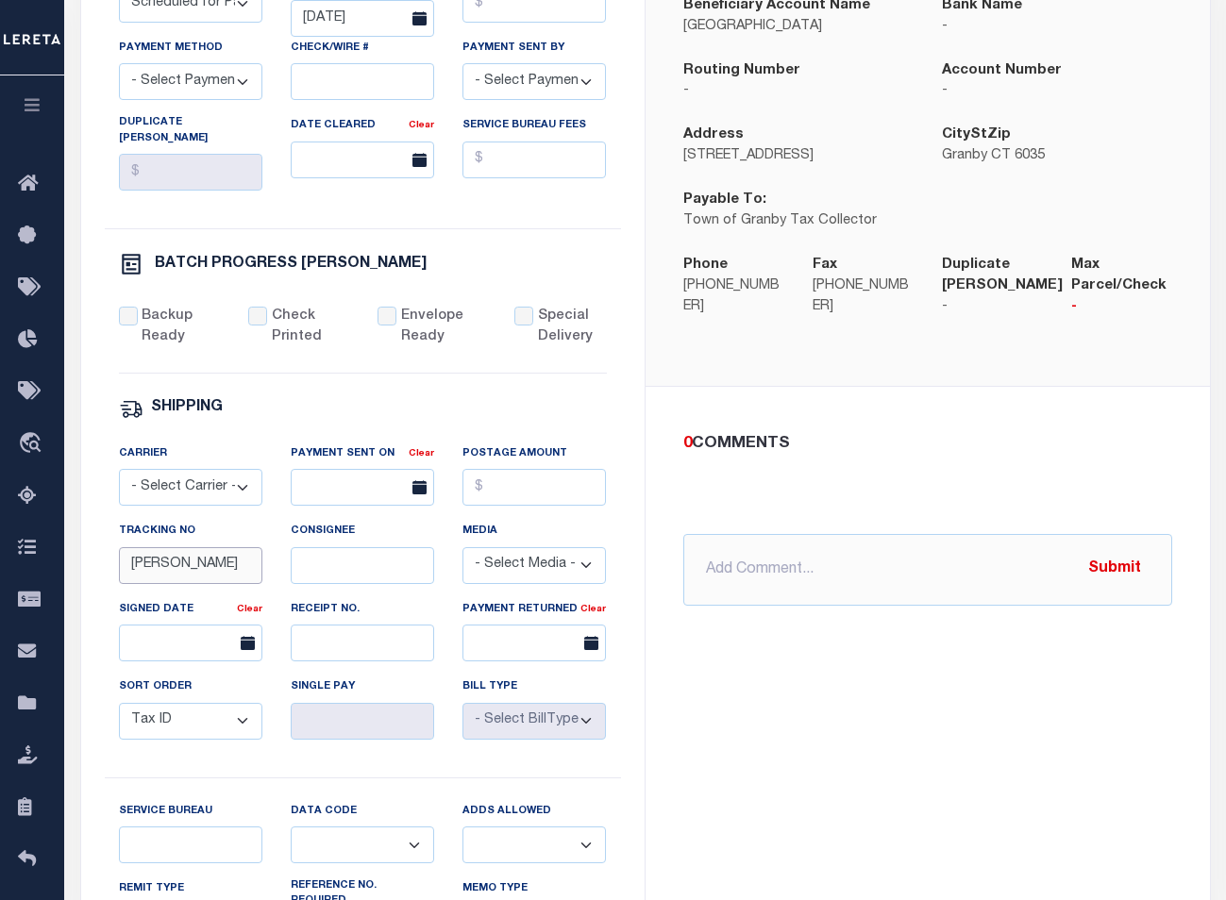
click at [205, 566] on input "Barbara" at bounding box center [190, 565] width 143 height 37
click at [272, 587] on div "Tracking No Barbaraa" at bounding box center [191, 559] width 172 height 77
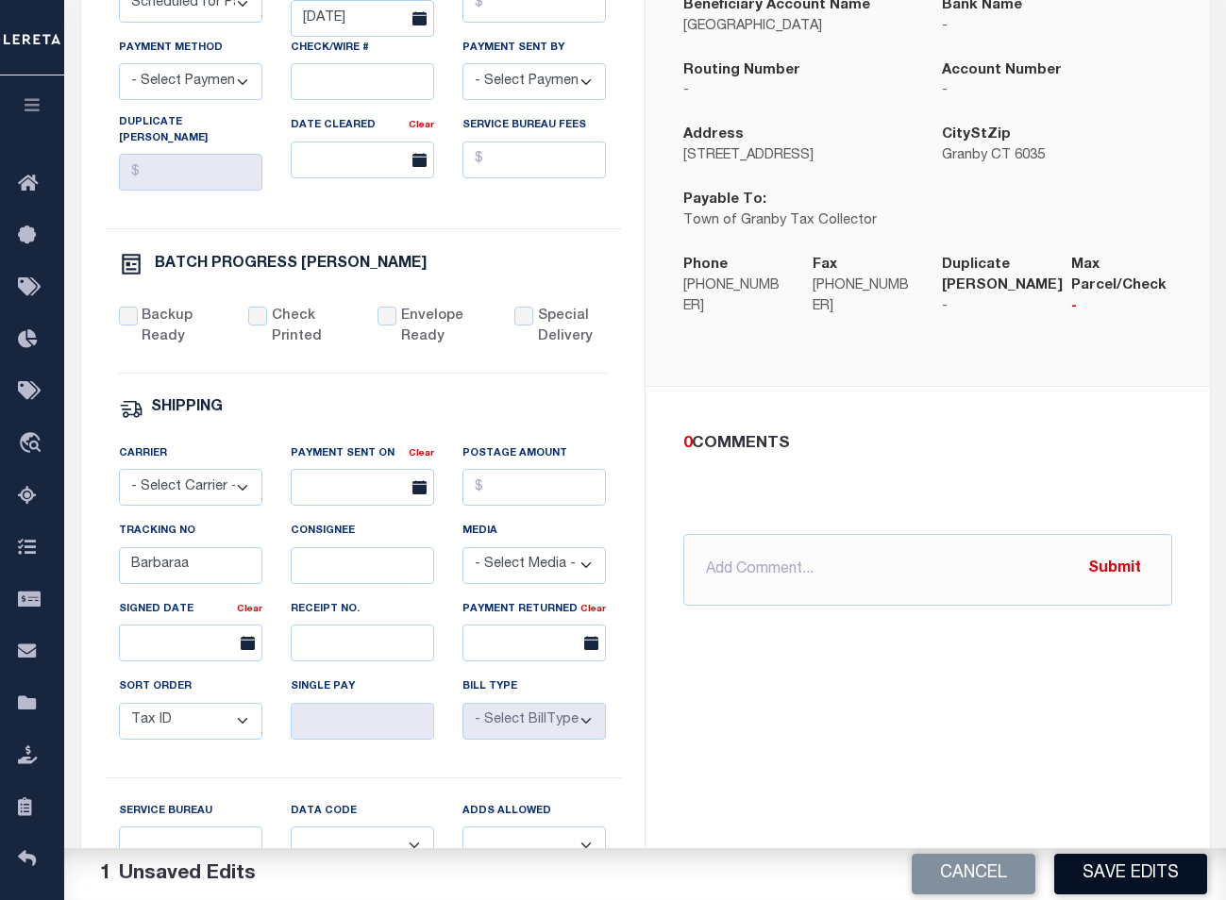
click at [1133, 885] on button "Save Edits" at bounding box center [1130, 874] width 153 height 41
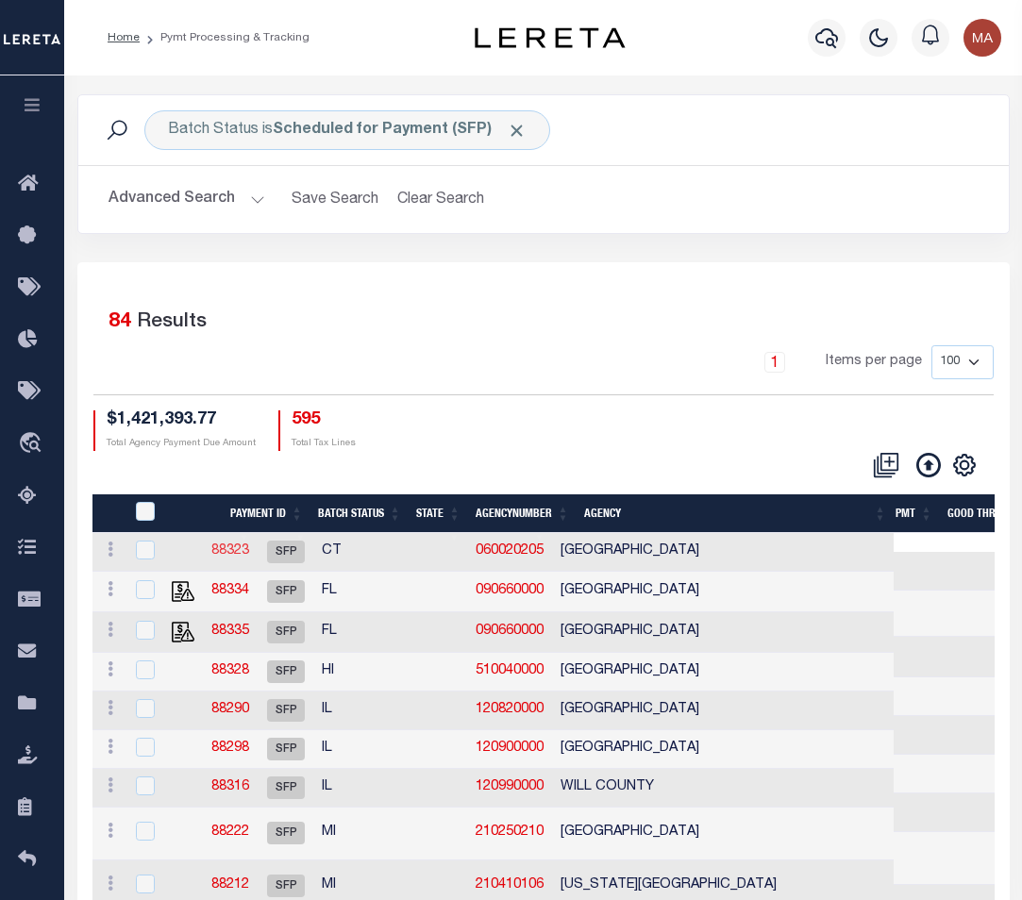
click at [249, 545] on link "88323" at bounding box center [230, 550] width 38 height 13
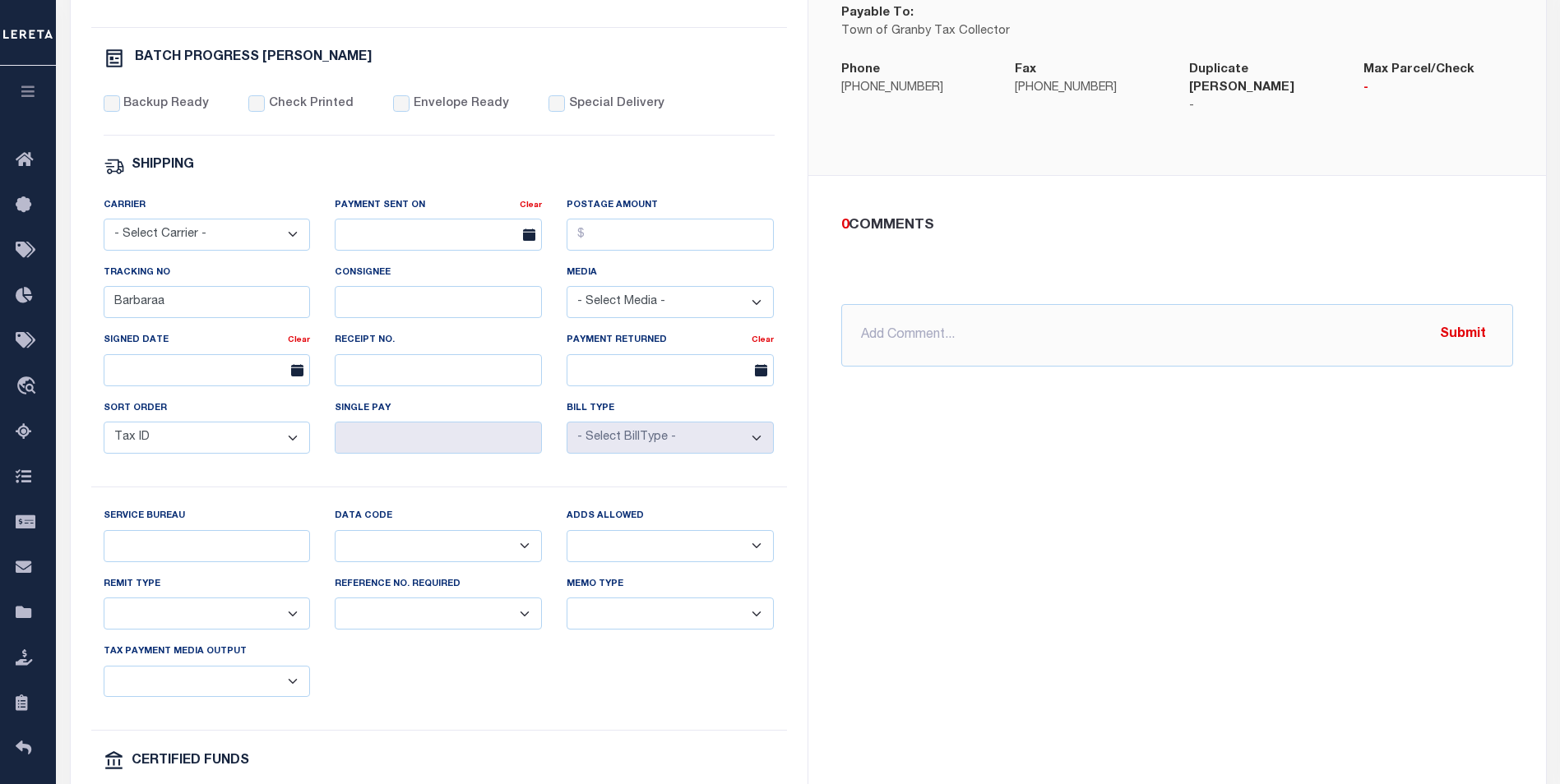
scroll to position [658, 0]
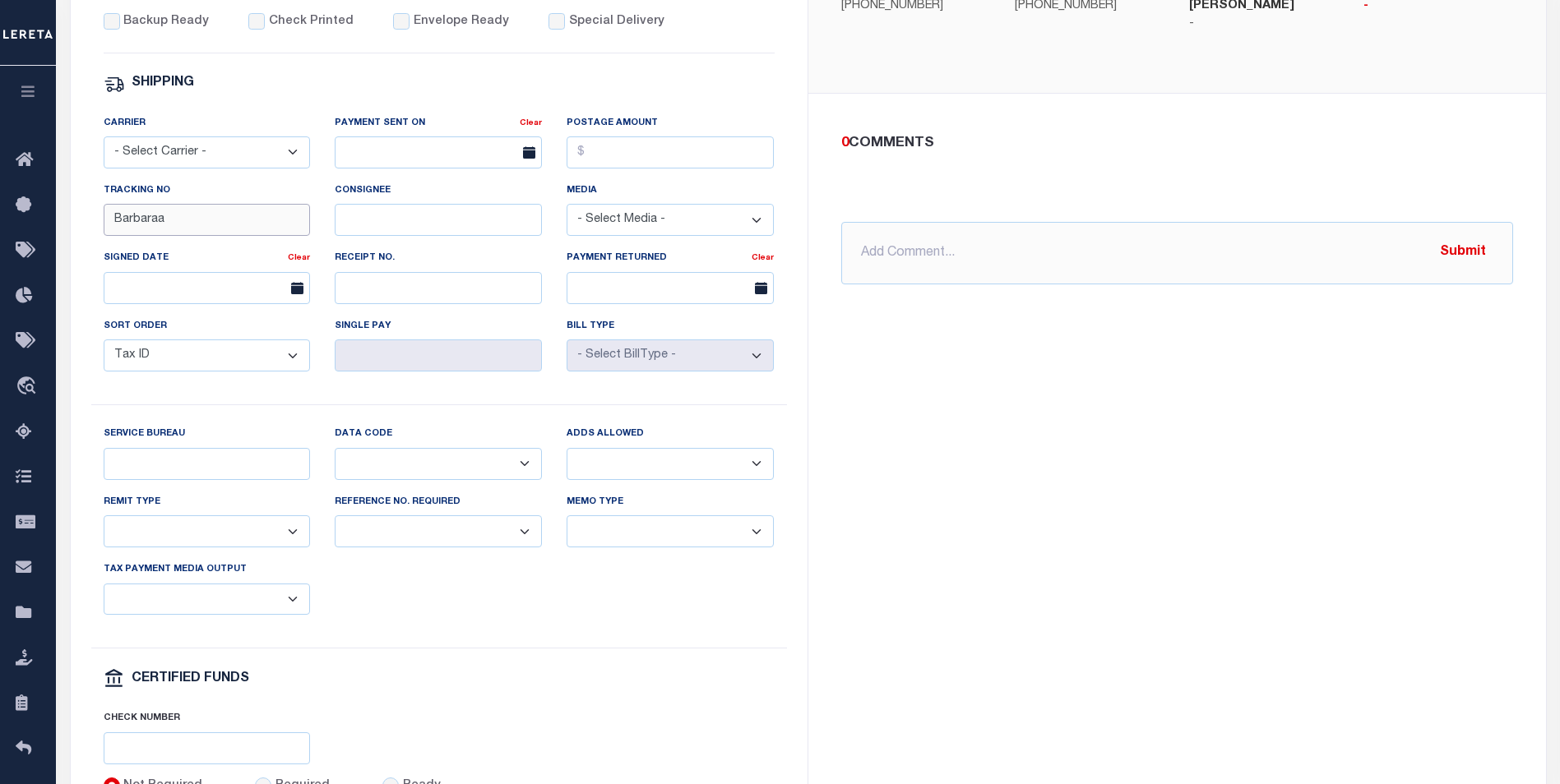
click at [184, 224] on input "Barbaraa" at bounding box center [207, 220] width 207 height 32
type input "Barbara"
click at [798, 335] on div "PAYMENT BATCH $22 Batch Status" at bounding box center [439, 233] width 737 height 1205
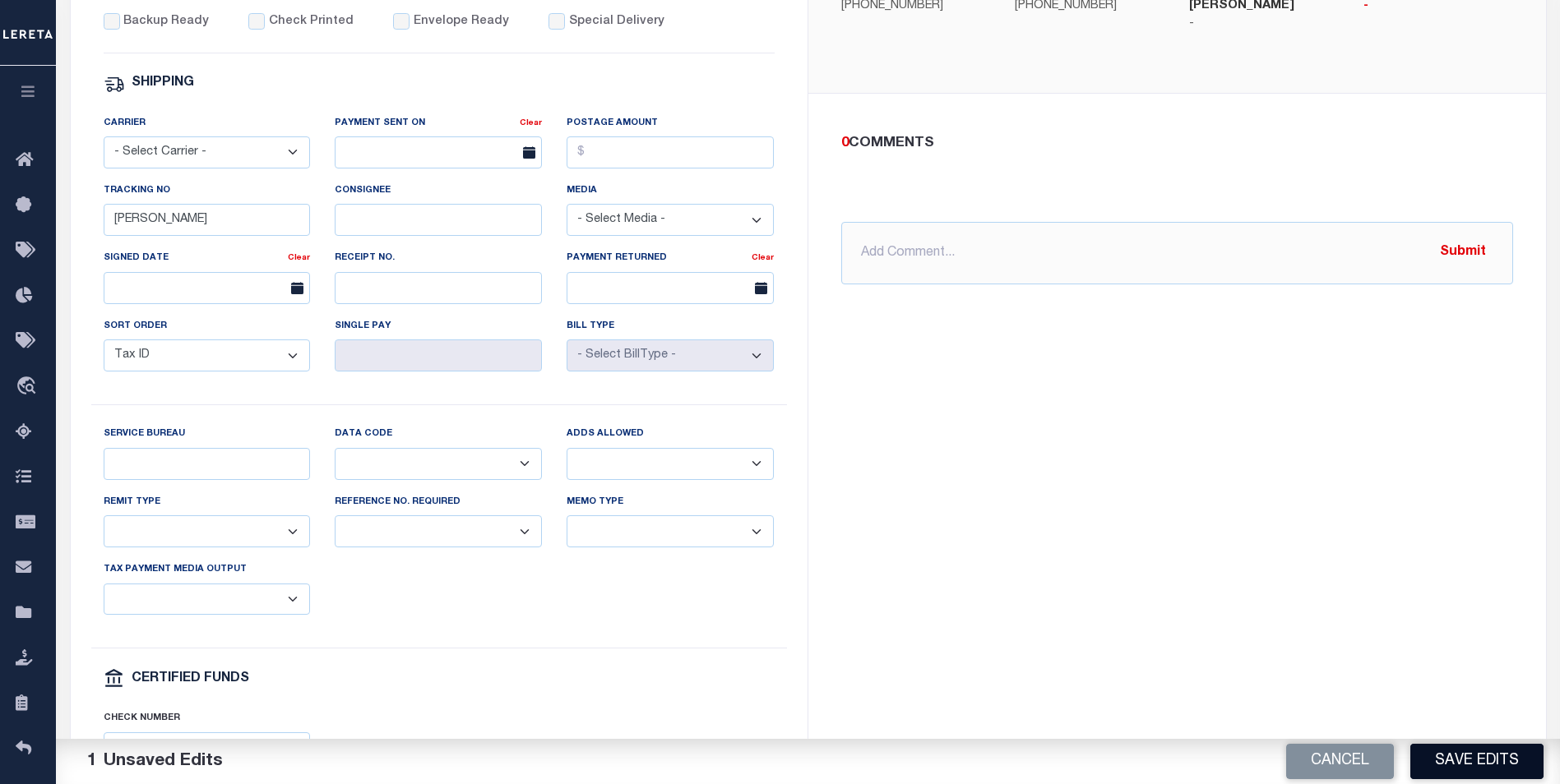
click at [1493, 753] on button "Save Edits" at bounding box center [1476, 761] width 133 height 36
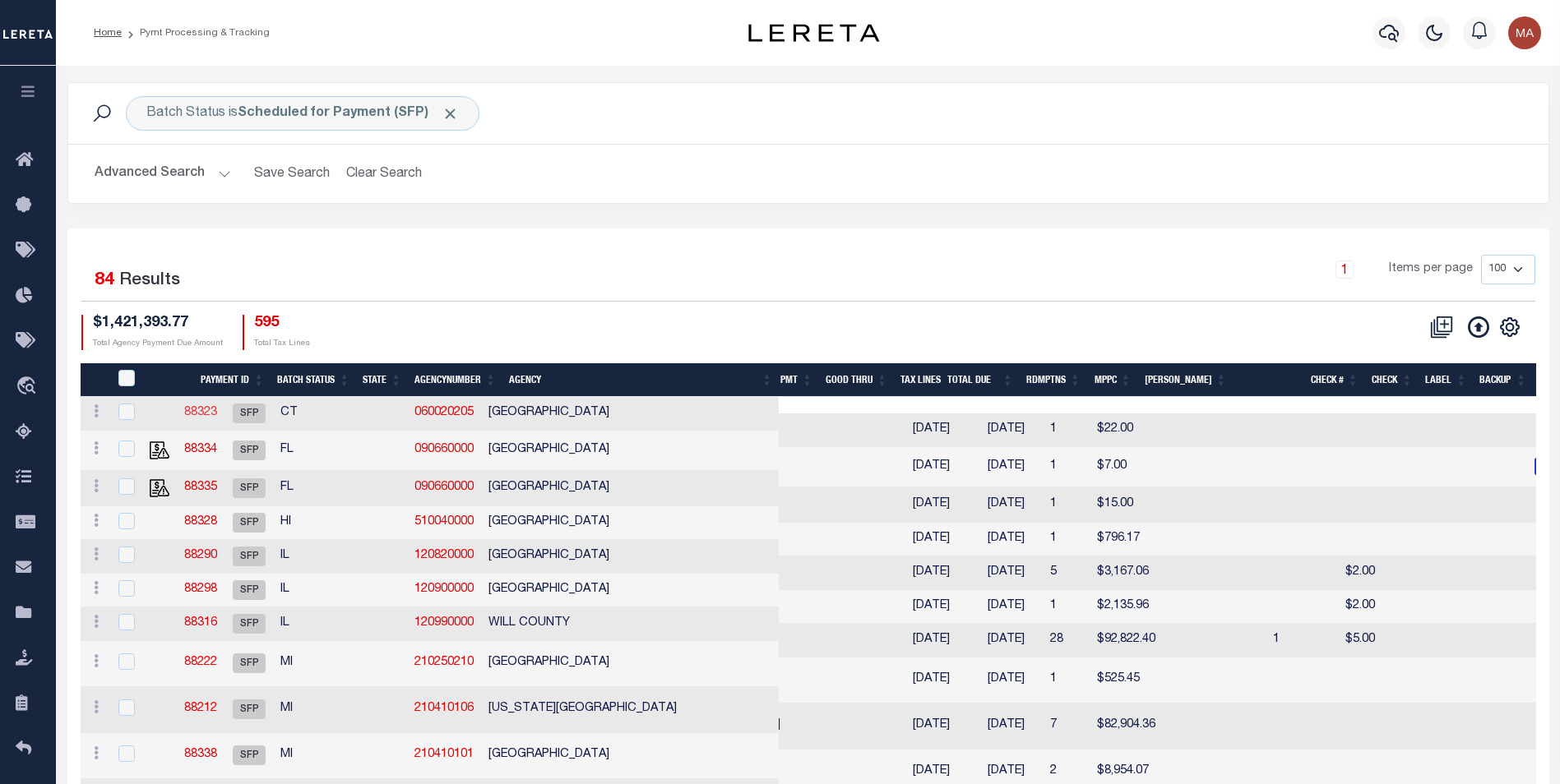
click at [217, 409] on link "88323" at bounding box center [200, 412] width 33 height 11
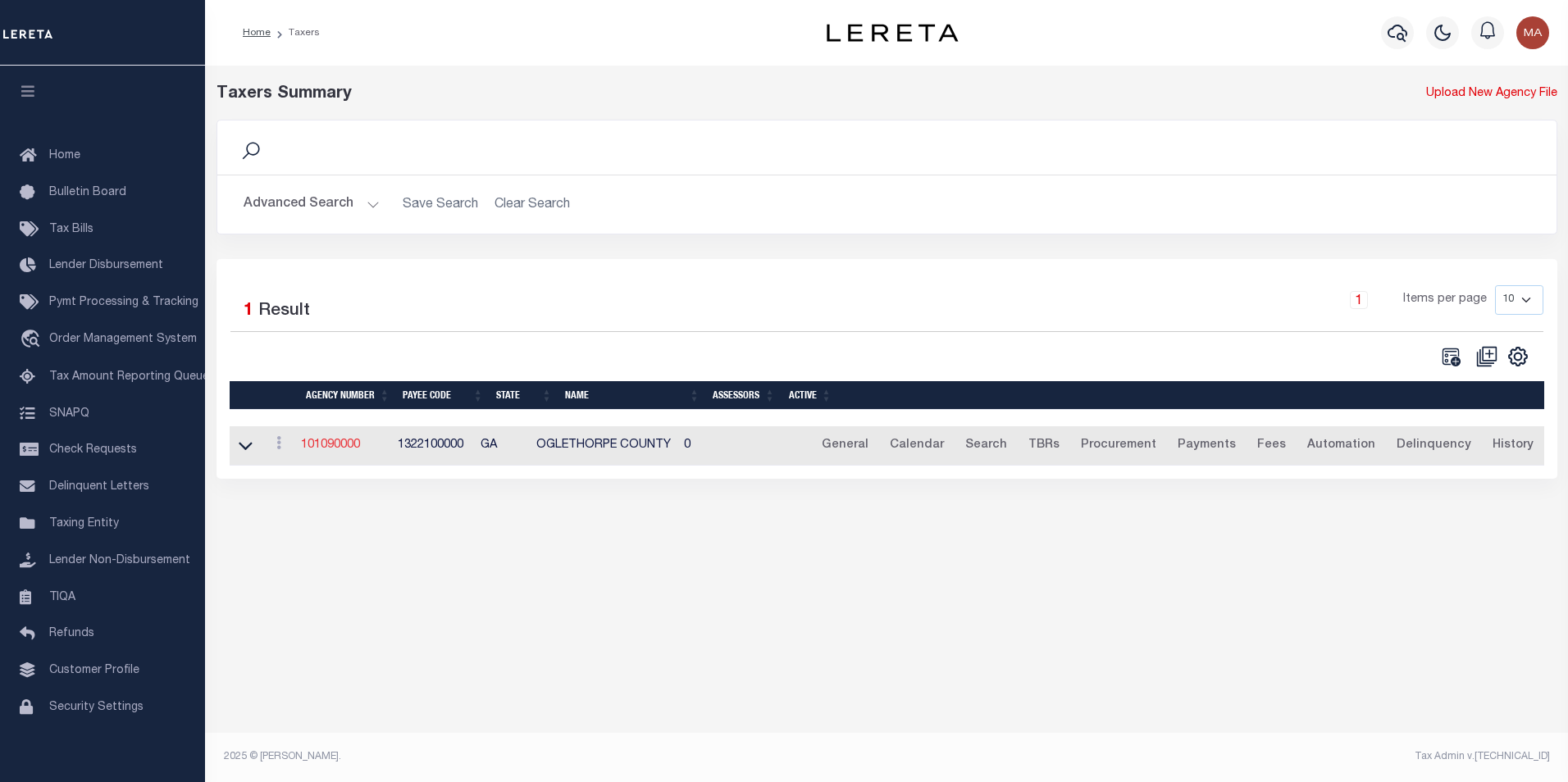
click at [340, 450] on link "101090000" at bounding box center [330, 445] width 59 height 11
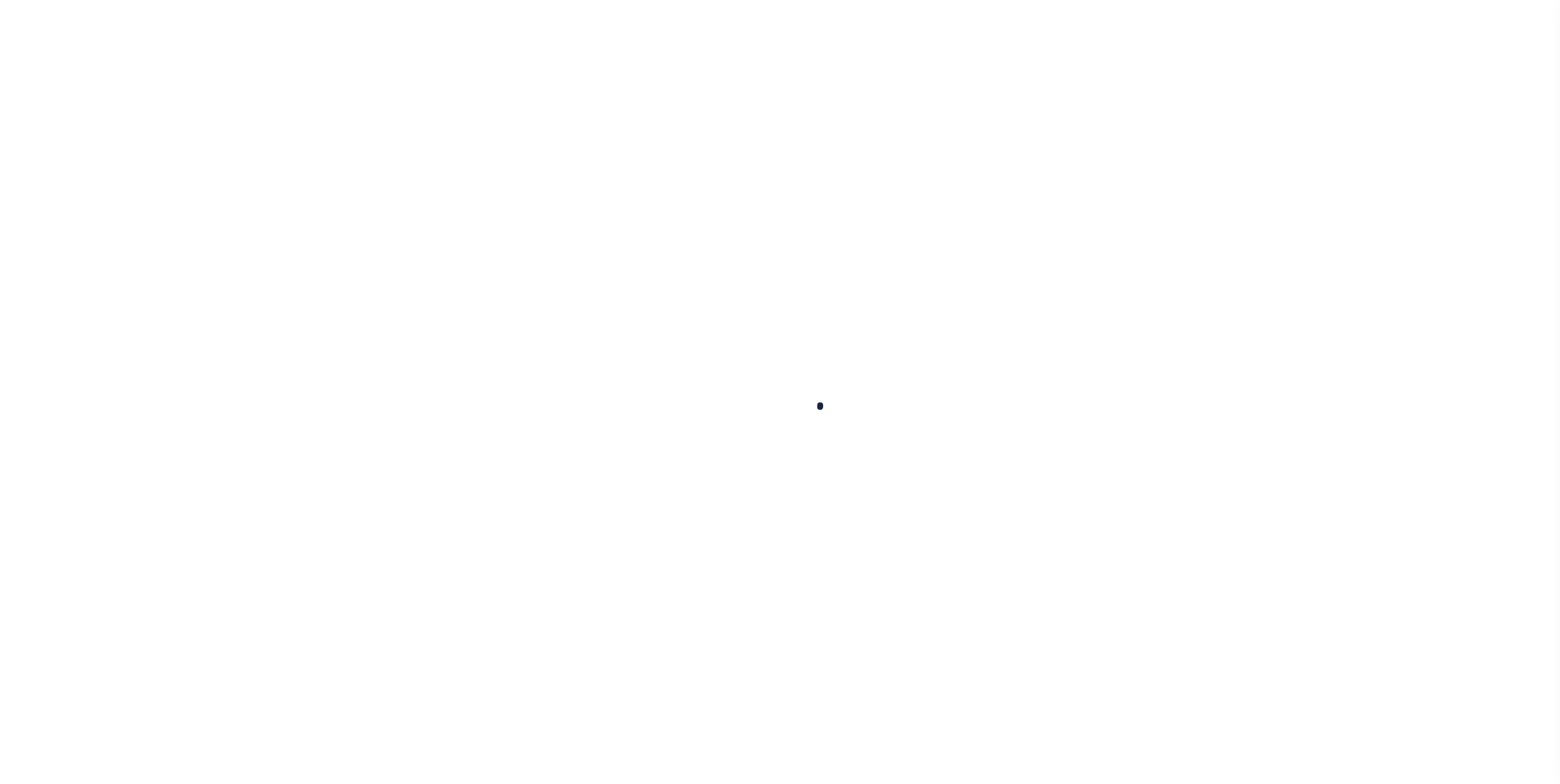
select select
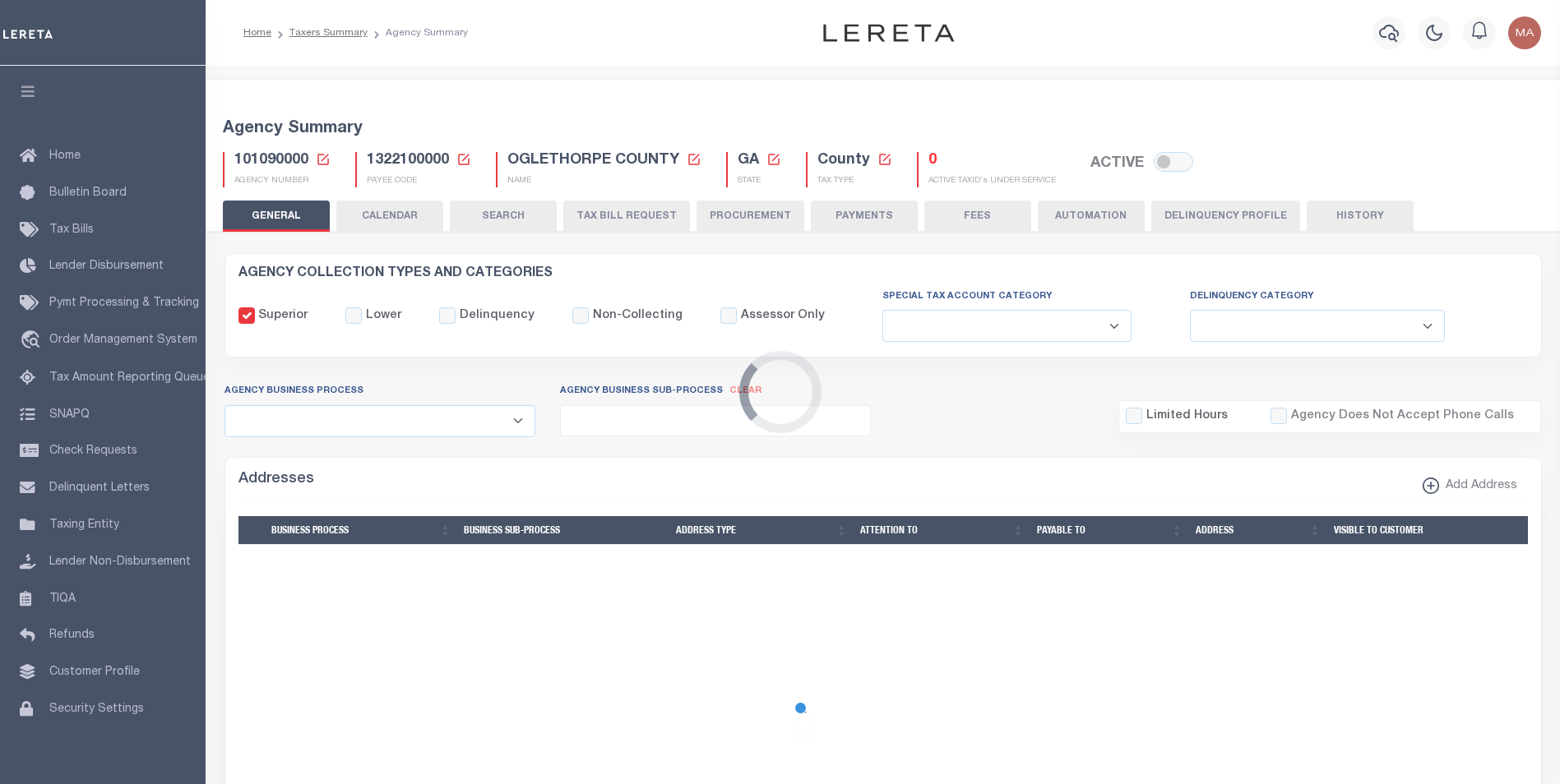
checkbox input "false"
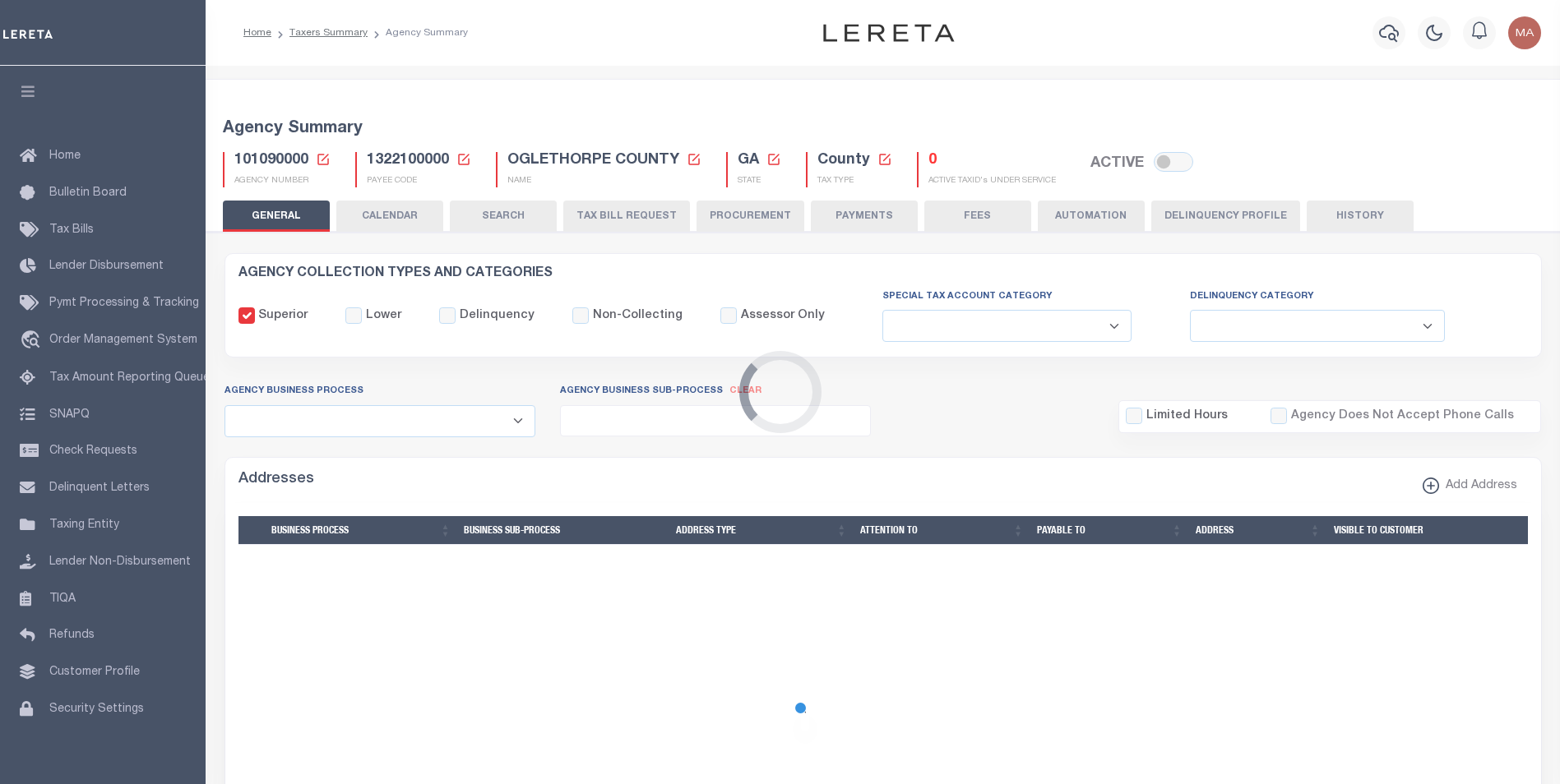
checkbox input "false"
type input "1322100000"
select select "false"
checkbox input "false"
select select "false"
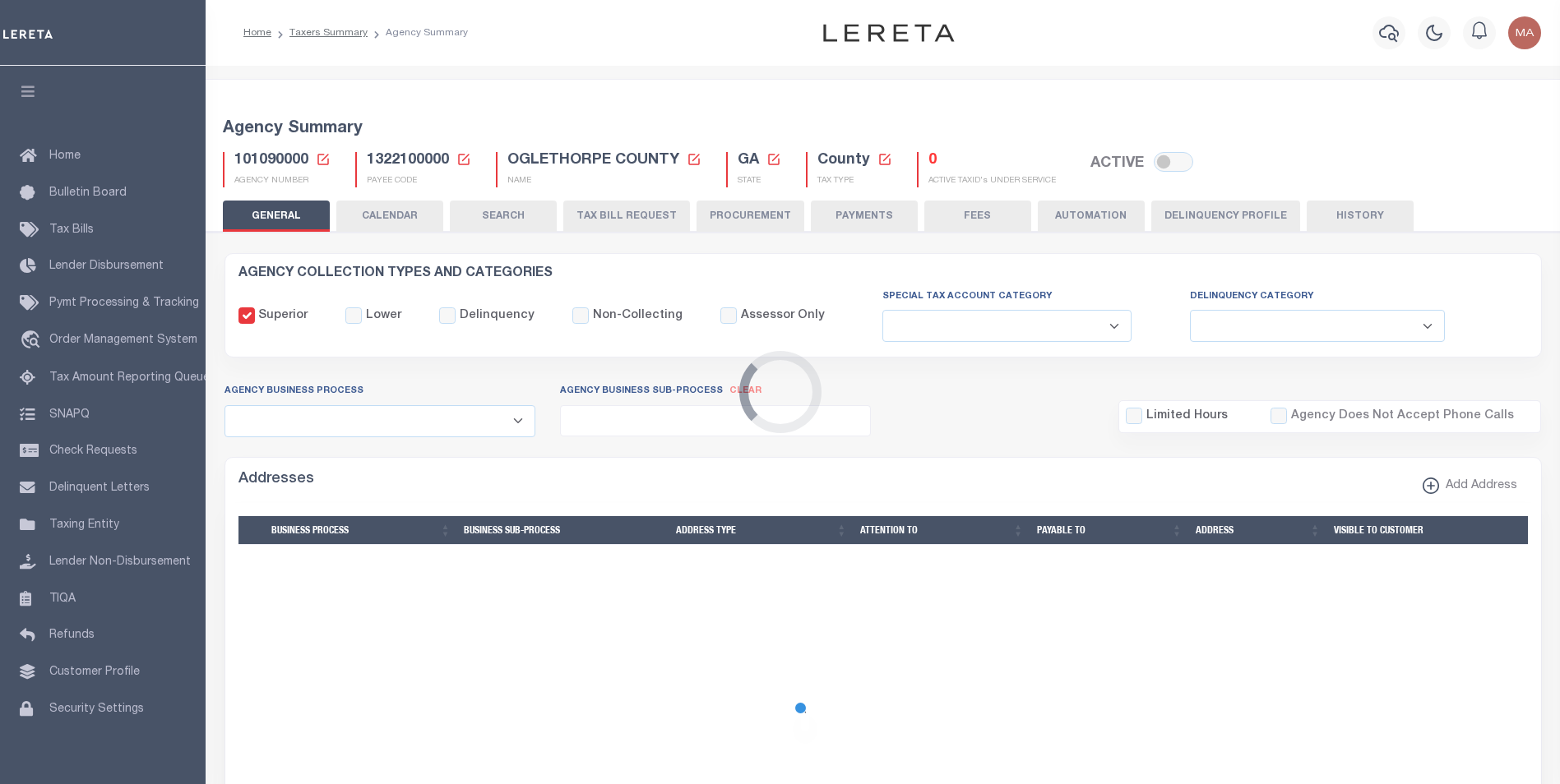
type input "N - Escrow reporting should not include - “Delinquent Prior Year(s) Exist”, “De…"
radio input "true"
select select
radio input "true"
checkbox input "false"
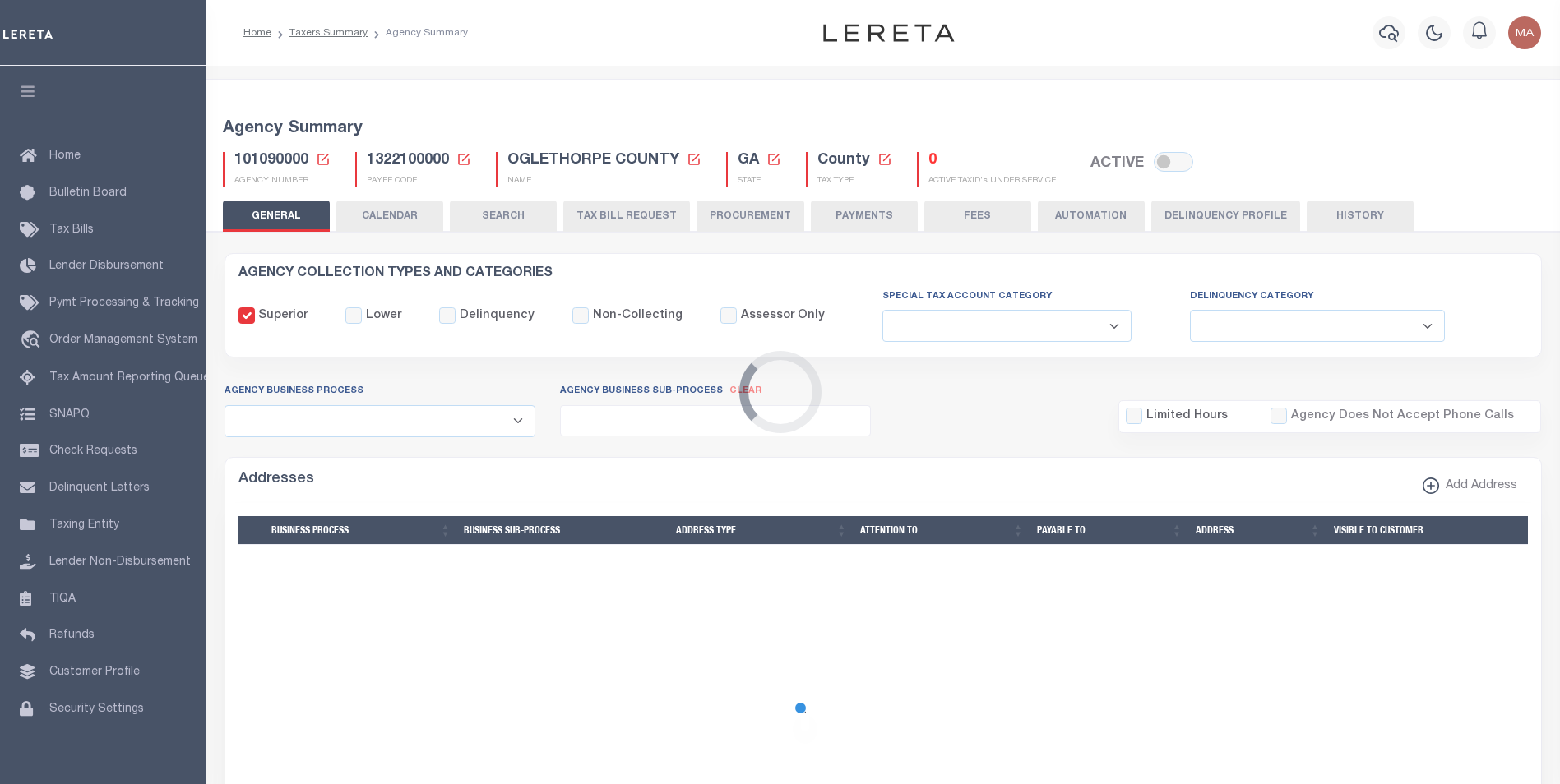
checkbox input "false"
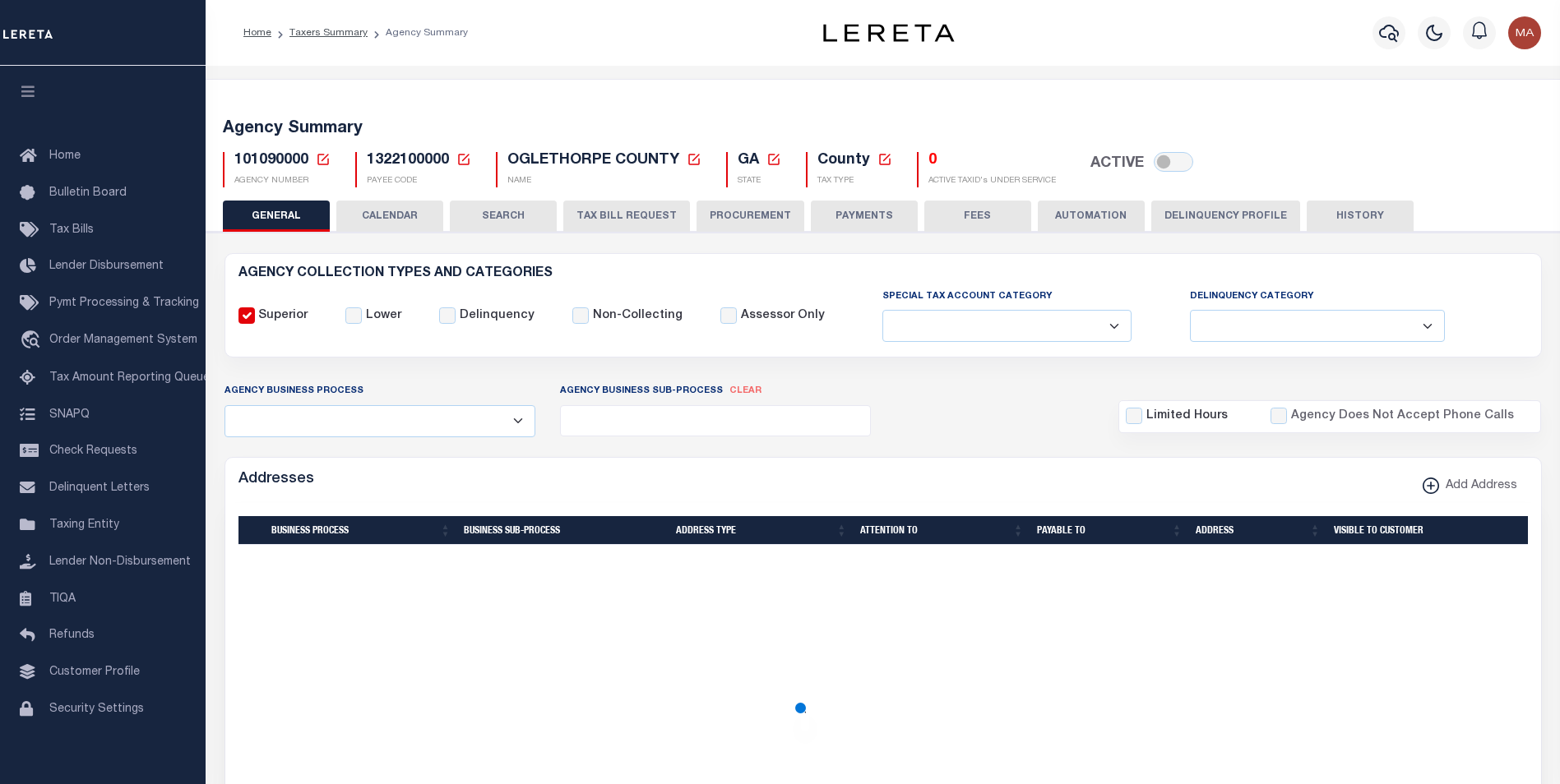
click at [819, 217] on button "PAYMENTS" at bounding box center [864, 216] width 107 height 31
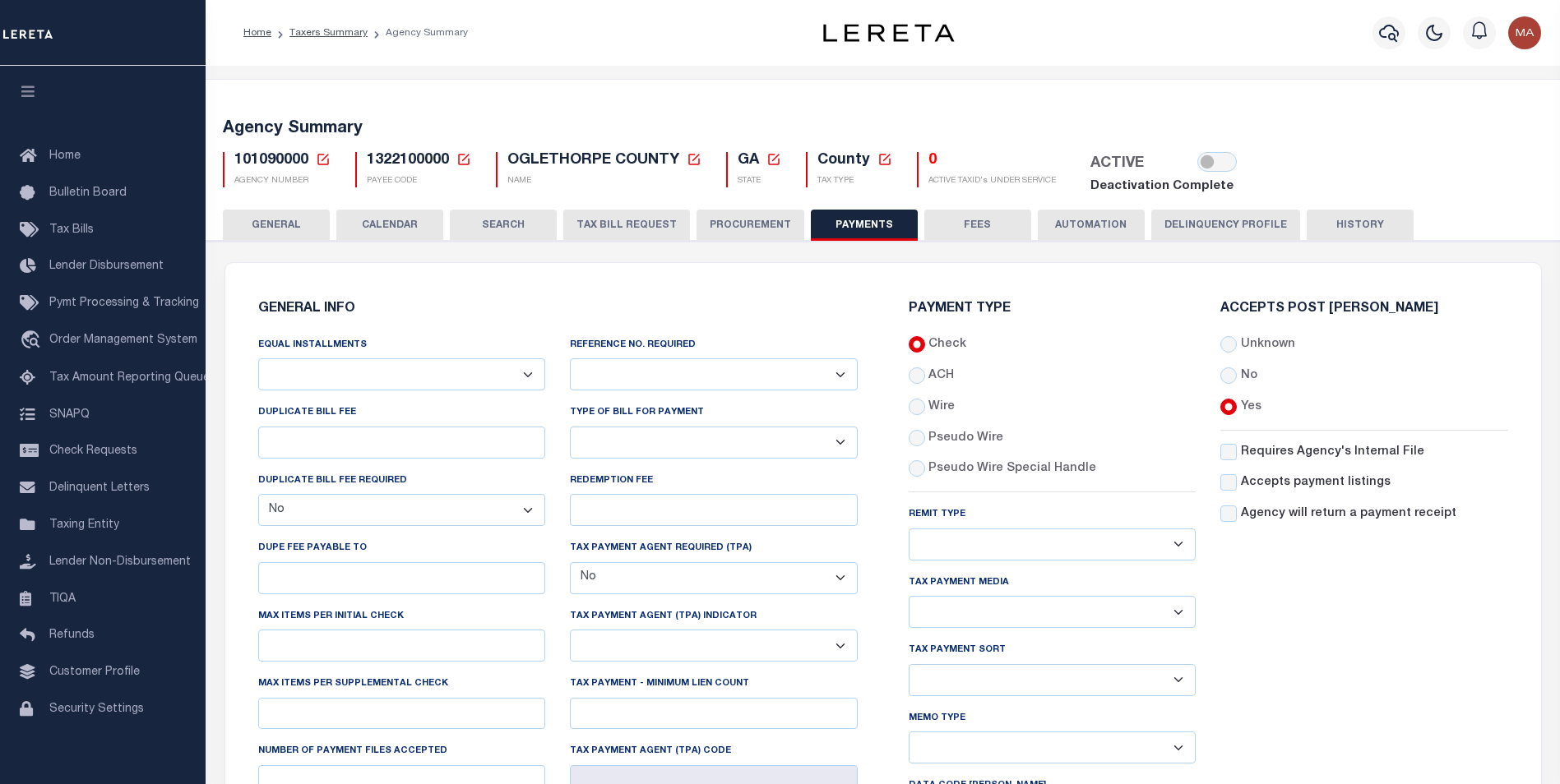
scroll to position [328, 0]
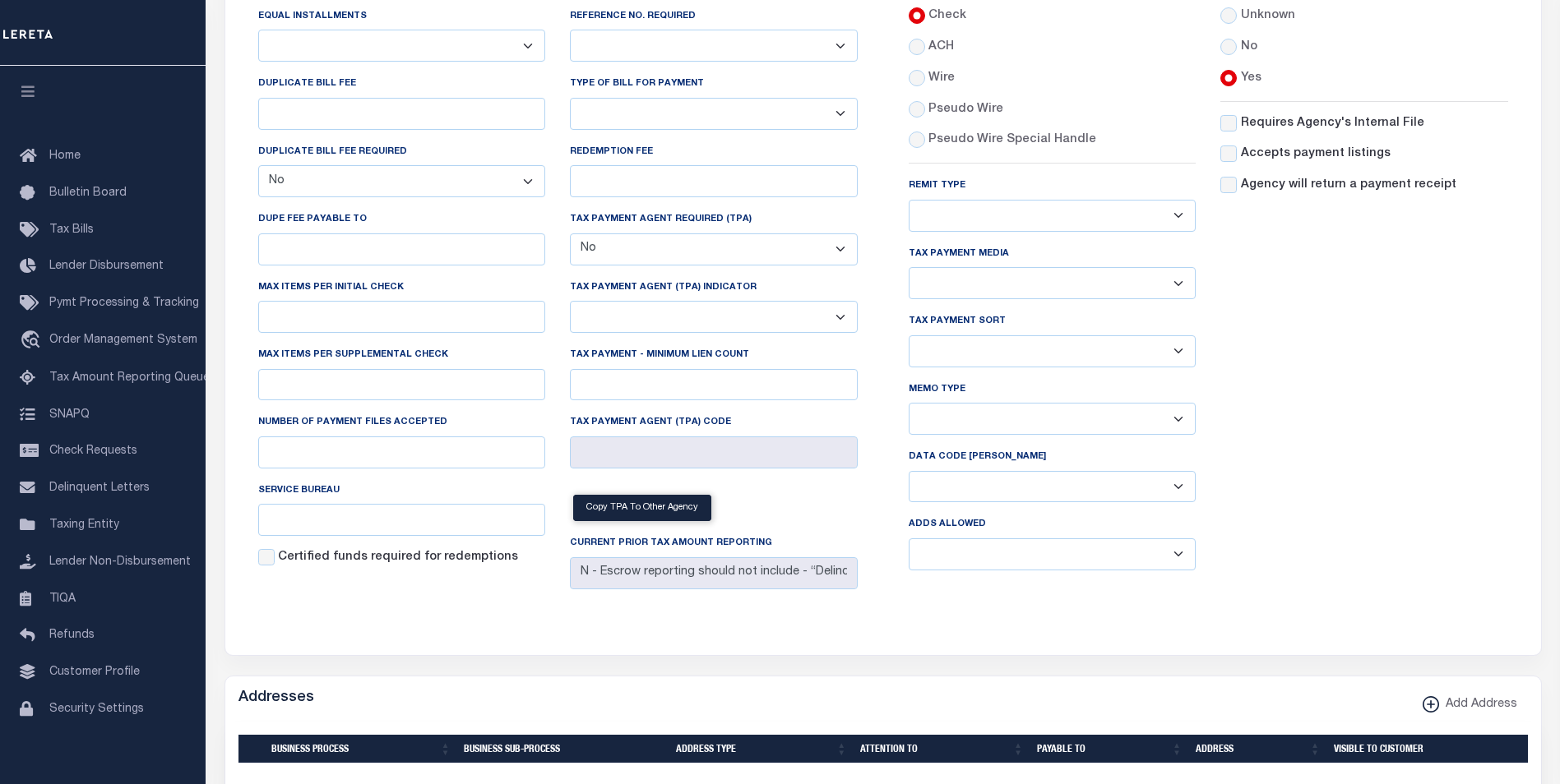
click at [1014, 423] on select "Separate Together" at bounding box center [1053, 418] width 288 height 32
click at [997, 417] on select "Separate Together" at bounding box center [1053, 418] width 288 height 32
drag, startPoint x: 1461, startPoint y: 483, endPoint x: 1407, endPoint y: 474, distance: 54.7
click at [1462, 483] on div "Accepts Post [PERSON_NAME] Unknown No Yes" at bounding box center [1364, 279] width 313 height 610
click at [1011, 295] on select "List, Tape Spcl List Dels Only List Tape & Bills Soft Copy List Tape & Soft Cop…" at bounding box center [1053, 283] width 288 height 32
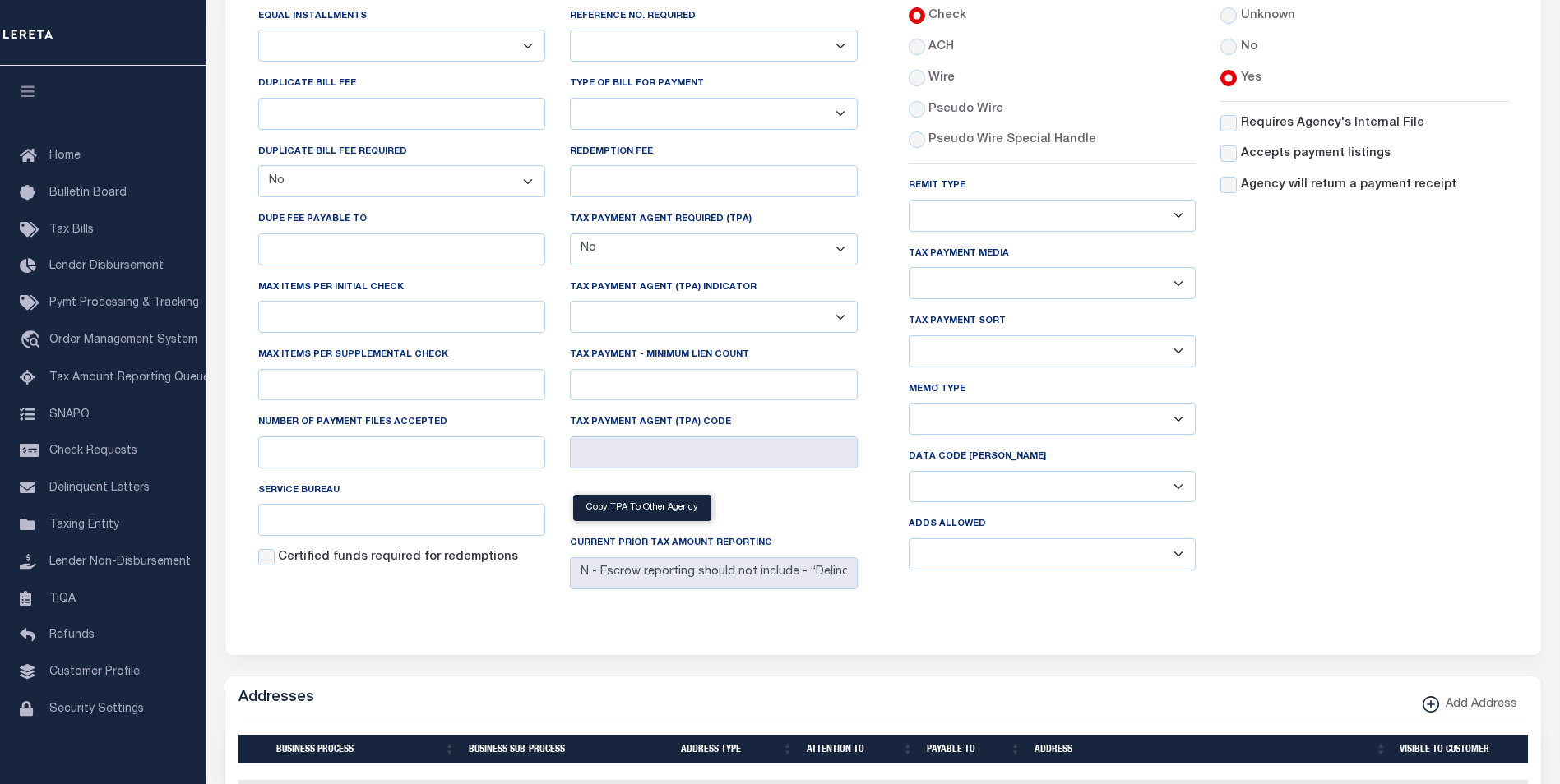
click at [1359, 505] on div "Accepts Post [PERSON_NAME] Unknown No Yes" at bounding box center [1364, 279] width 313 height 610
